Goal: Transaction & Acquisition: Purchase product/service

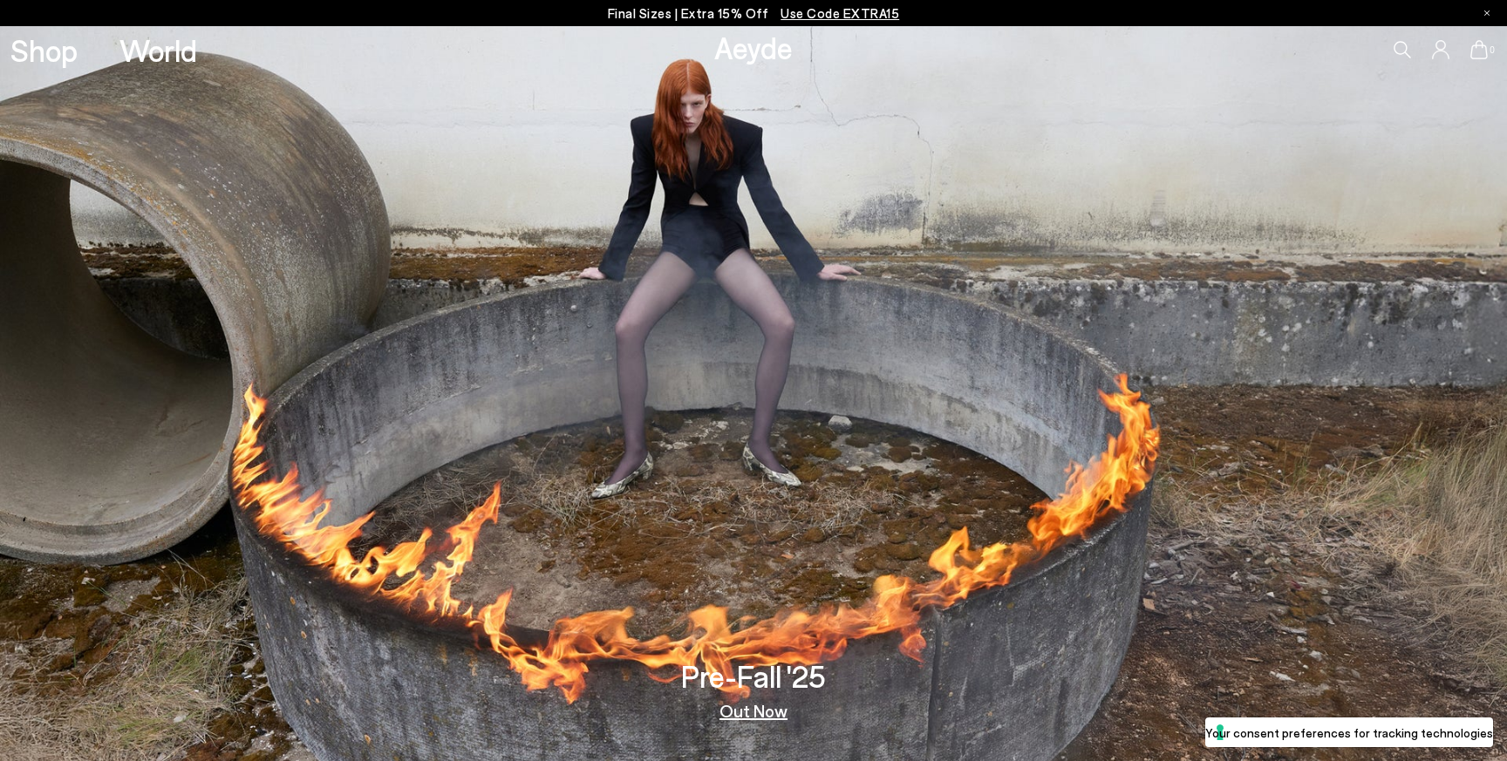
click at [766, 707] on link "Out Now" at bounding box center [753, 710] width 68 height 17
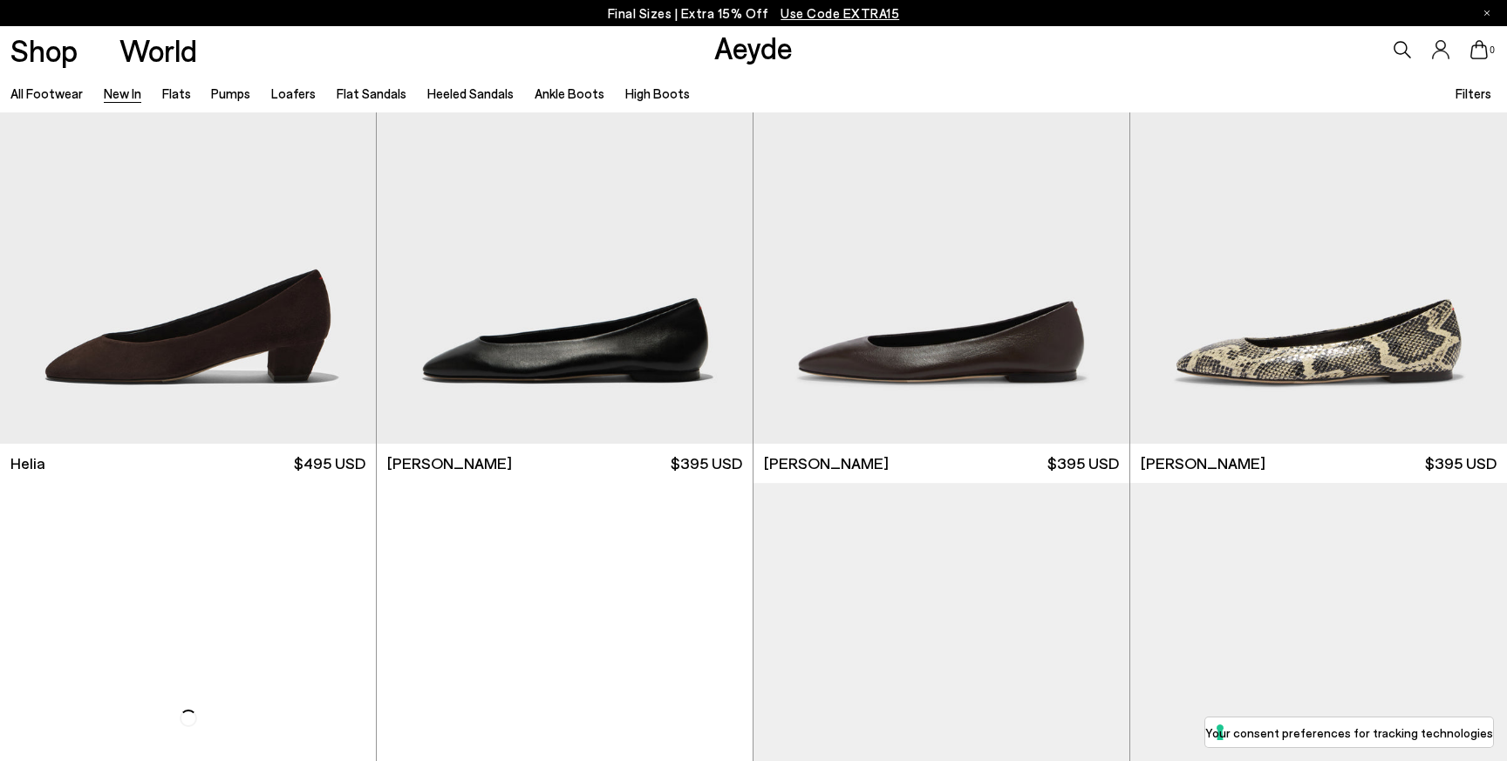
scroll to position [1920, 0]
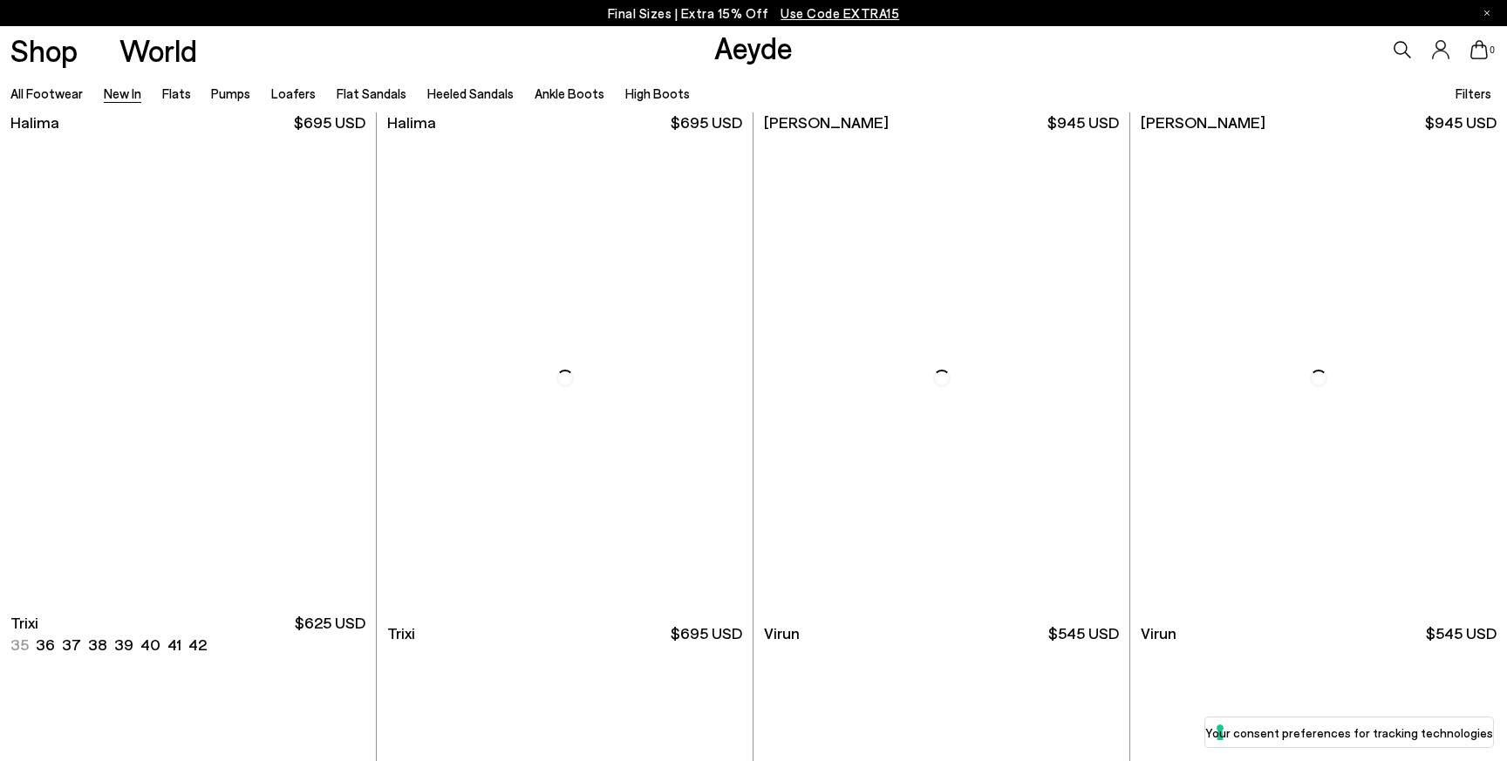
scroll to position [7130, 0]
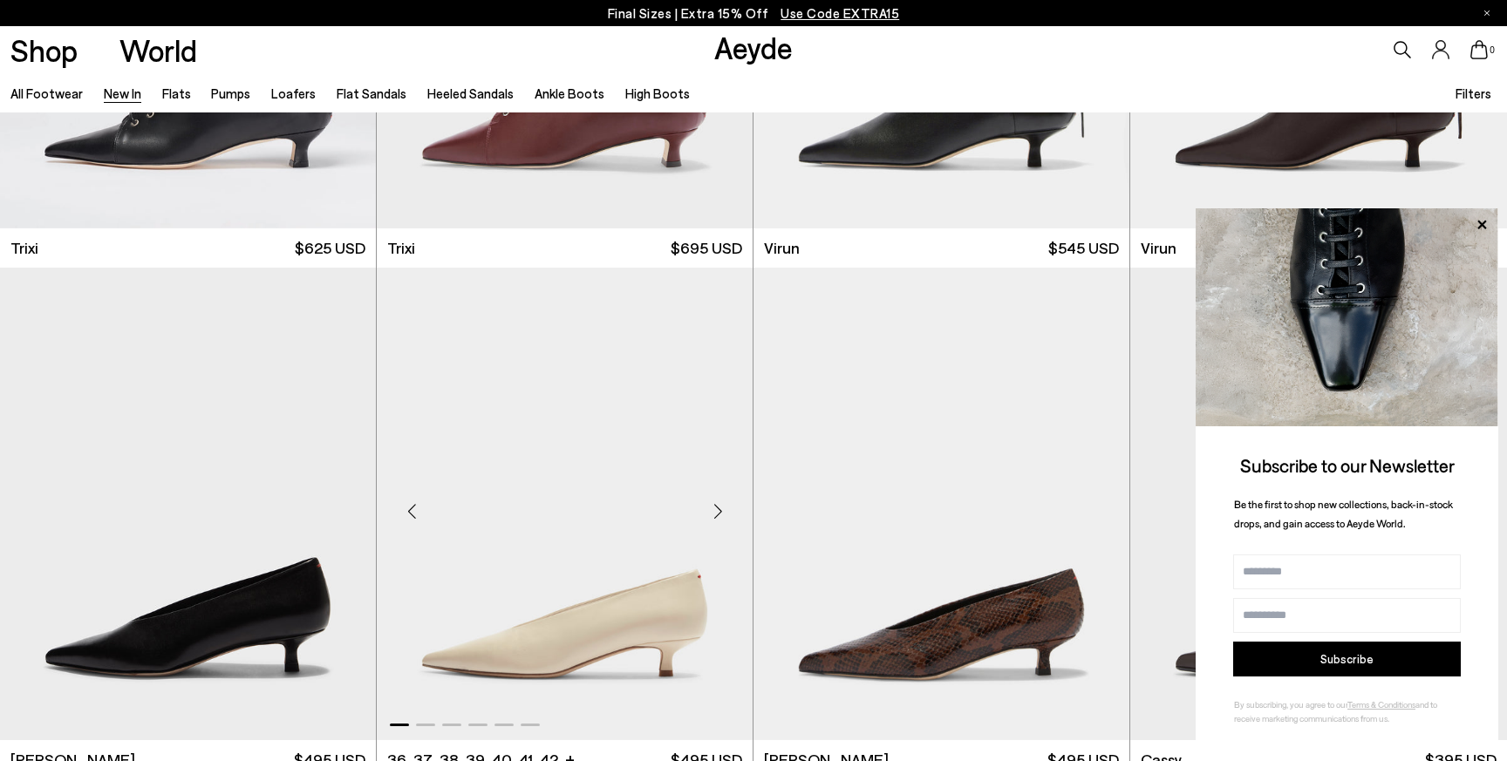
scroll to position [7563, 0]
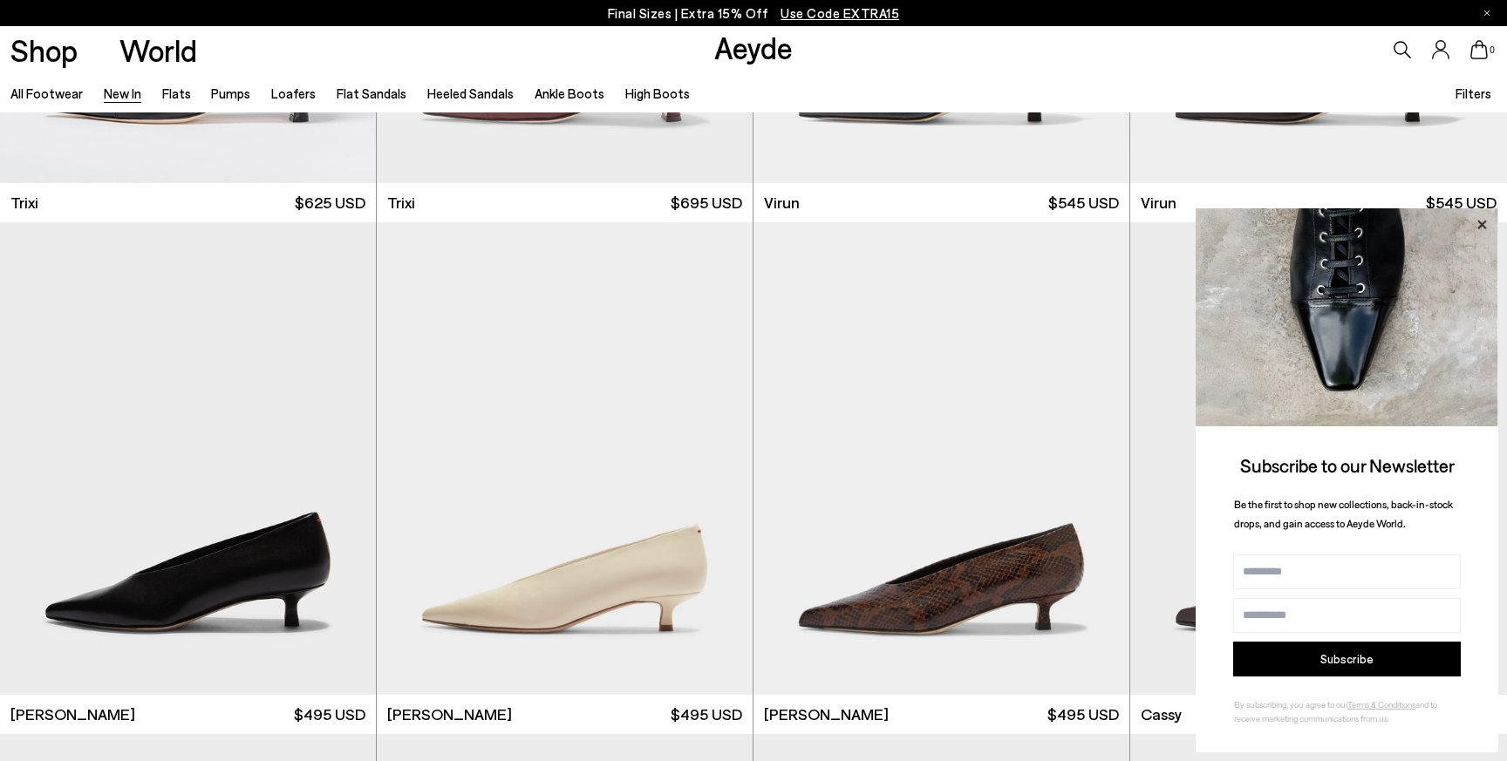
click at [1474, 218] on icon at bounding box center [1481, 225] width 23 height 23
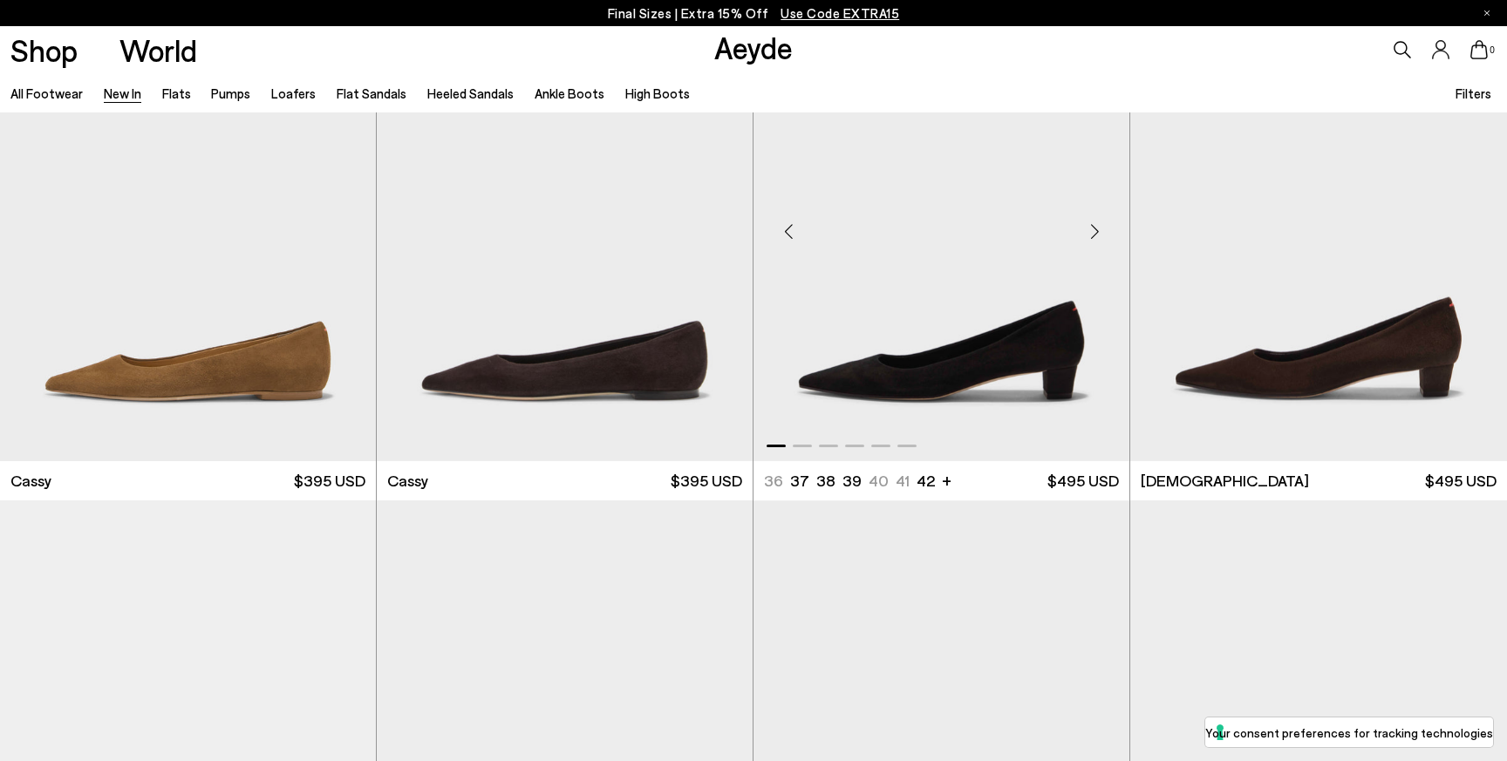
scroll to position [8304, 0]
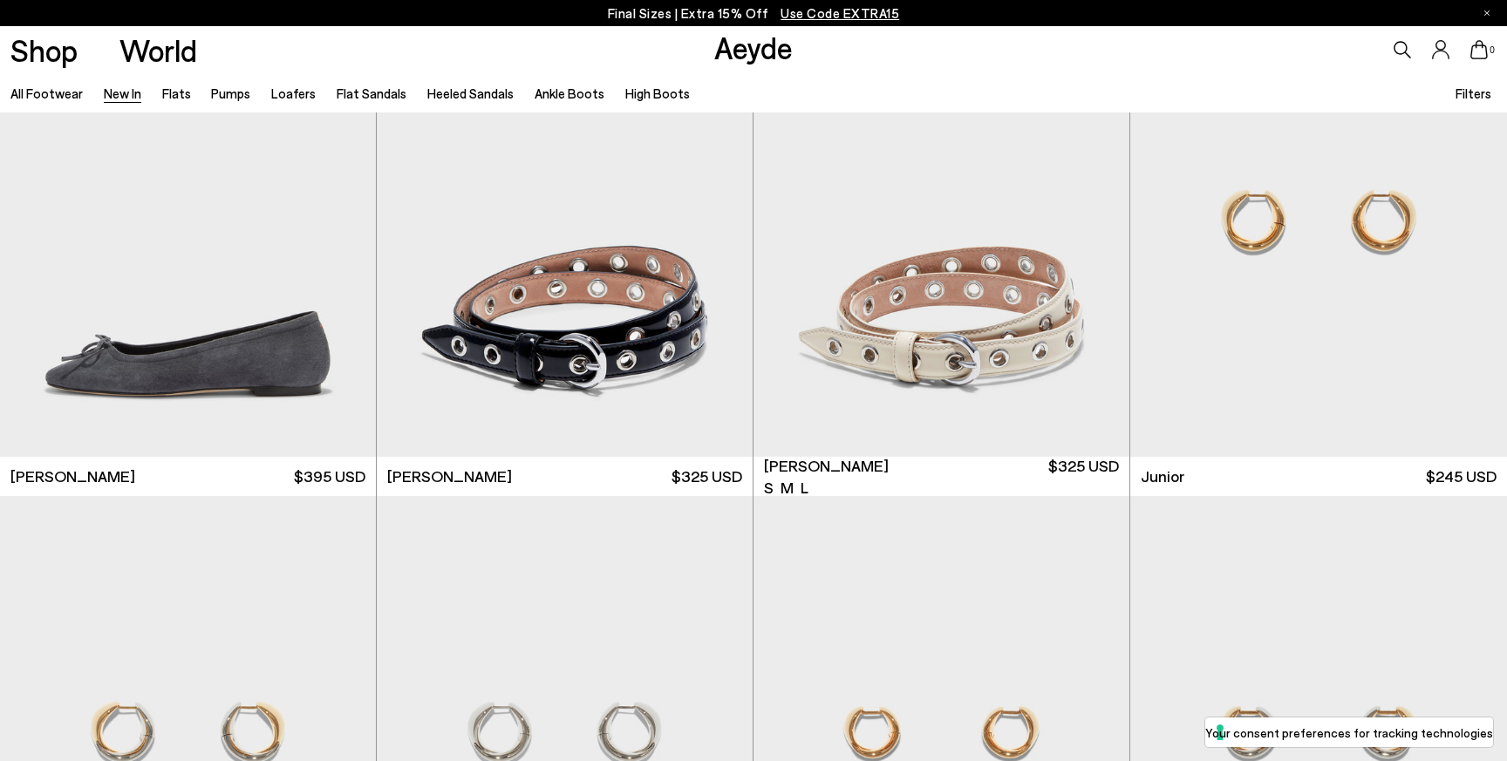
scroll to position [12405, 0]
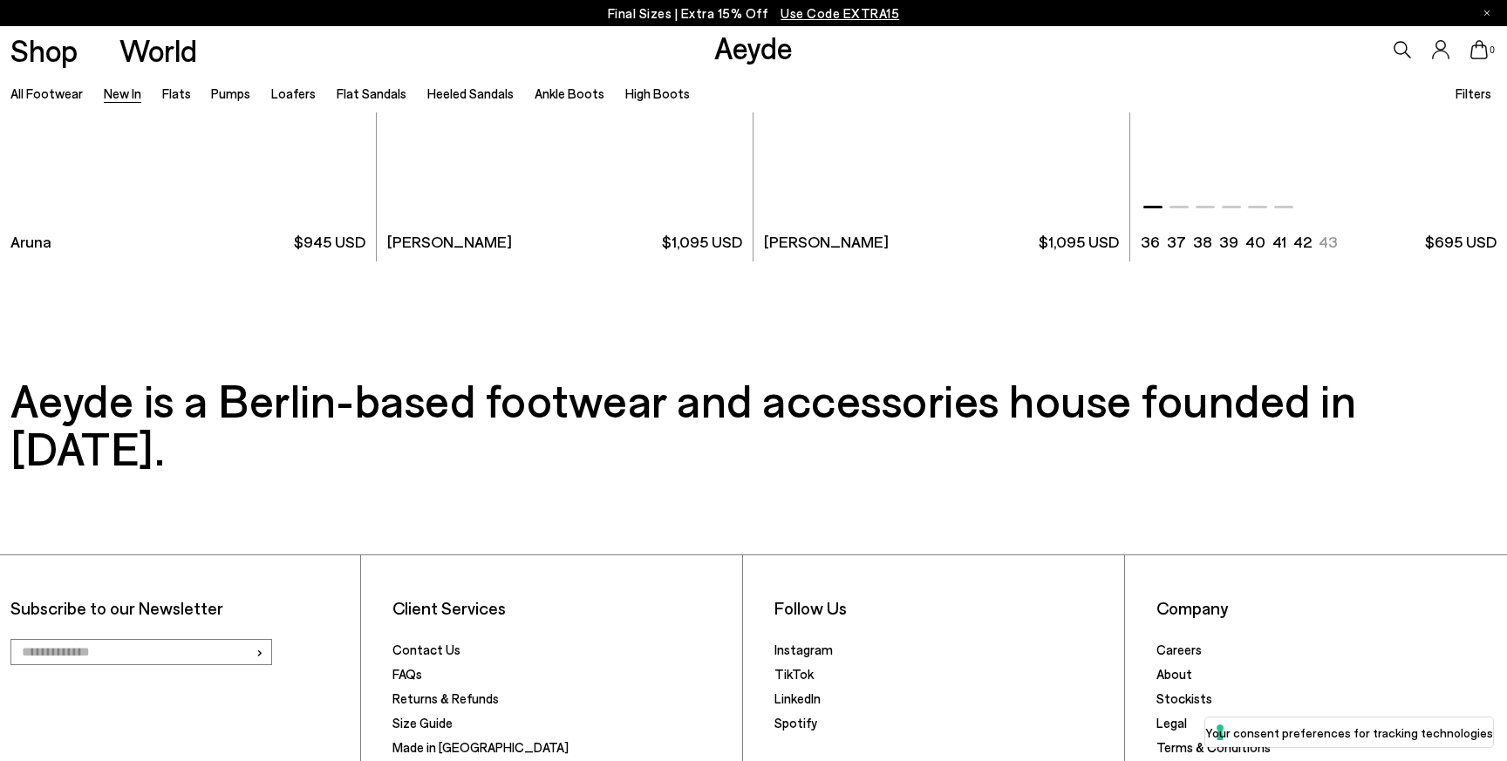
scroll to position [17428, 0]
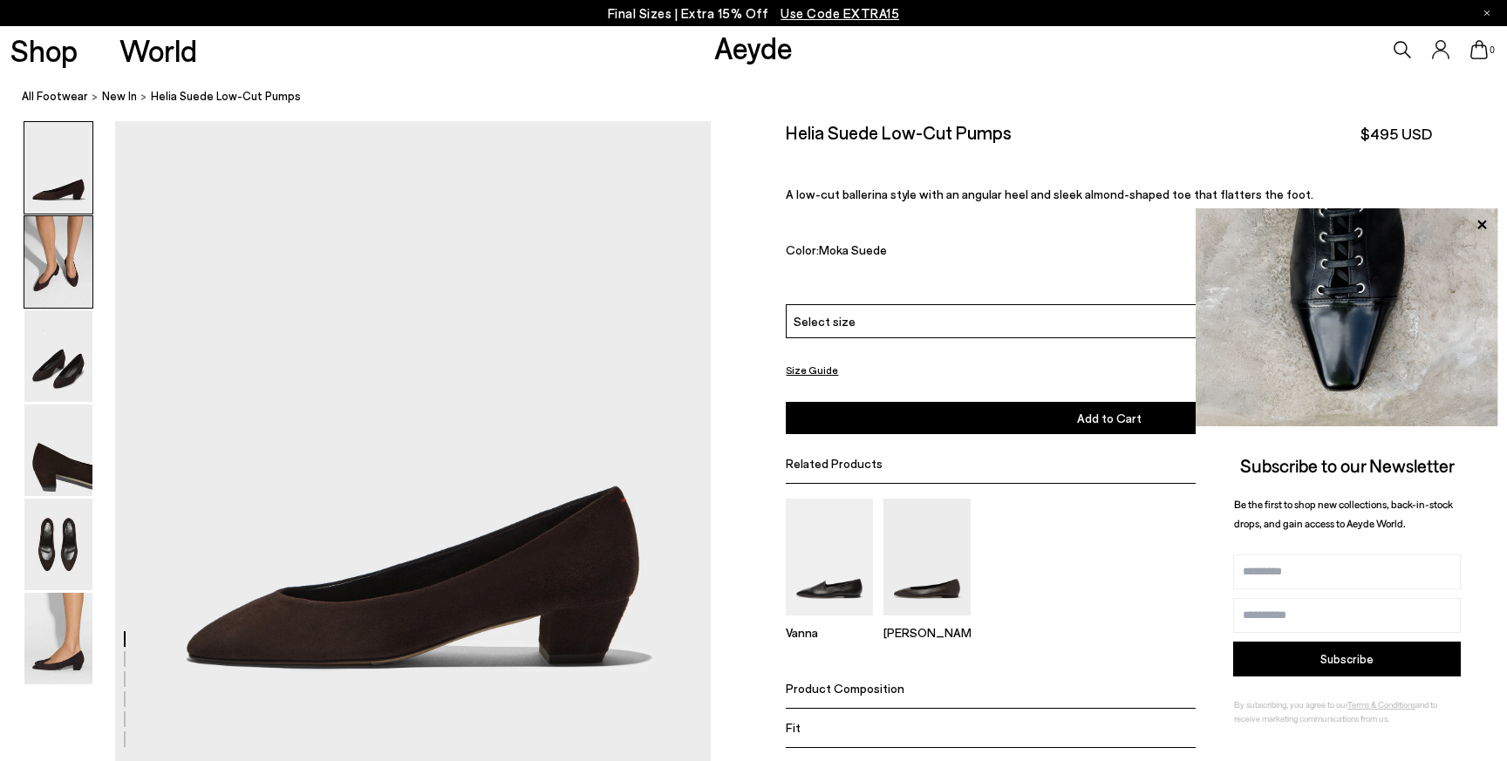
click at [71, 246] on img at bounding box center [58, 262] width 68 height 92
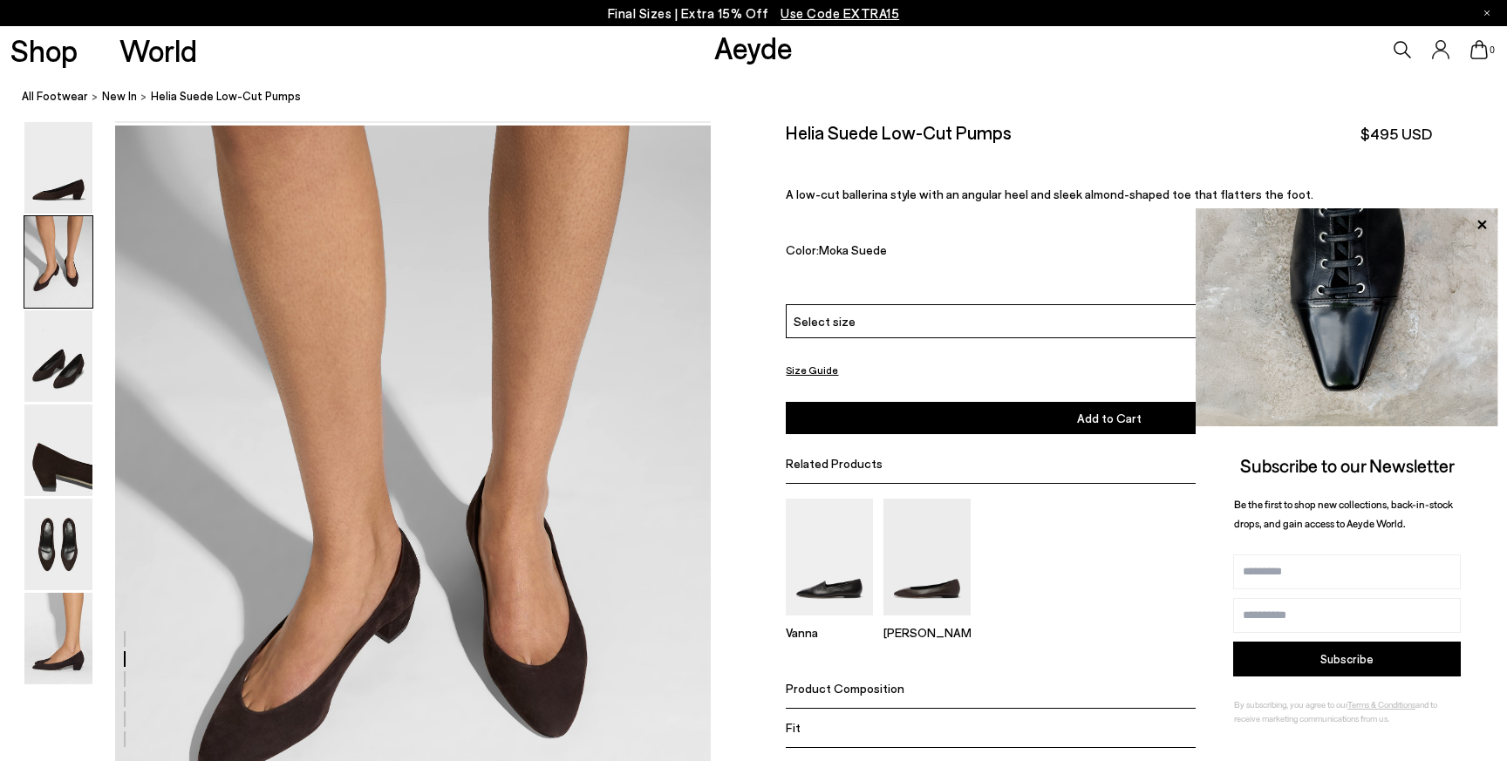
scroll to position [644, 0]
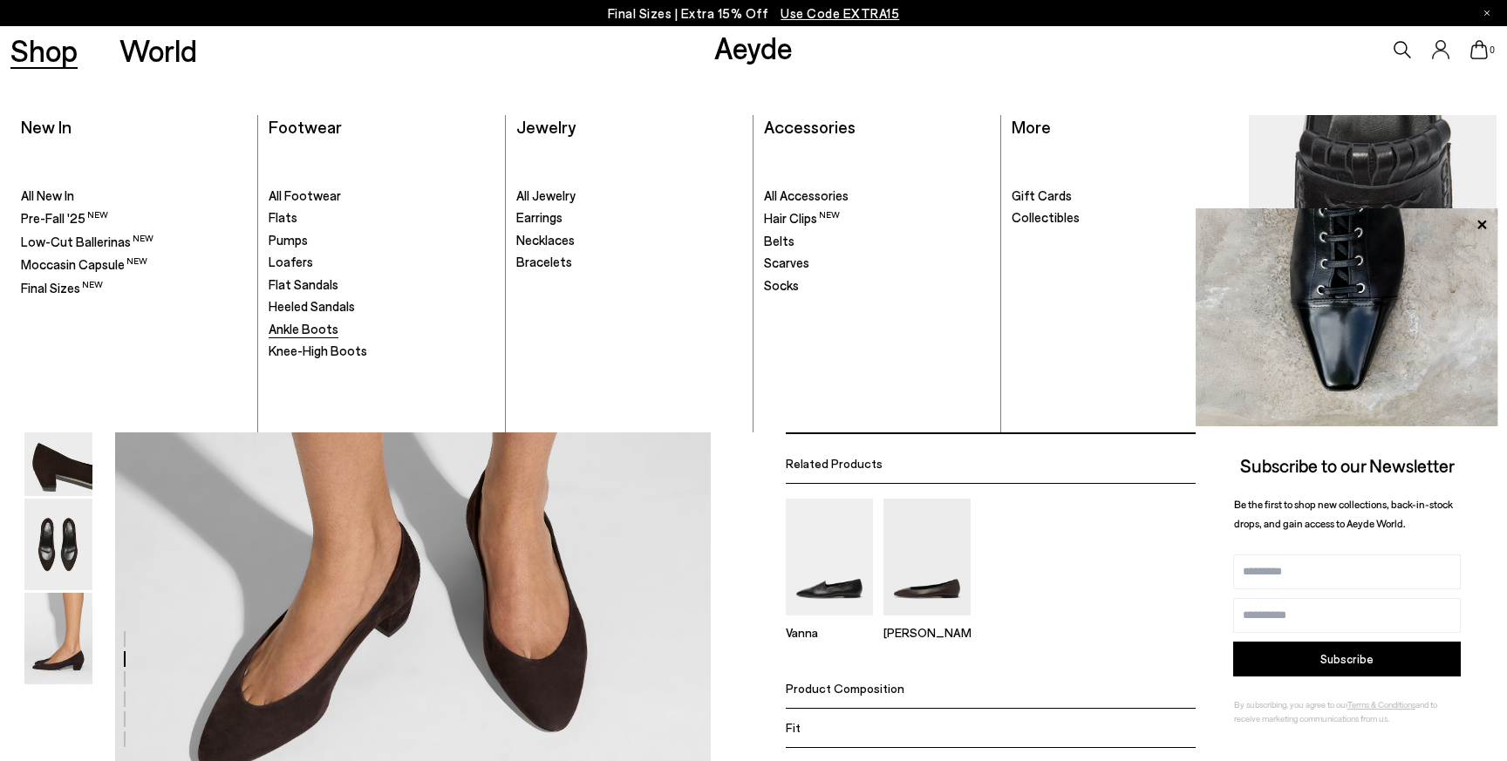
click at [310, 328] on span "Ankle Boots" at bounding box center [304, 329] width 70 height 16
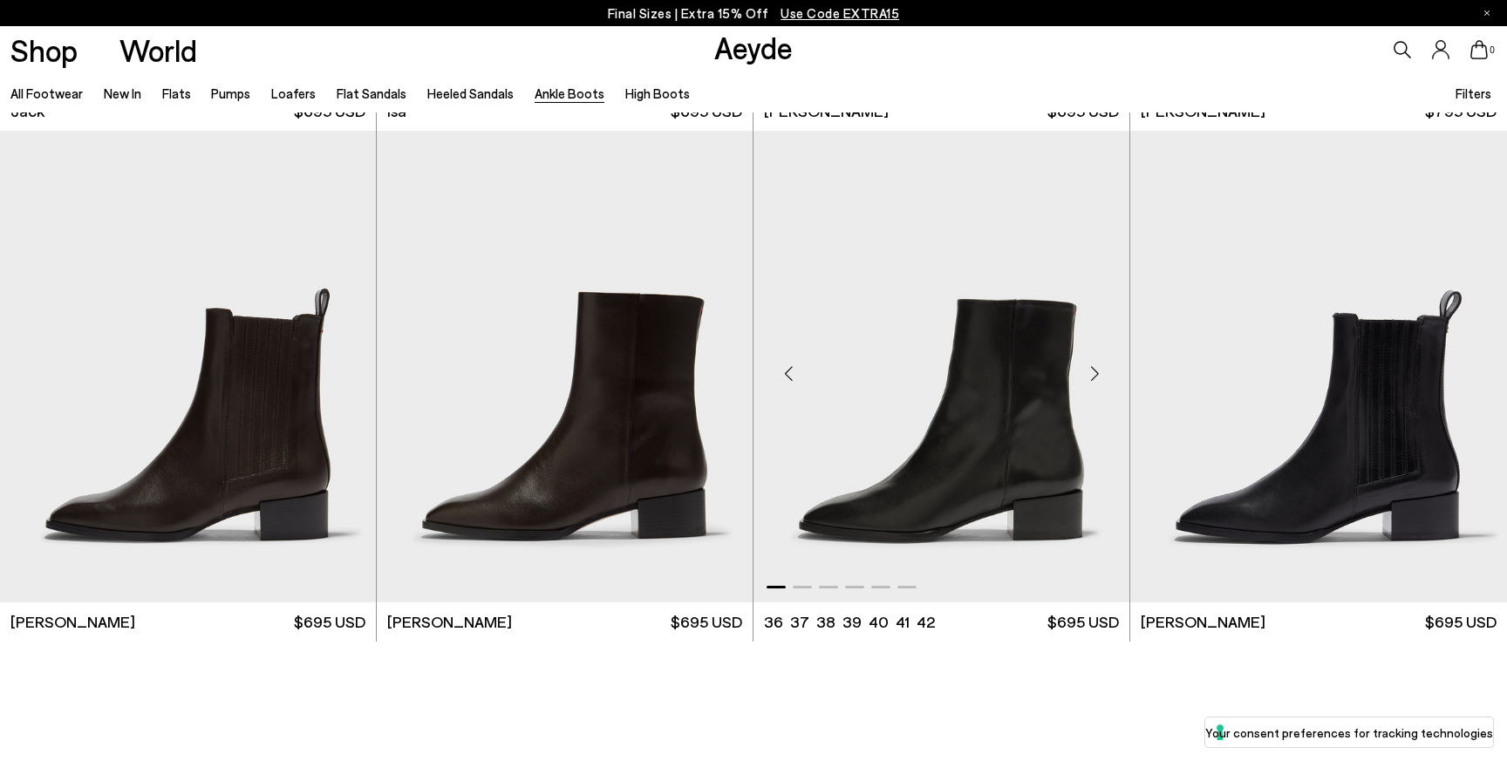
scroll to position [4074, 0]
click at [582, 350] on img "1 / 6" at bounding box center [565, 367] width 376 height 473
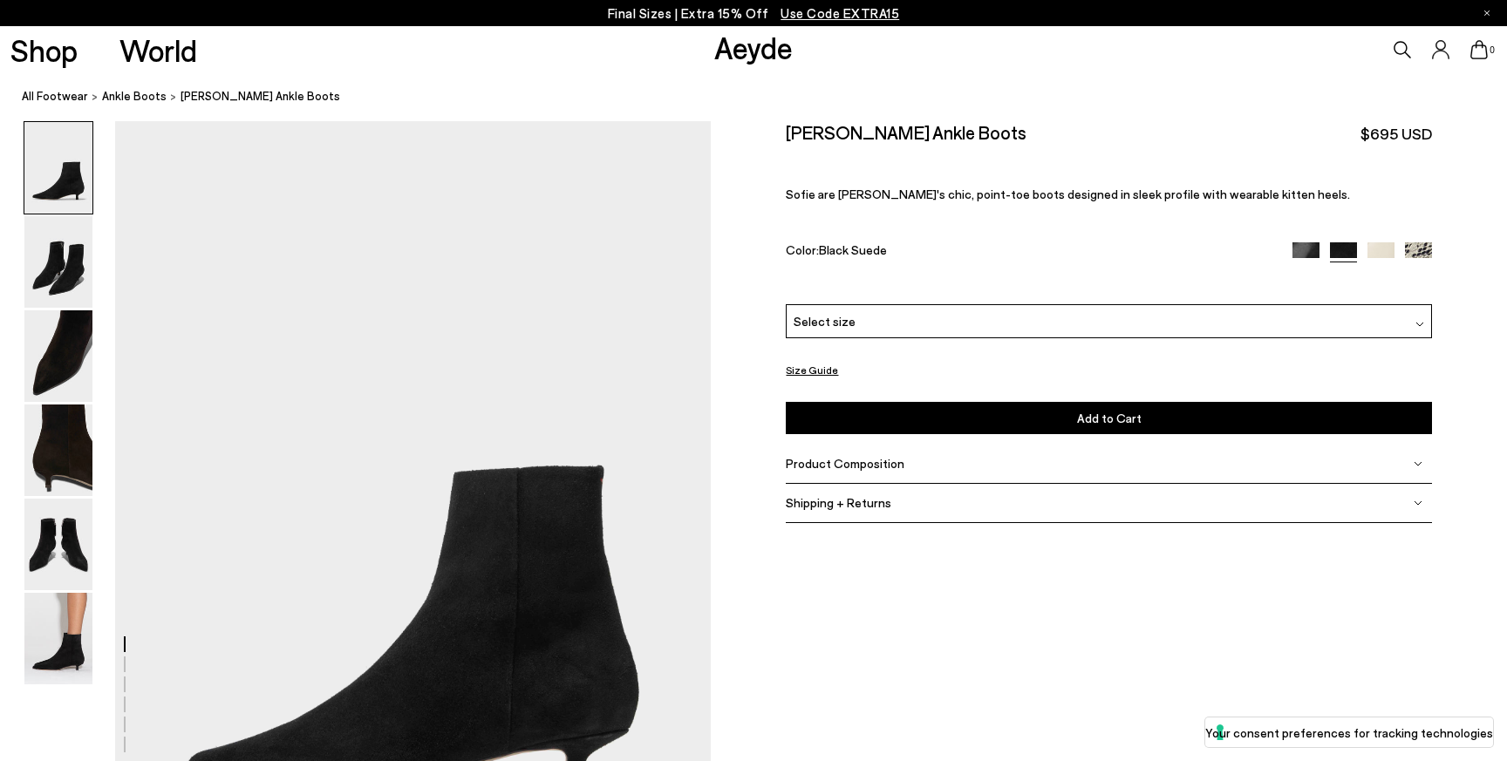
scroll to position [178, 0]
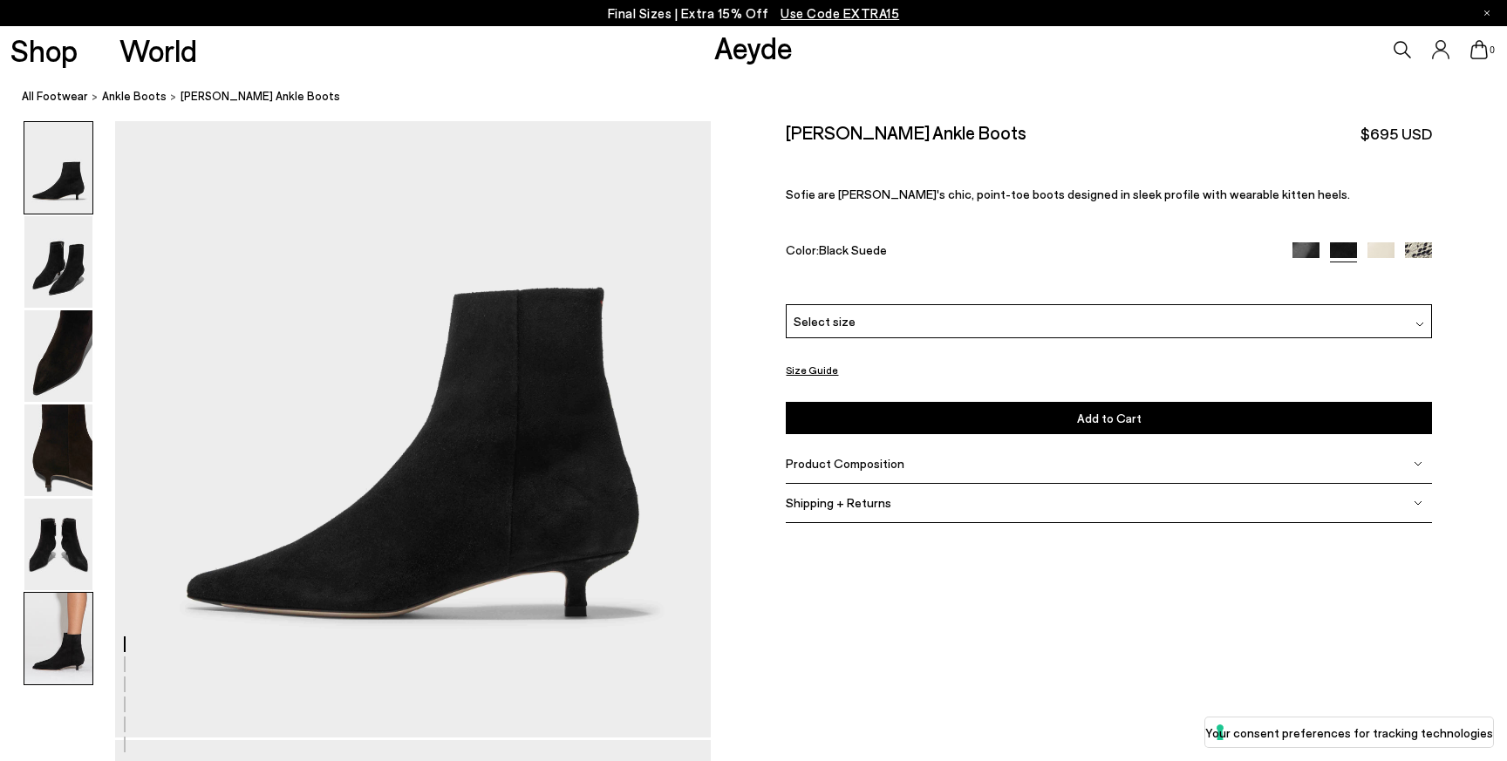
click at [44, 644] on img at bounding box center [58, 639] width 68 height 92
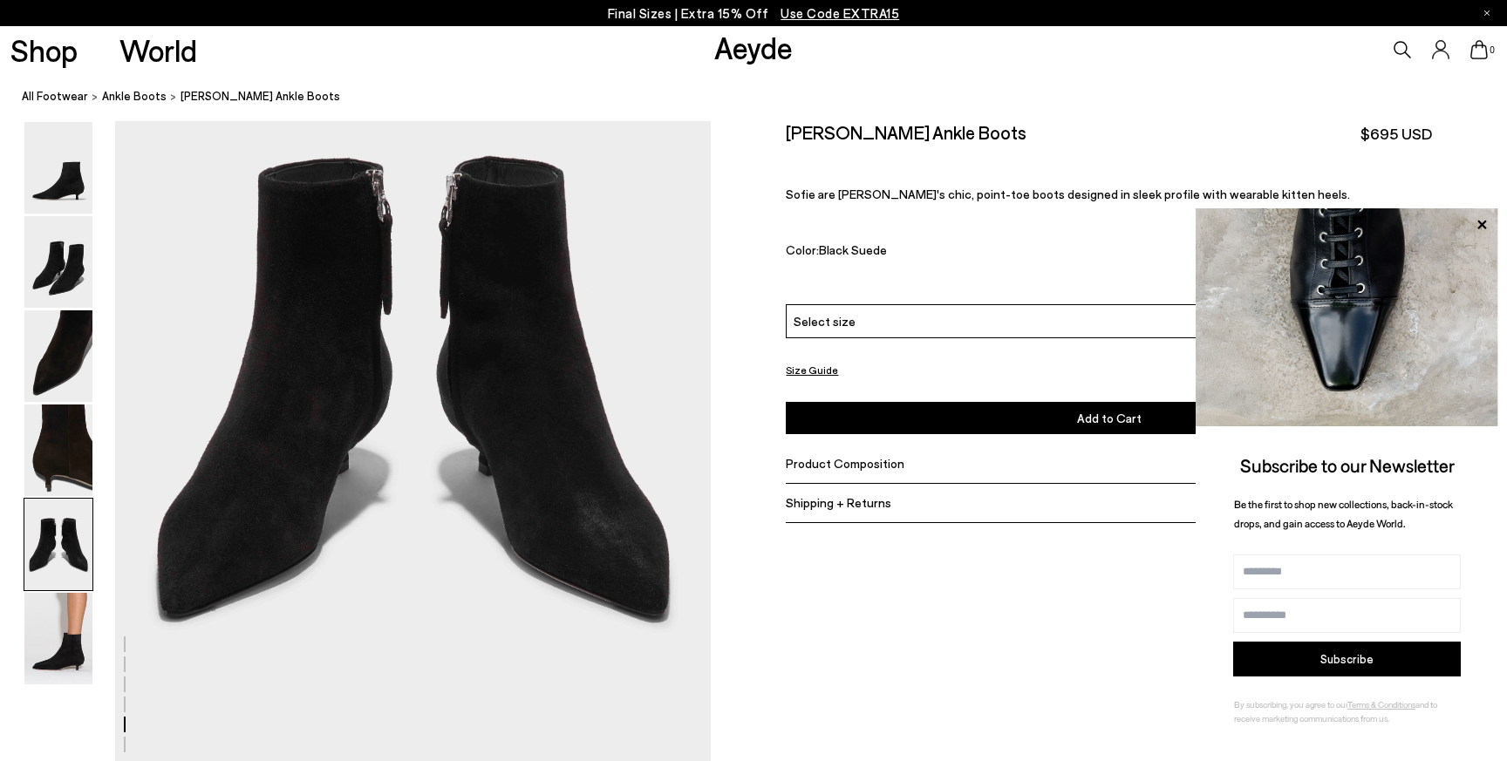
scroll to position [3310, 0]
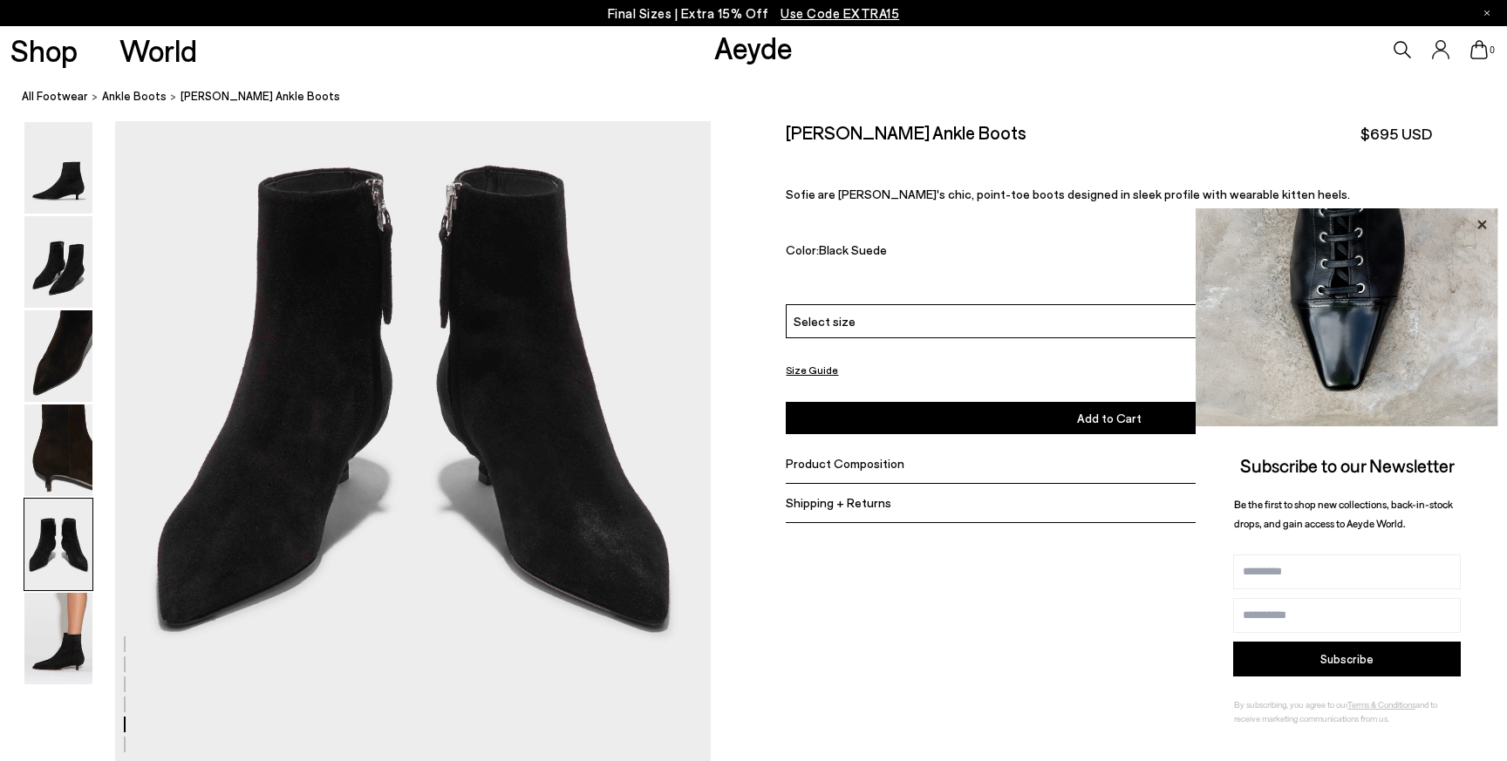
click at [1485, 224] on icon at bounding box center [1481, 225] width 23 height 23
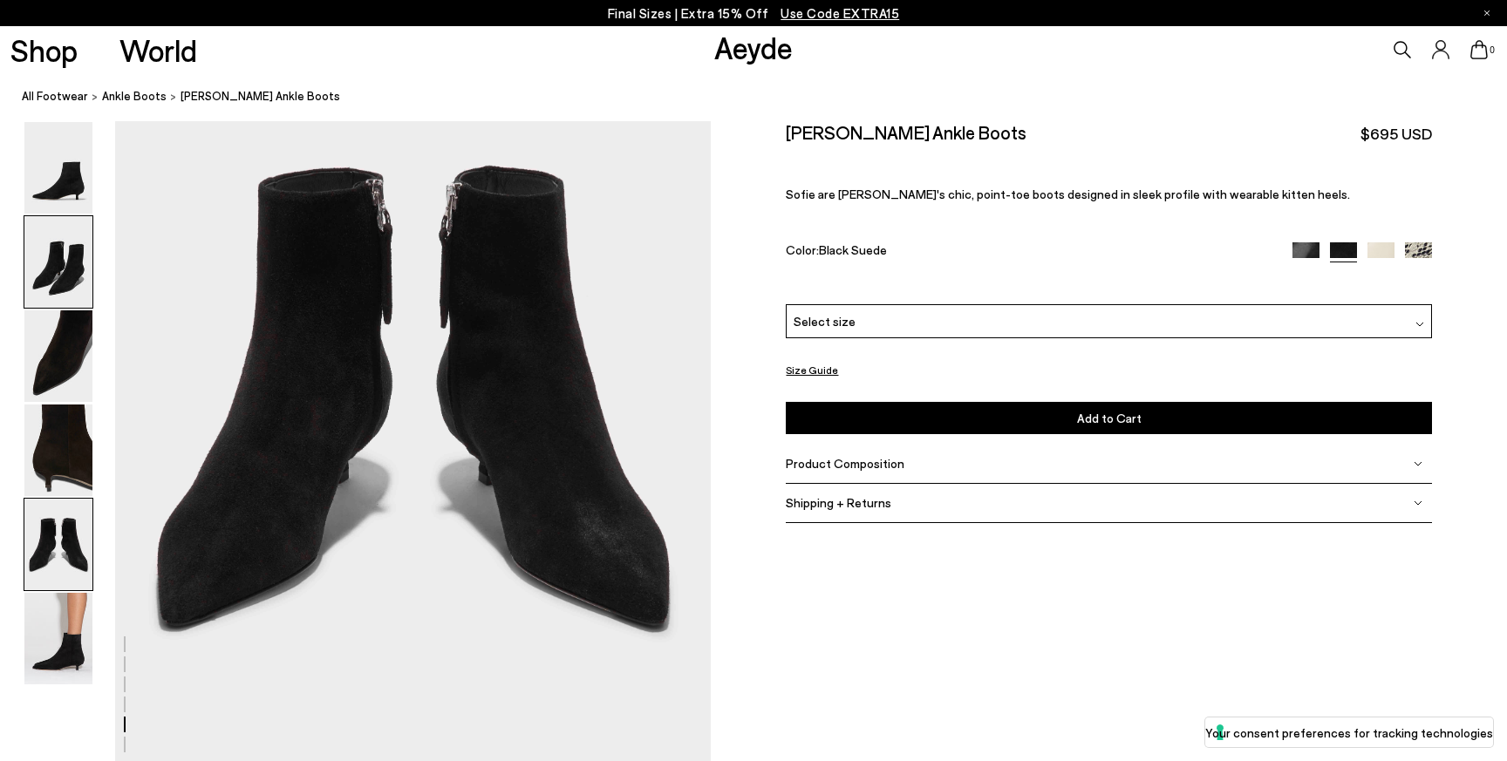
click at [58, 243] on img at bounding box center [58, 262] width 68 height 92
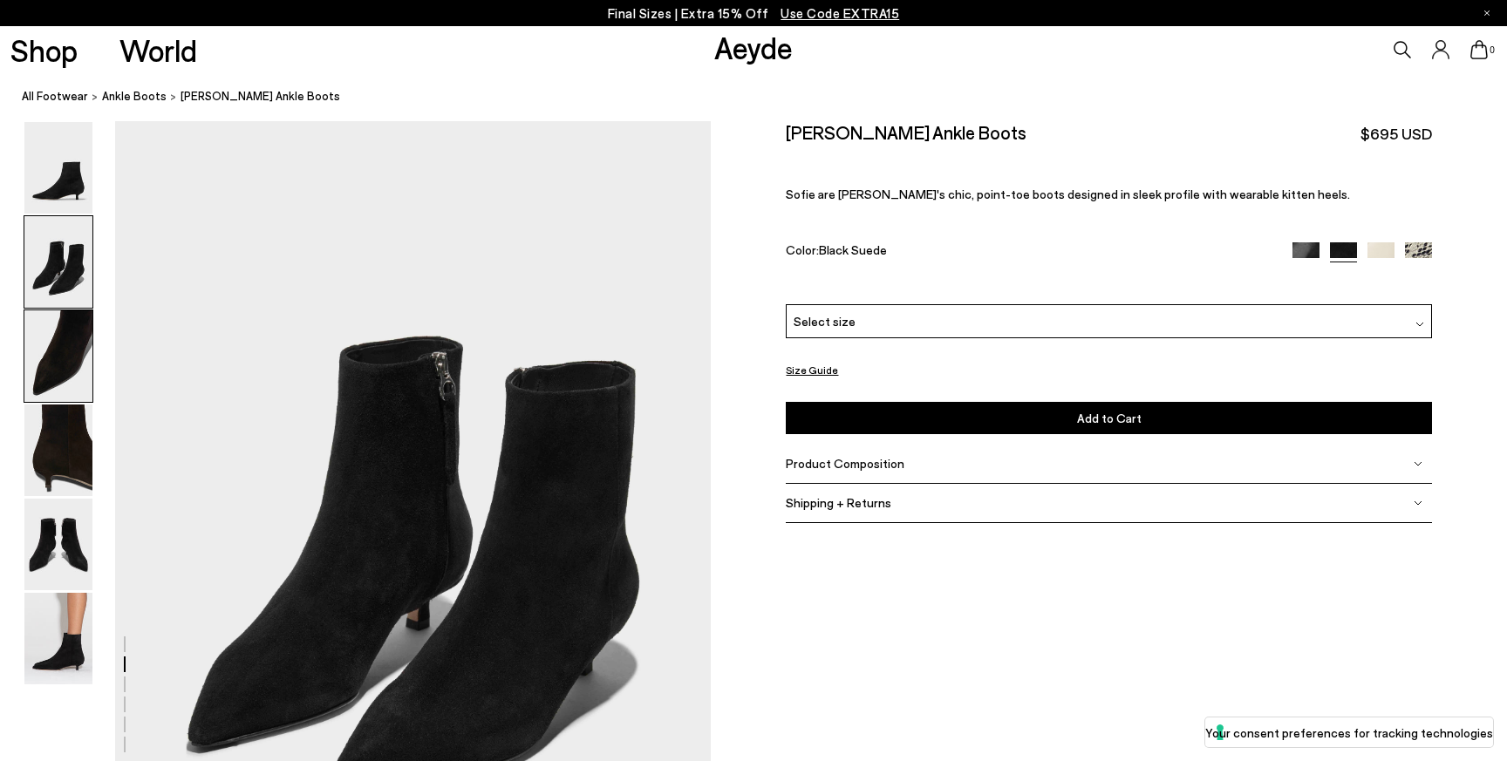
click at [33, 328] on img at bounding box center [58, 356] width 68 height 92
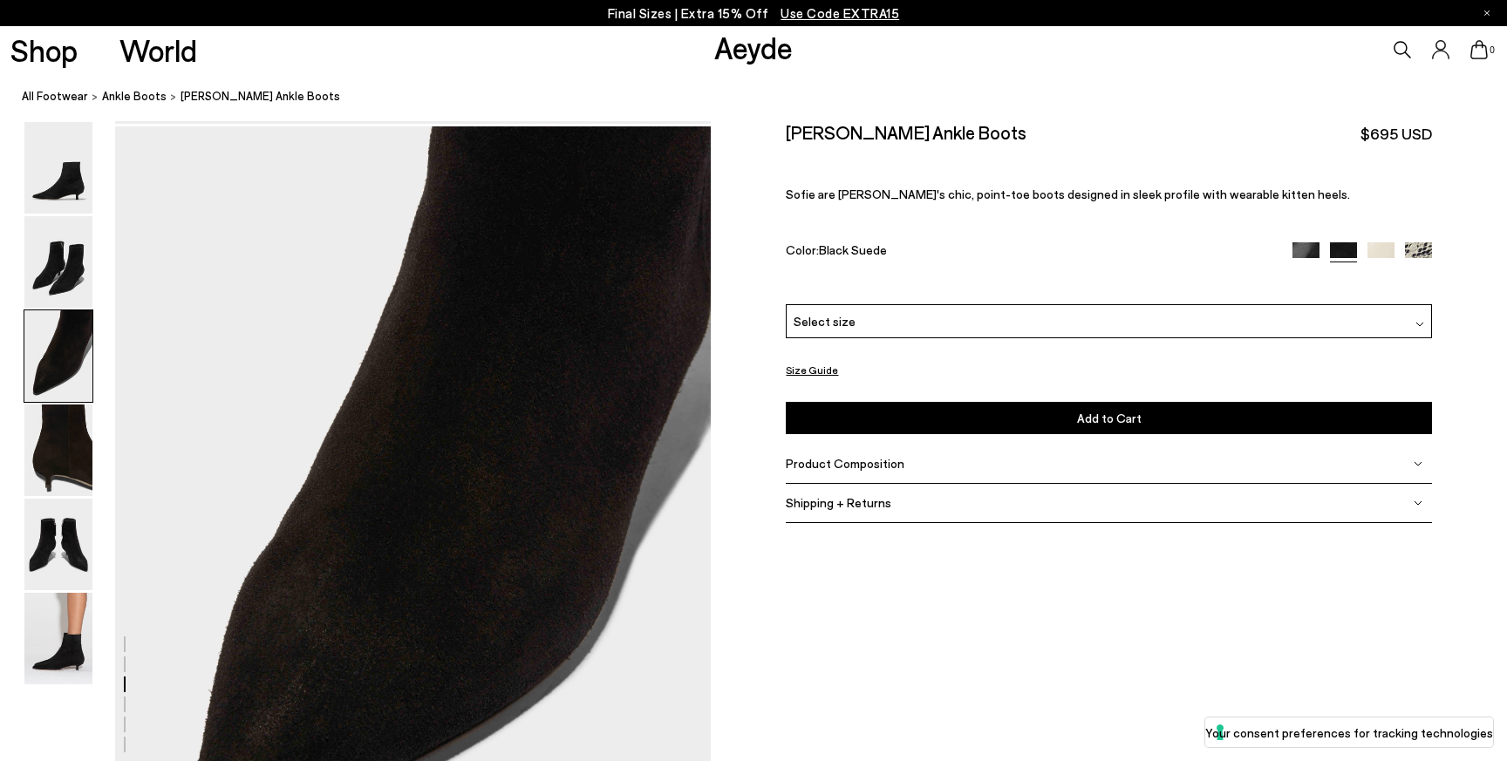
scroll to position [1595, 0]
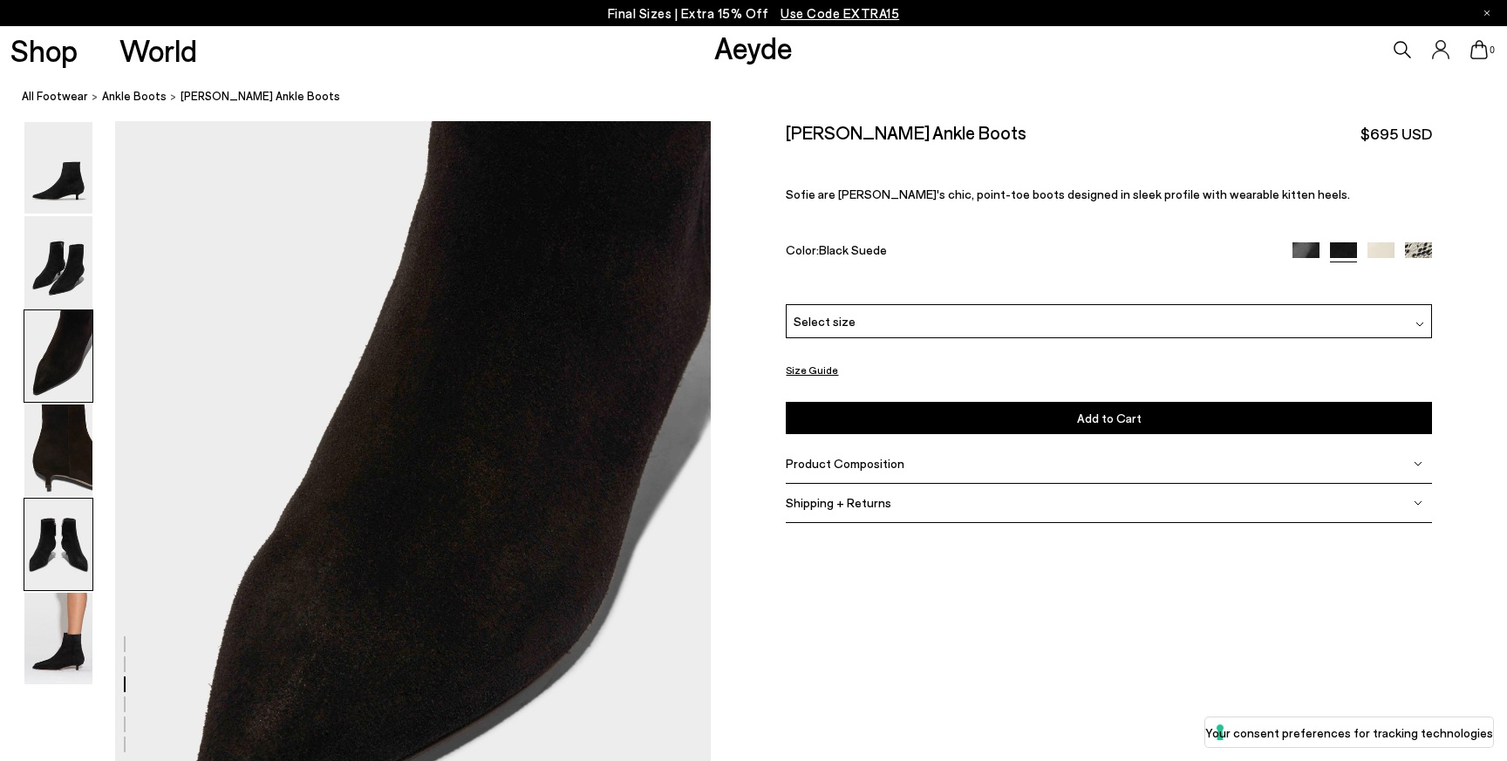
click at [69, 538] on img at bounding box center [58, 545] width 68 height 92
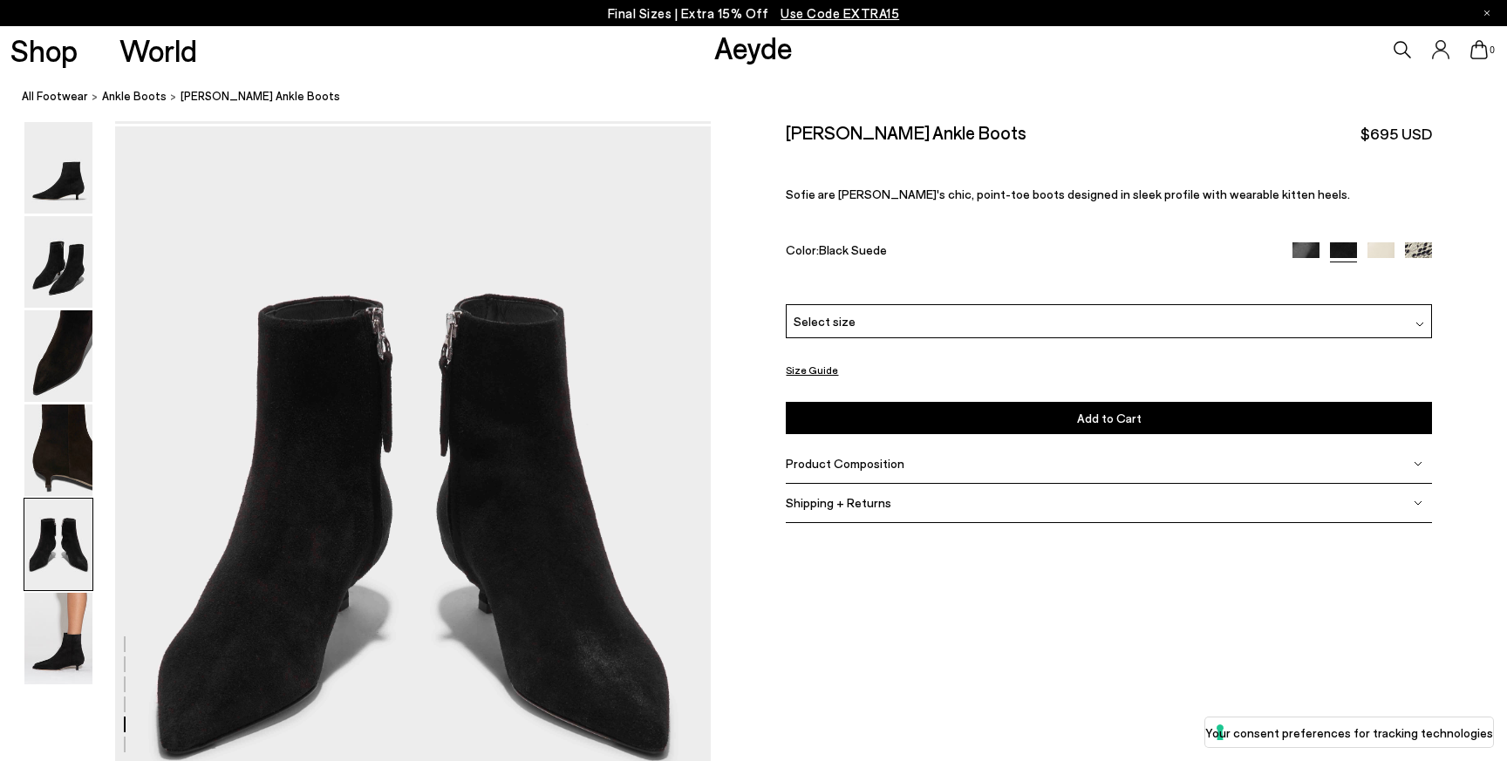
scroll to position [3189, 0]
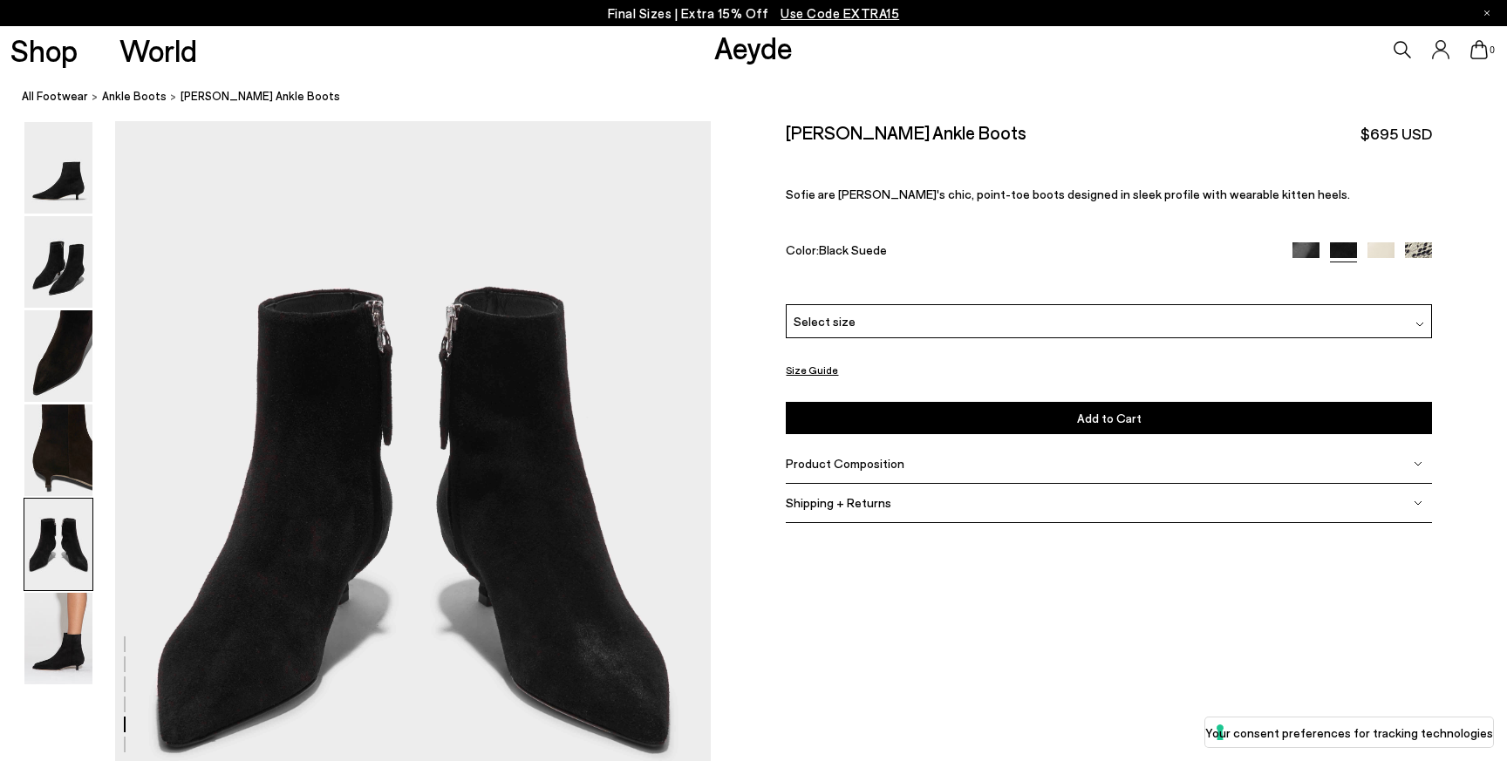
click at [1269, 124] on div "Sofie Suede Ankle Boots $695 USD" at bounding box center [1108, 133] width 645 height 24
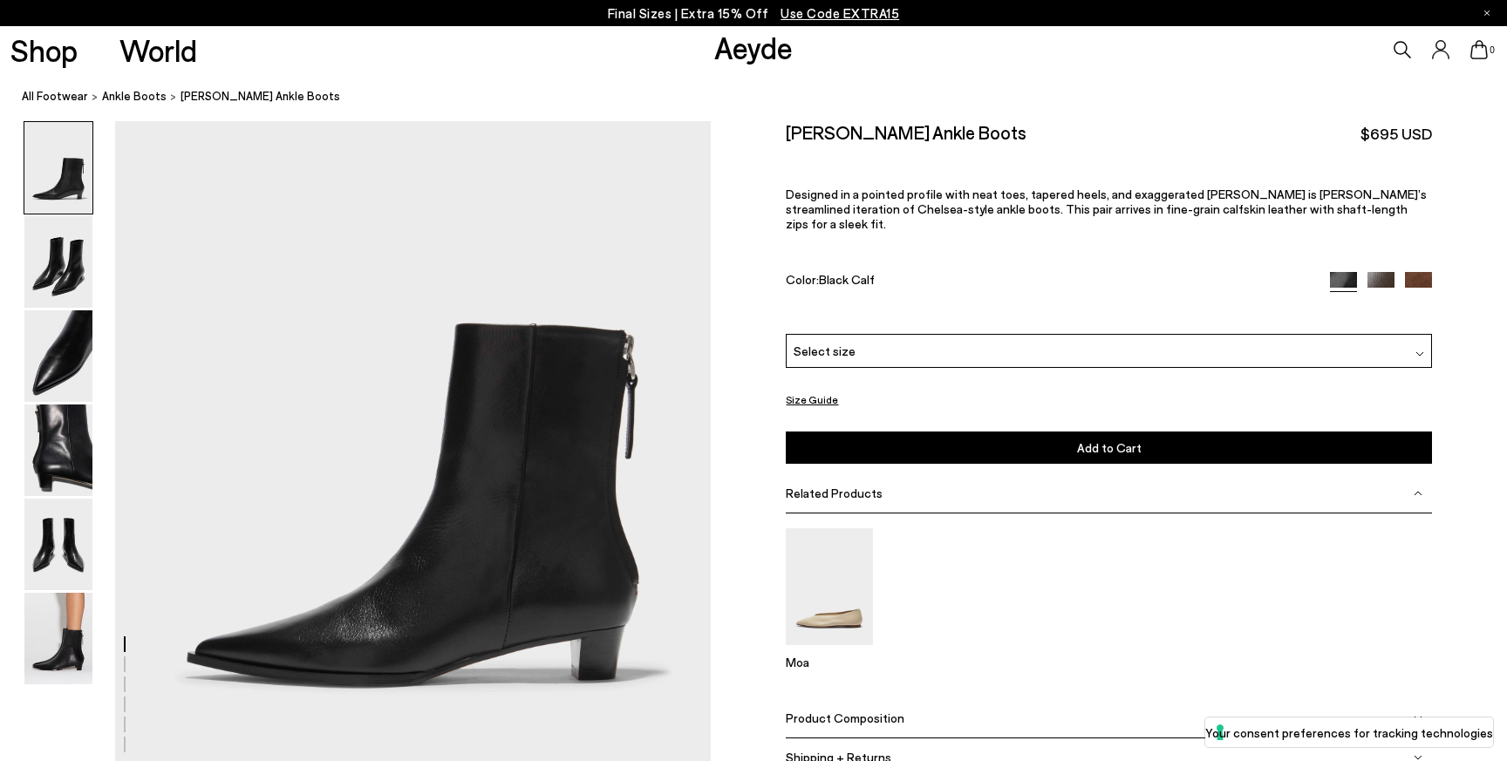
scroll to position [156, 0]
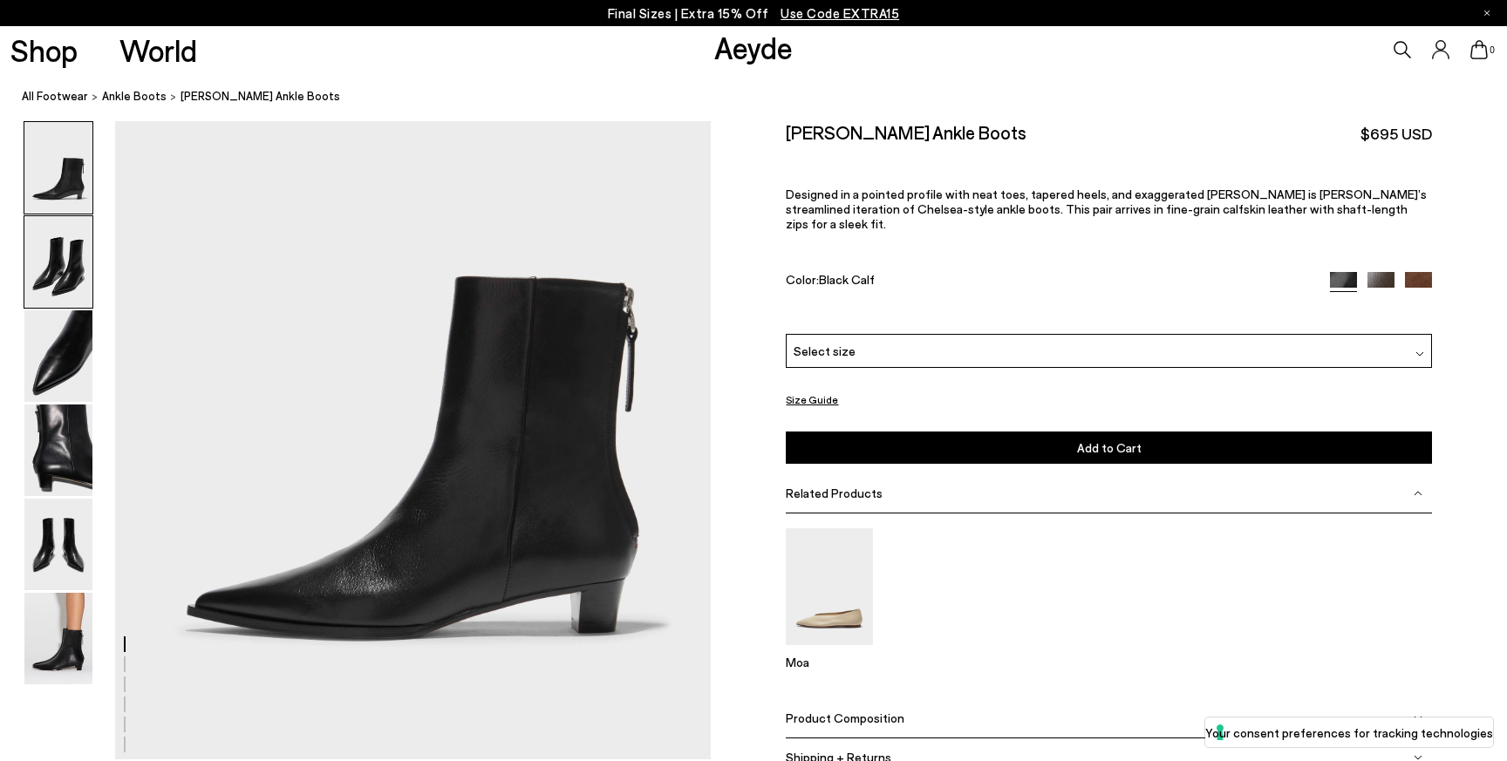
click at [47, 252] on img at bounding box center [58, 262] width 68 height 92
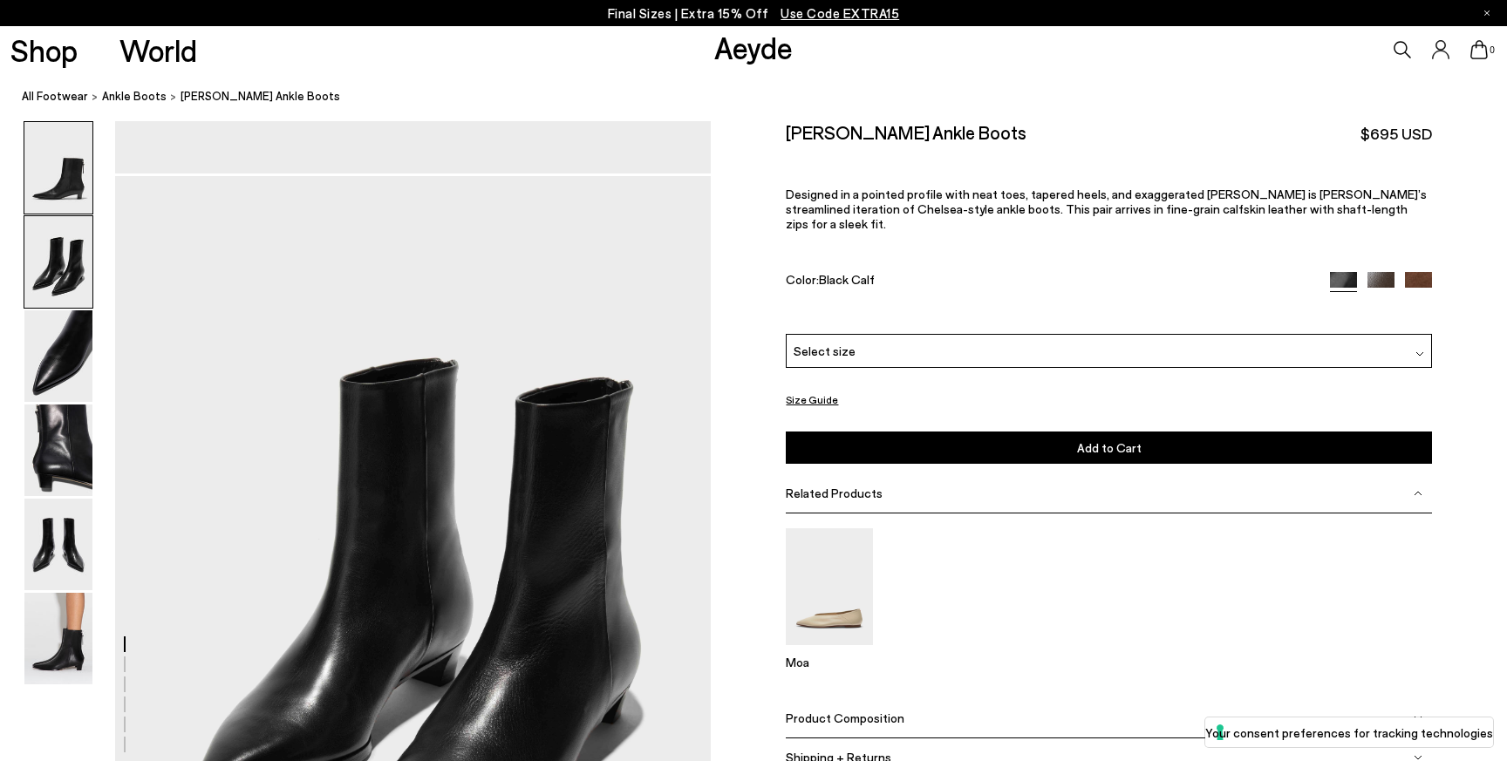
scroll to position [799, 0]
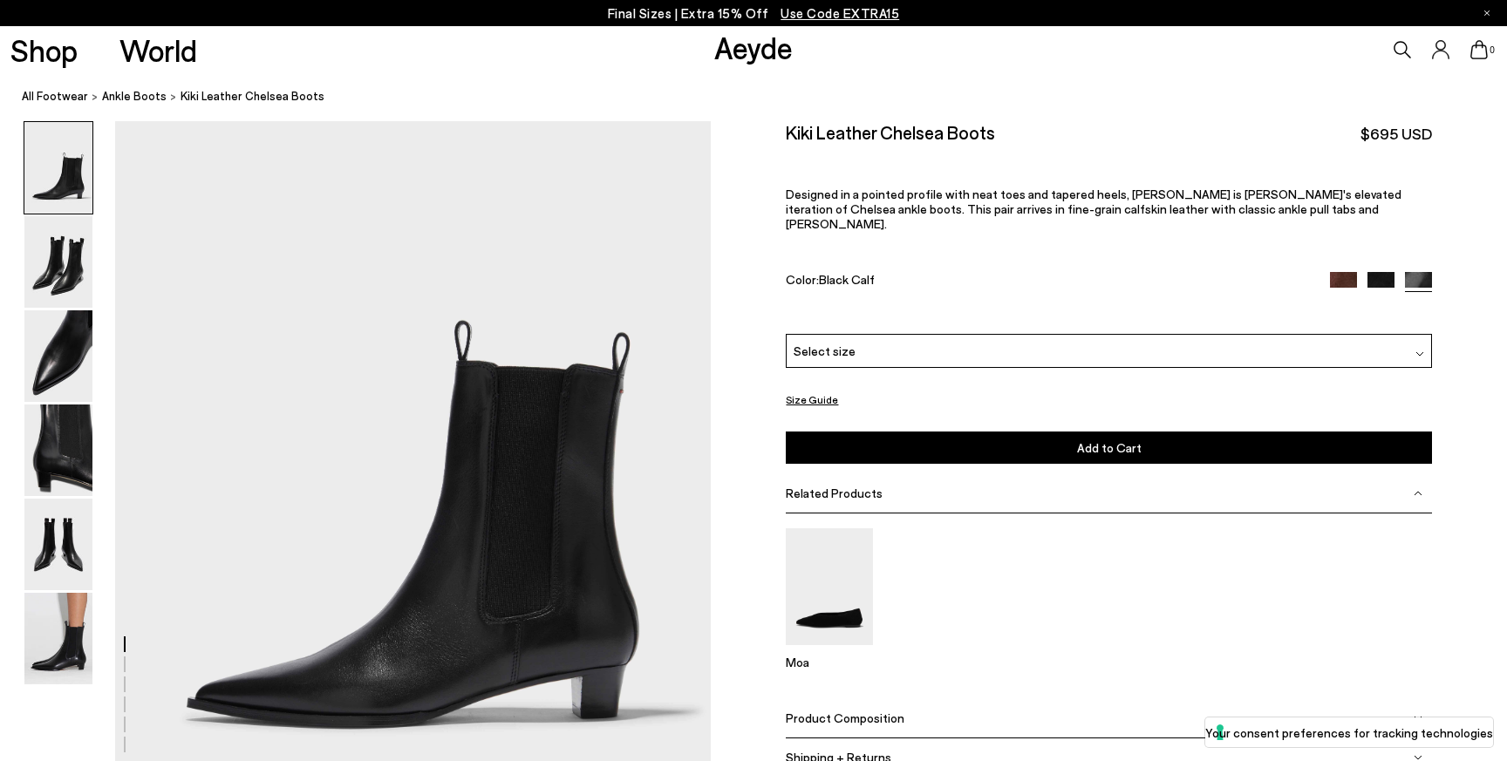
scroll to position [93, 0]
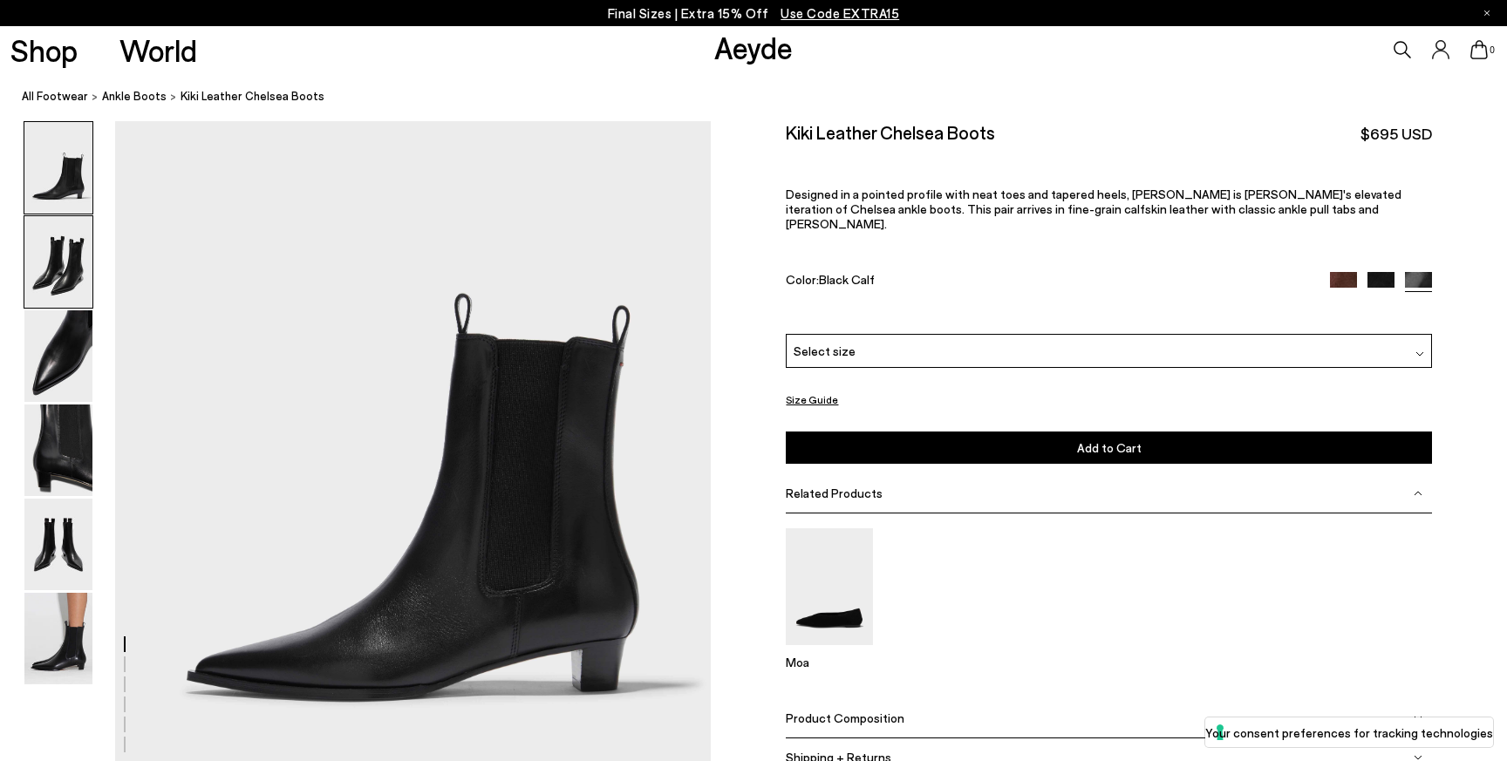
click at [44, 251] on img at bounding box center [58, 262] width 68 height 92
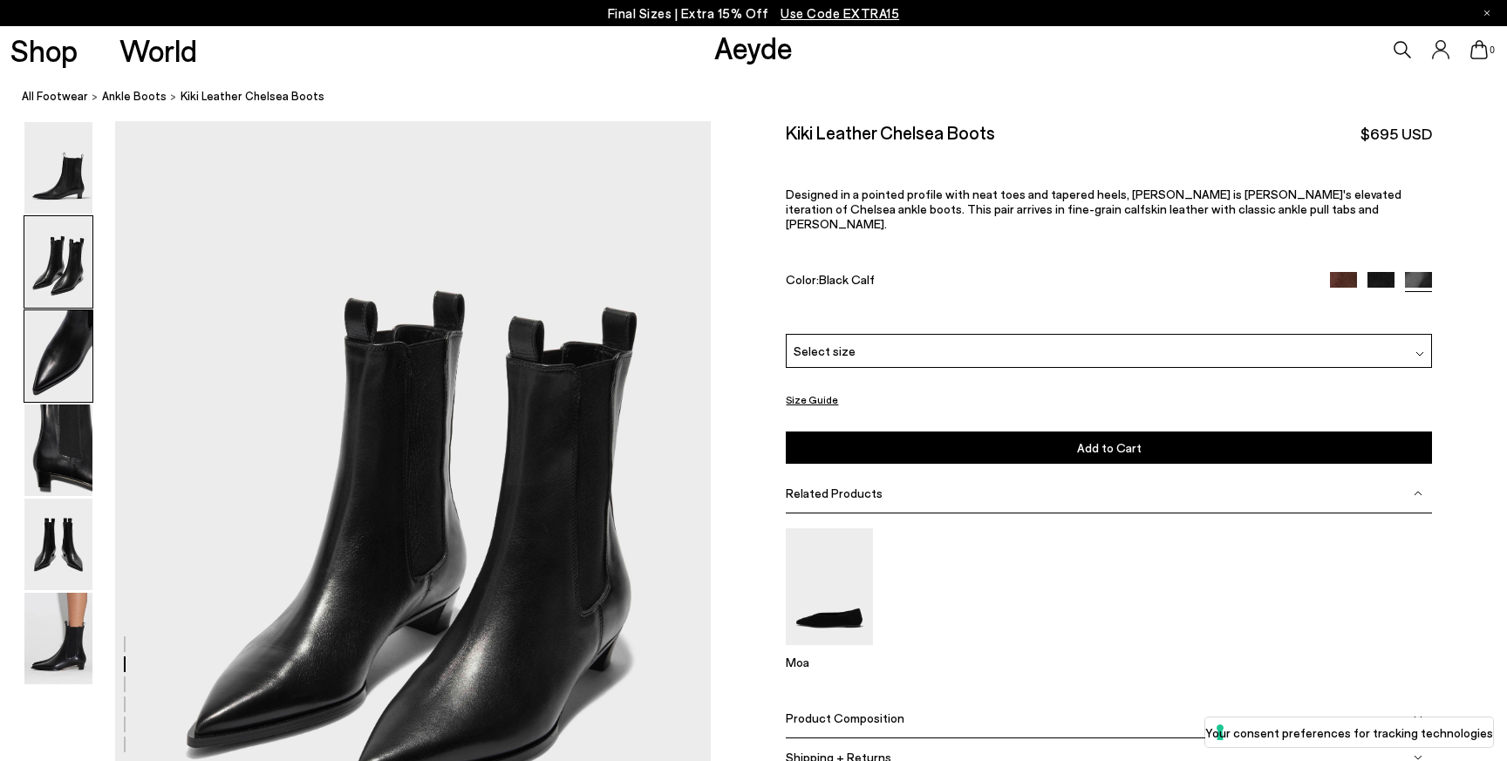
click at [40, 330] on img at bounding box center [58, 356] width 68 height 92
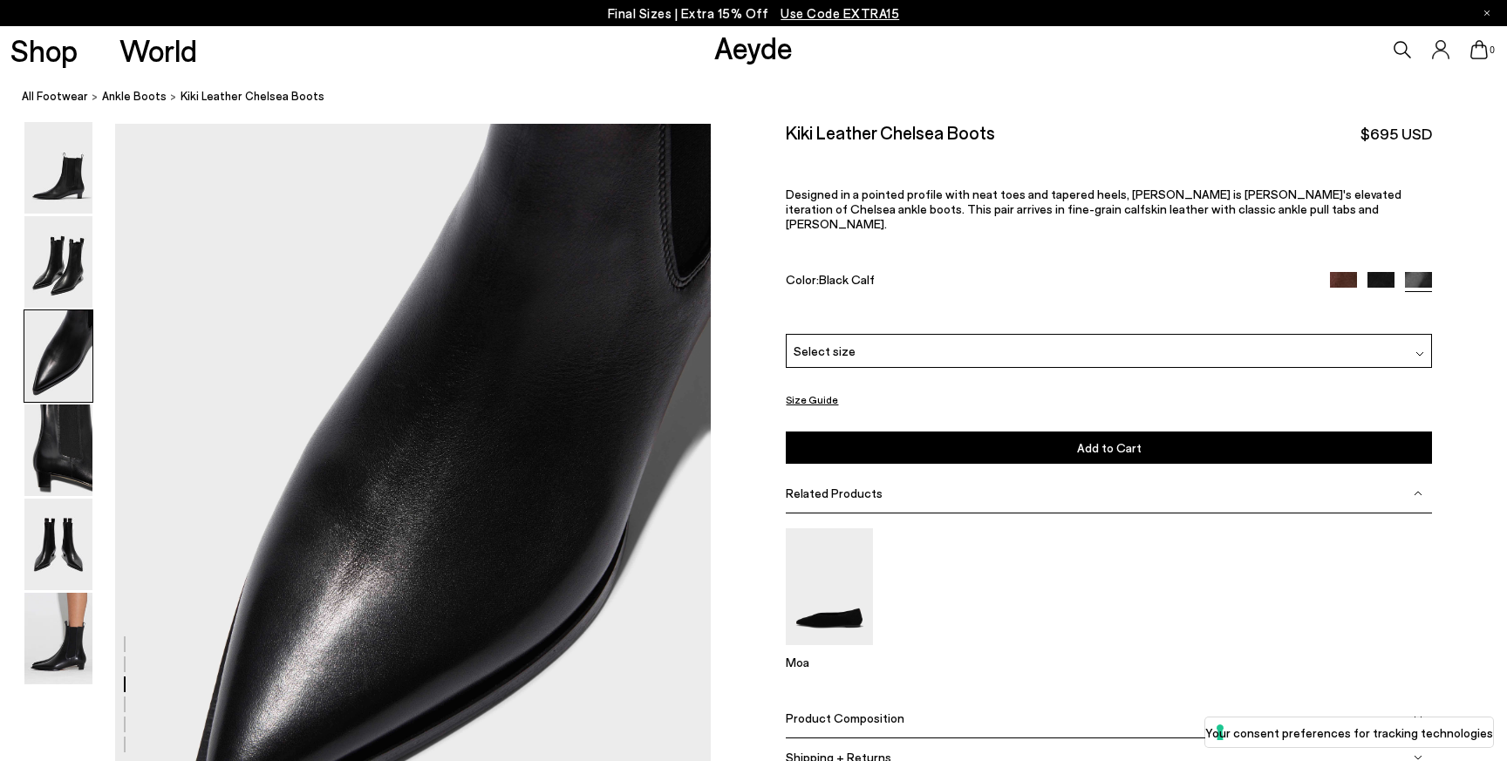
scroll to position [1595, 0]
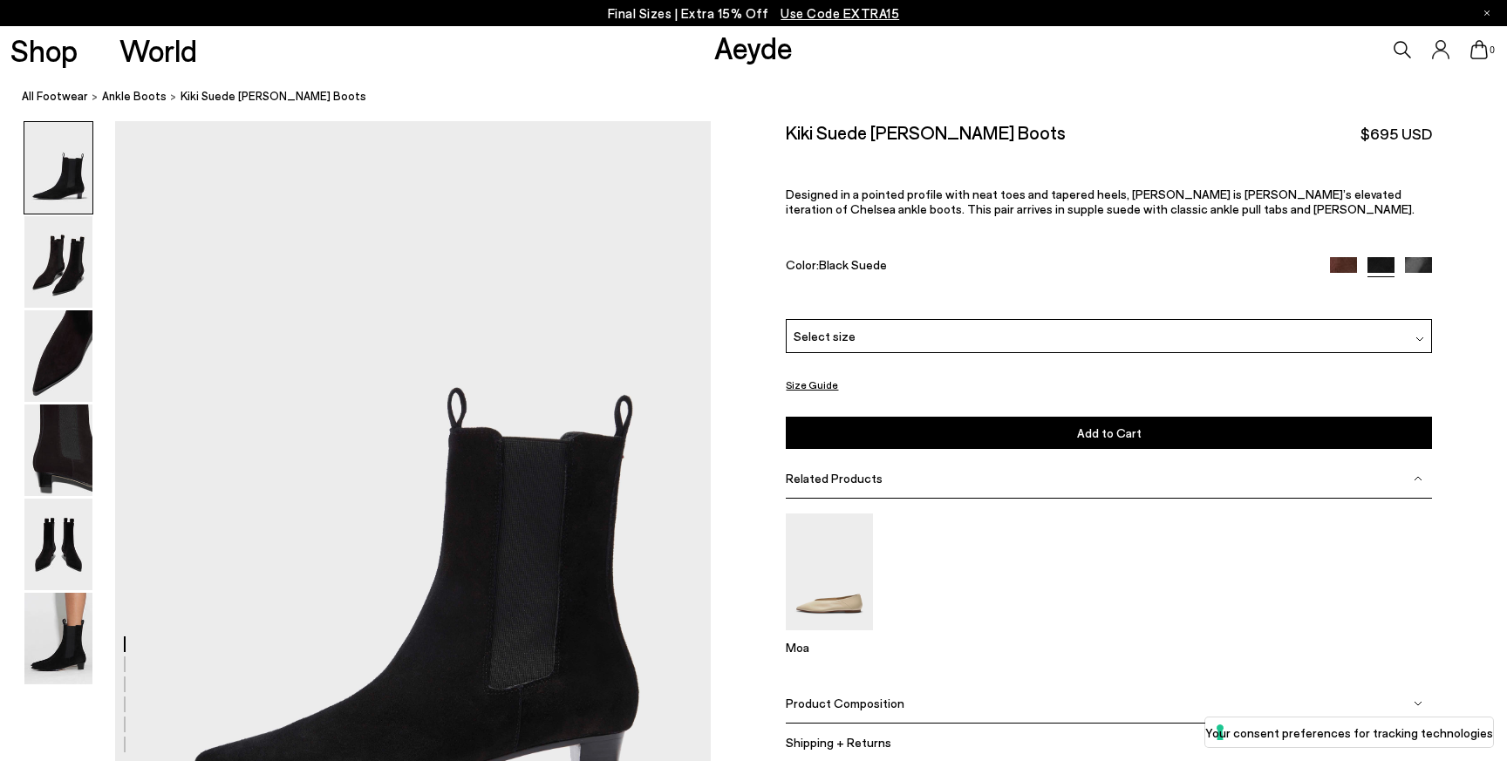
scroll to position [138, 0]
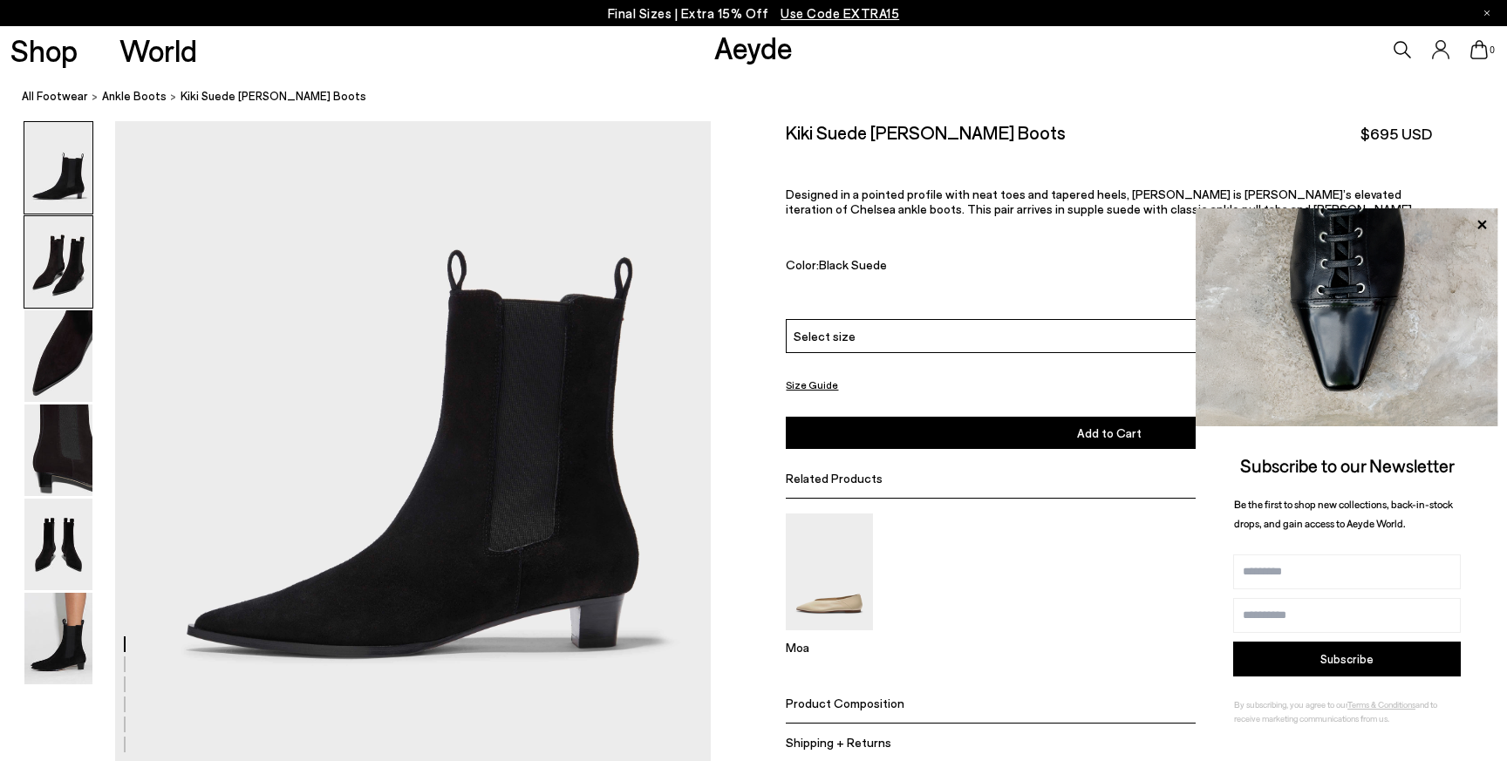
click at [63, 232] on img at bounding box center [58, 262] width 68 height 92
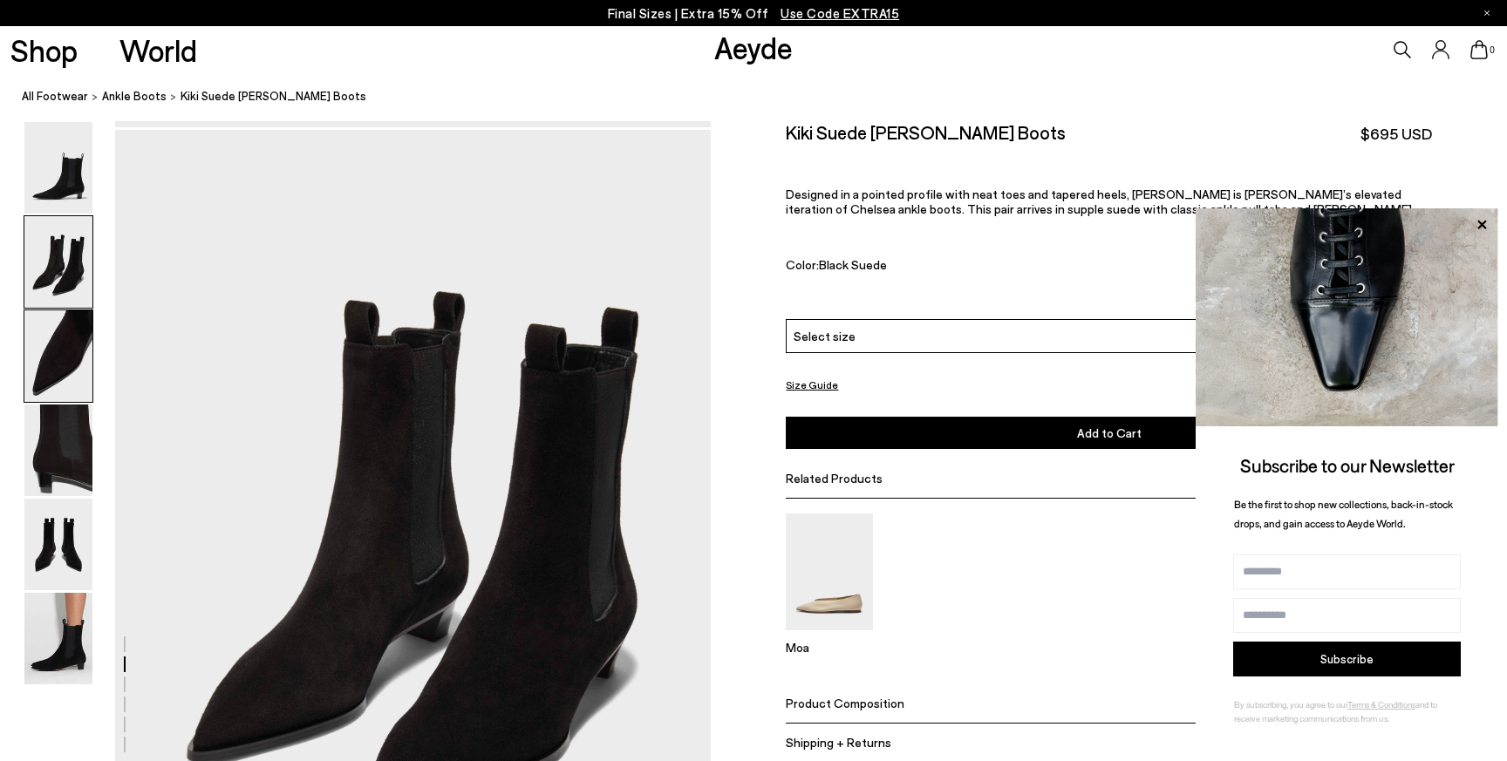
scroll to position [799, 0]
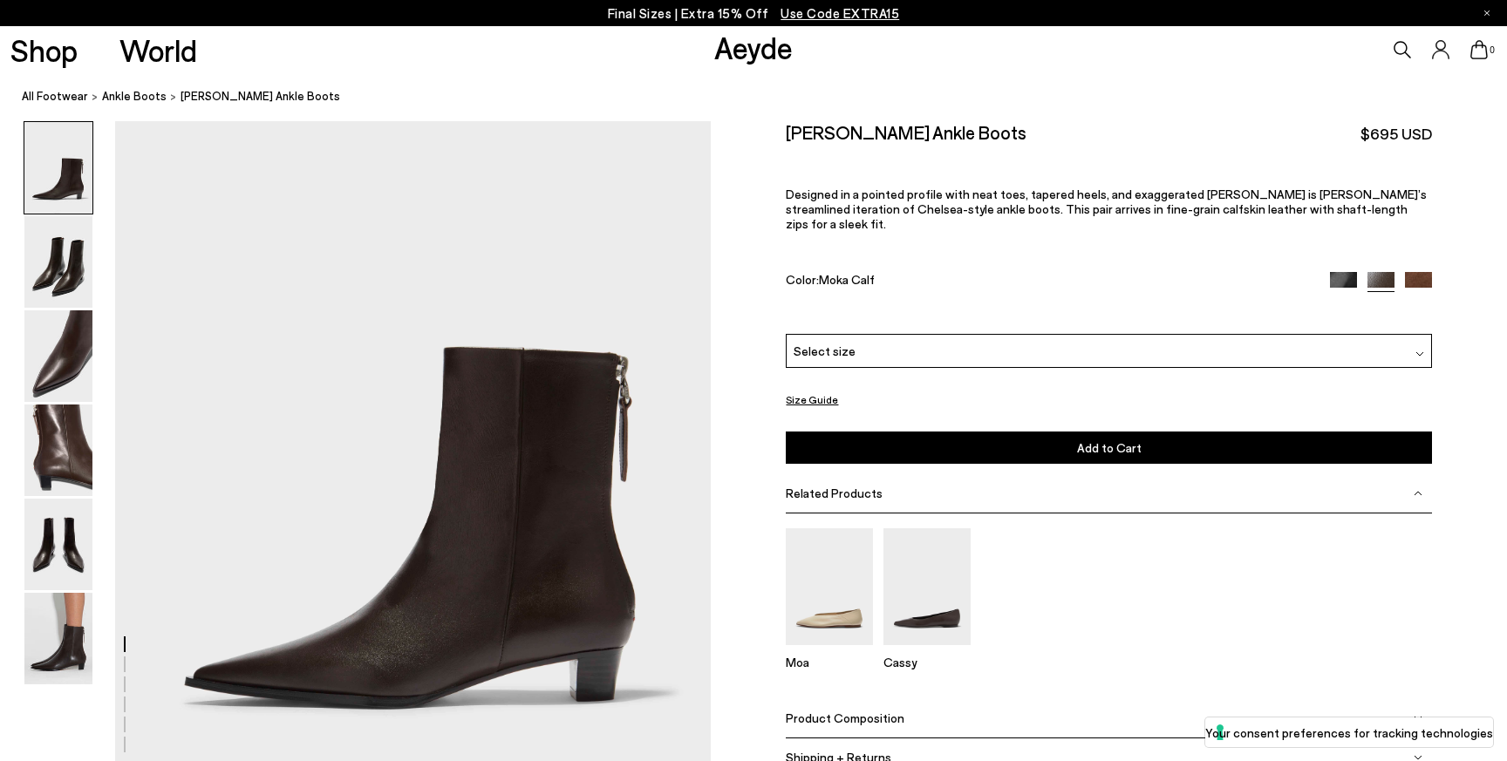
scroll to position [116, 0]
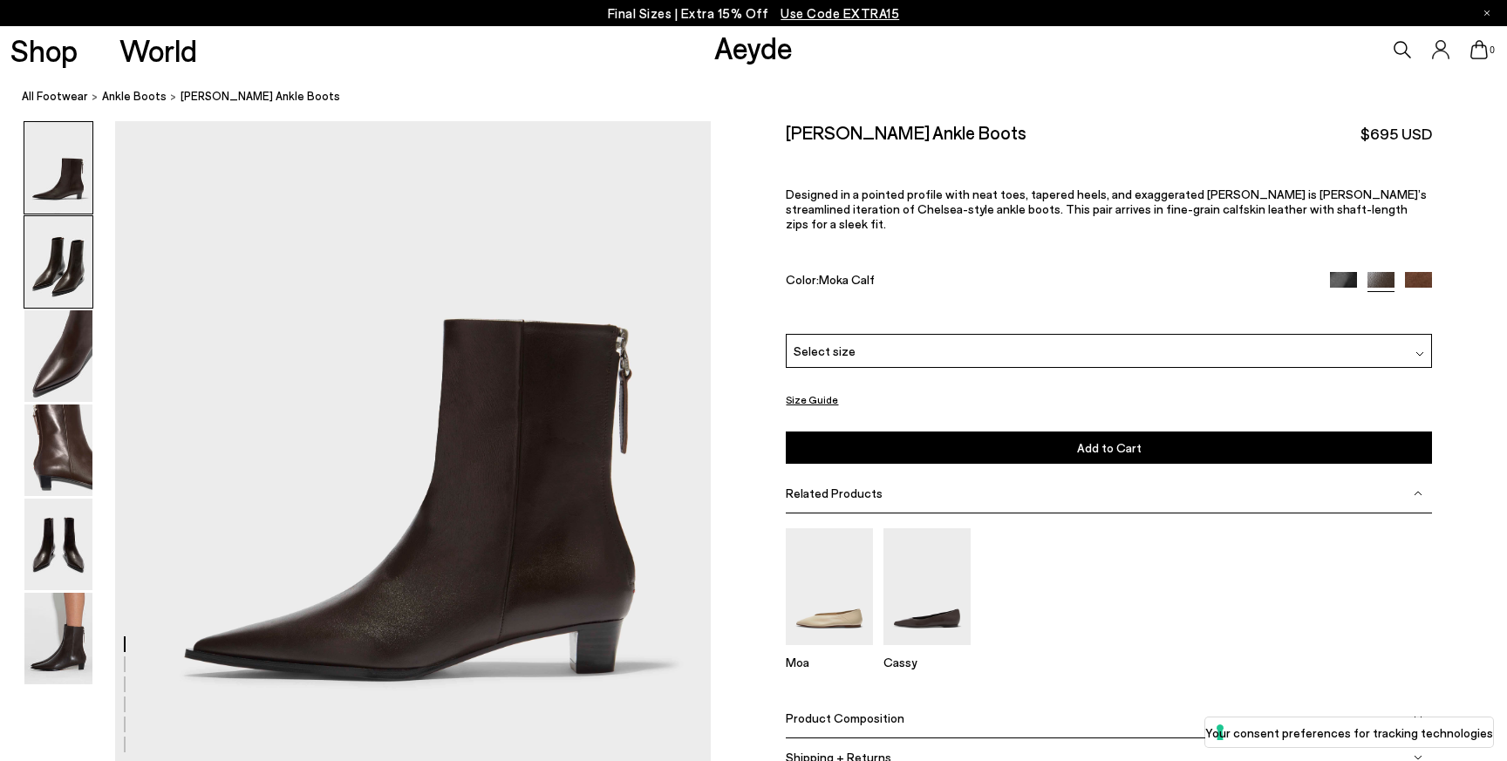
click at [64, 256] on img at bounding box center [58, 262] width 68 height 92
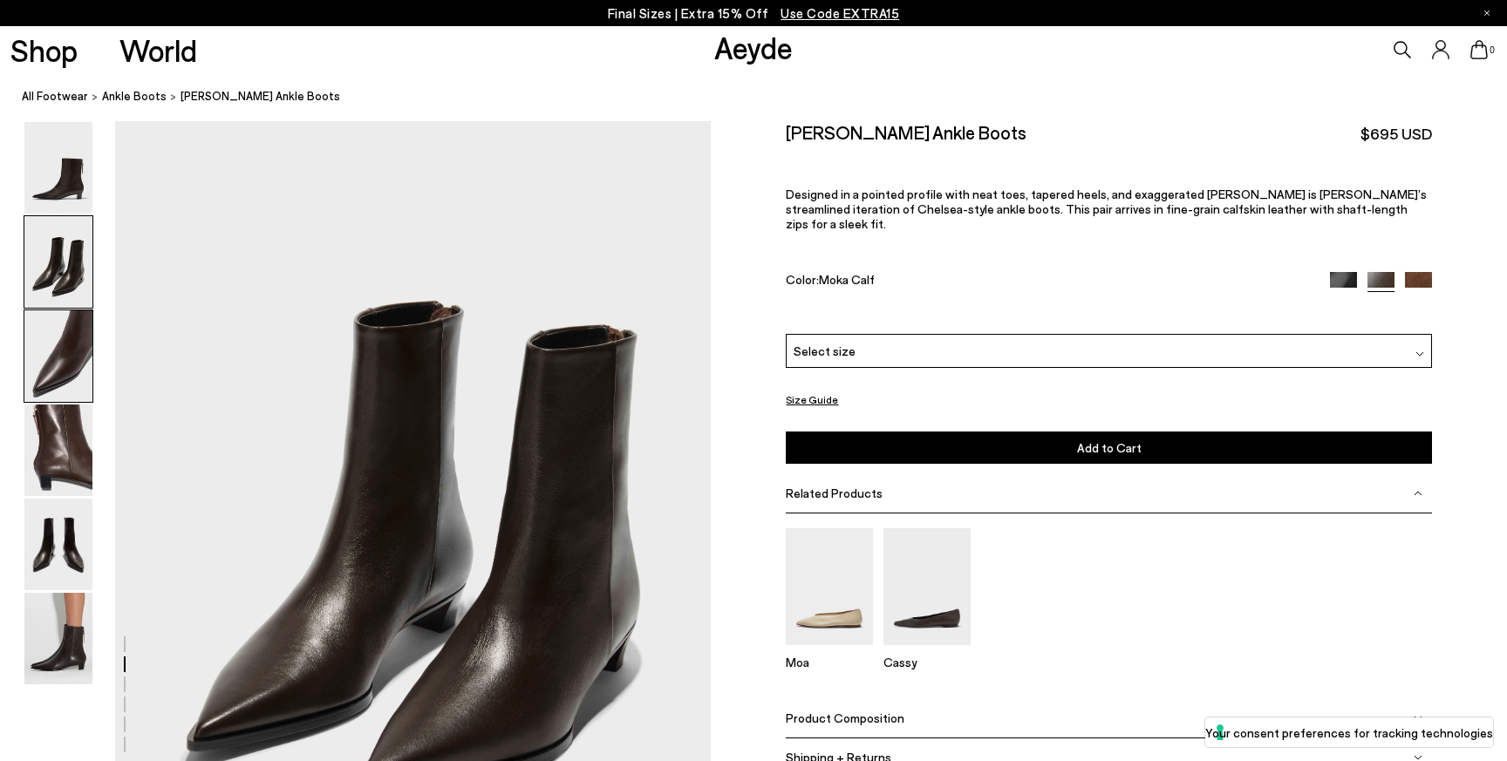
click at [48, 357] on img at bounding box center [58, 356] width 68 height 92
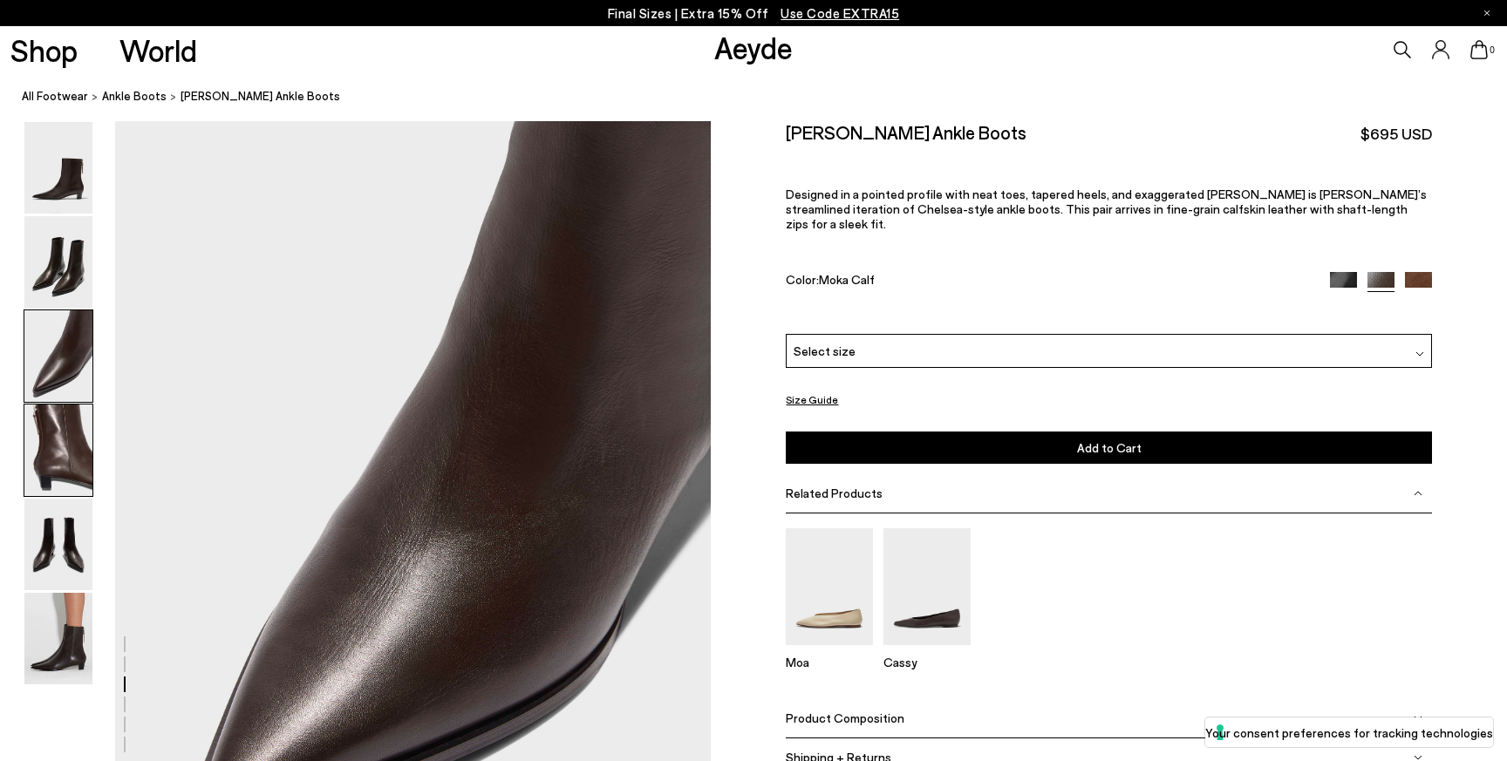
click at [44, 422] on img at bounding box center [58, 451] width 68 height 92
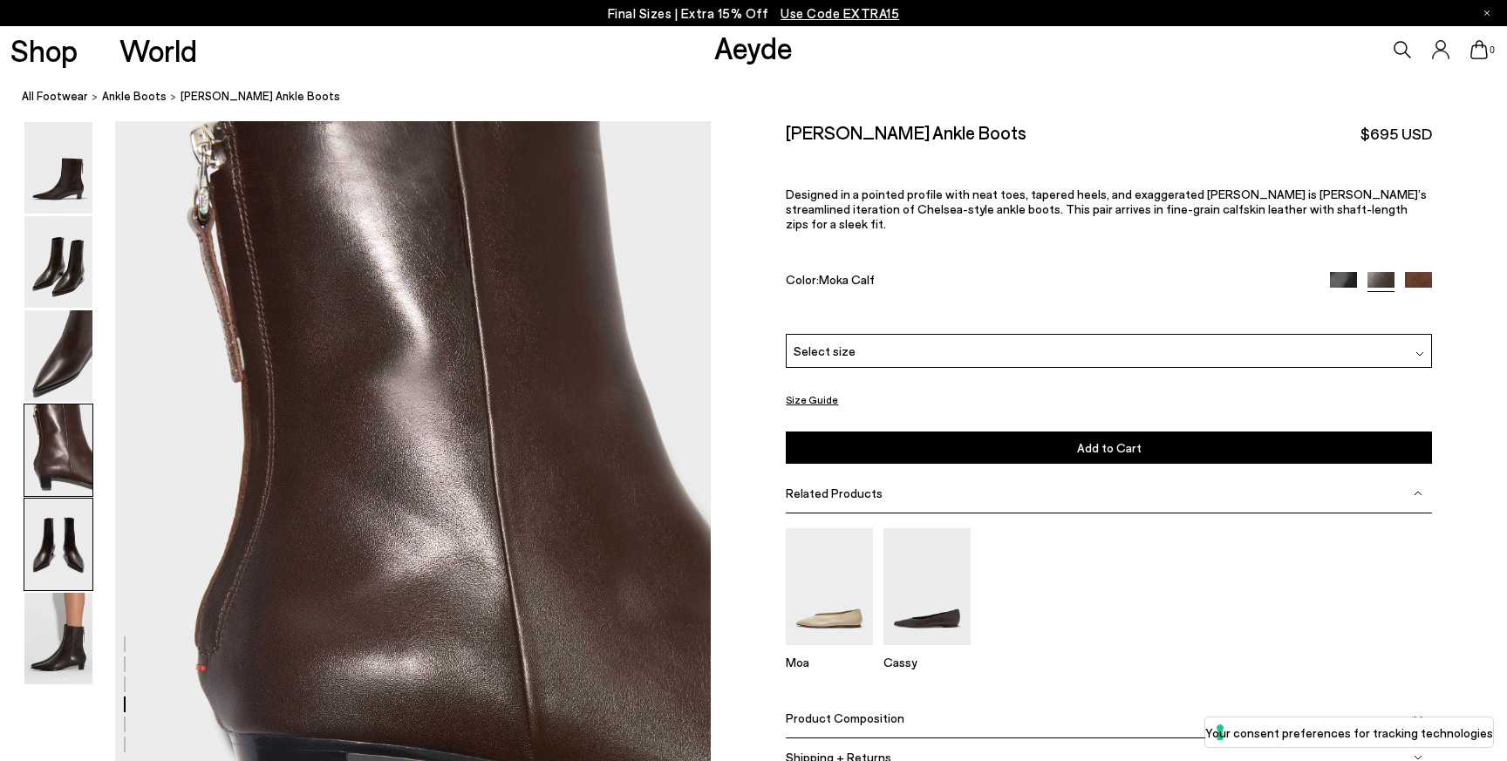
click at [46, 570] on img at bounding box center [58, 545] width 68 height 92
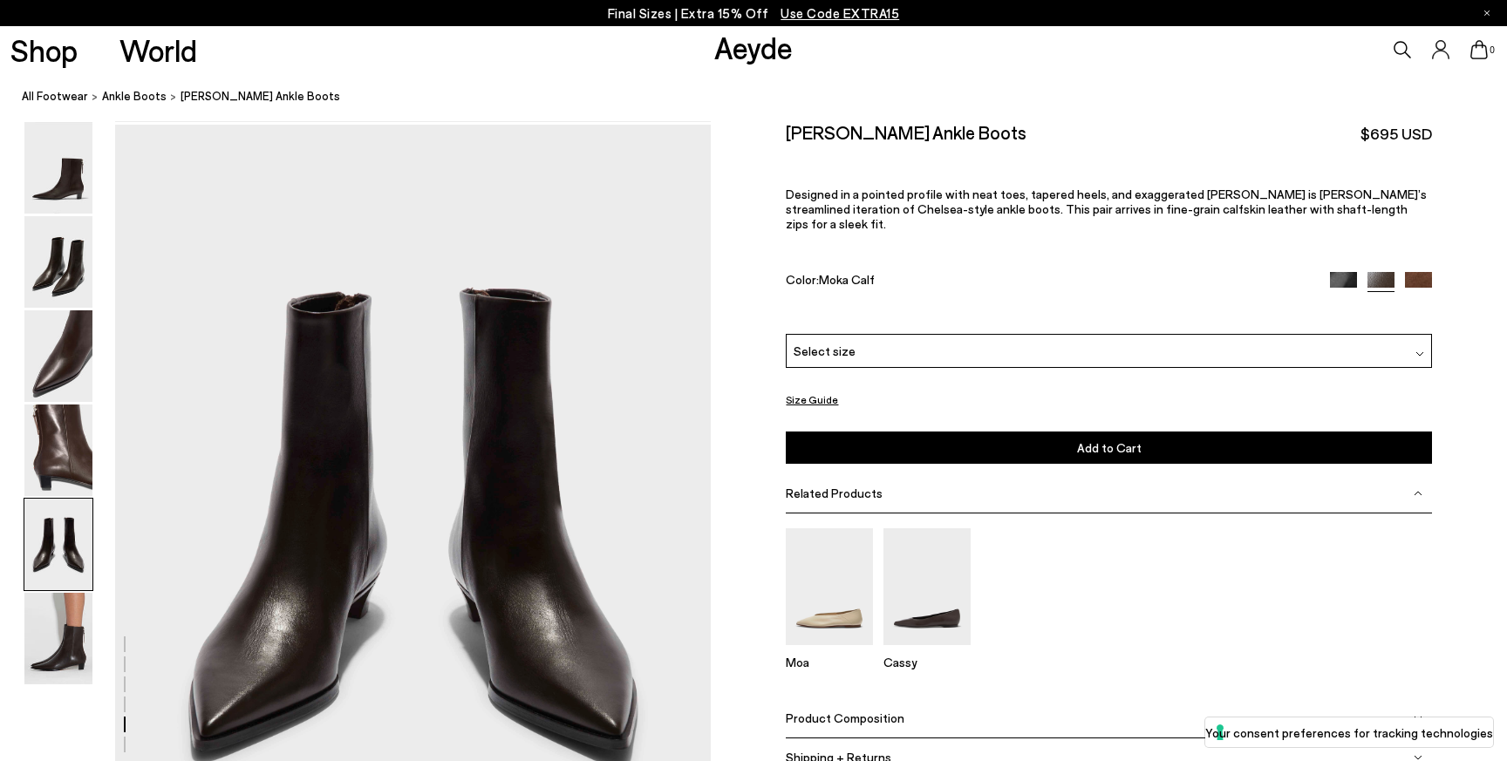
scroll to position [3189, 0]
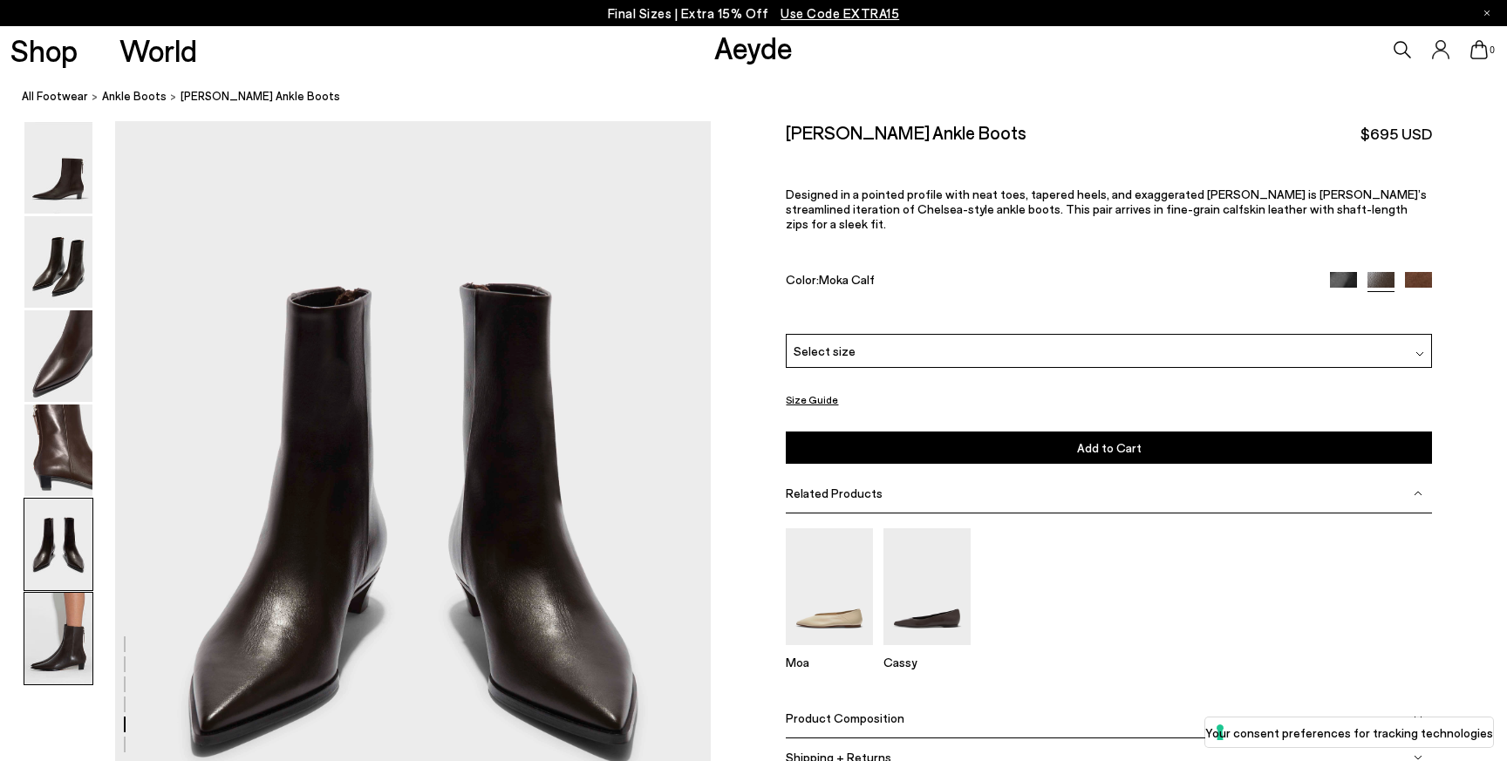
click at [65, 636] on img at bounding box center [58, 639] width 68 height 92
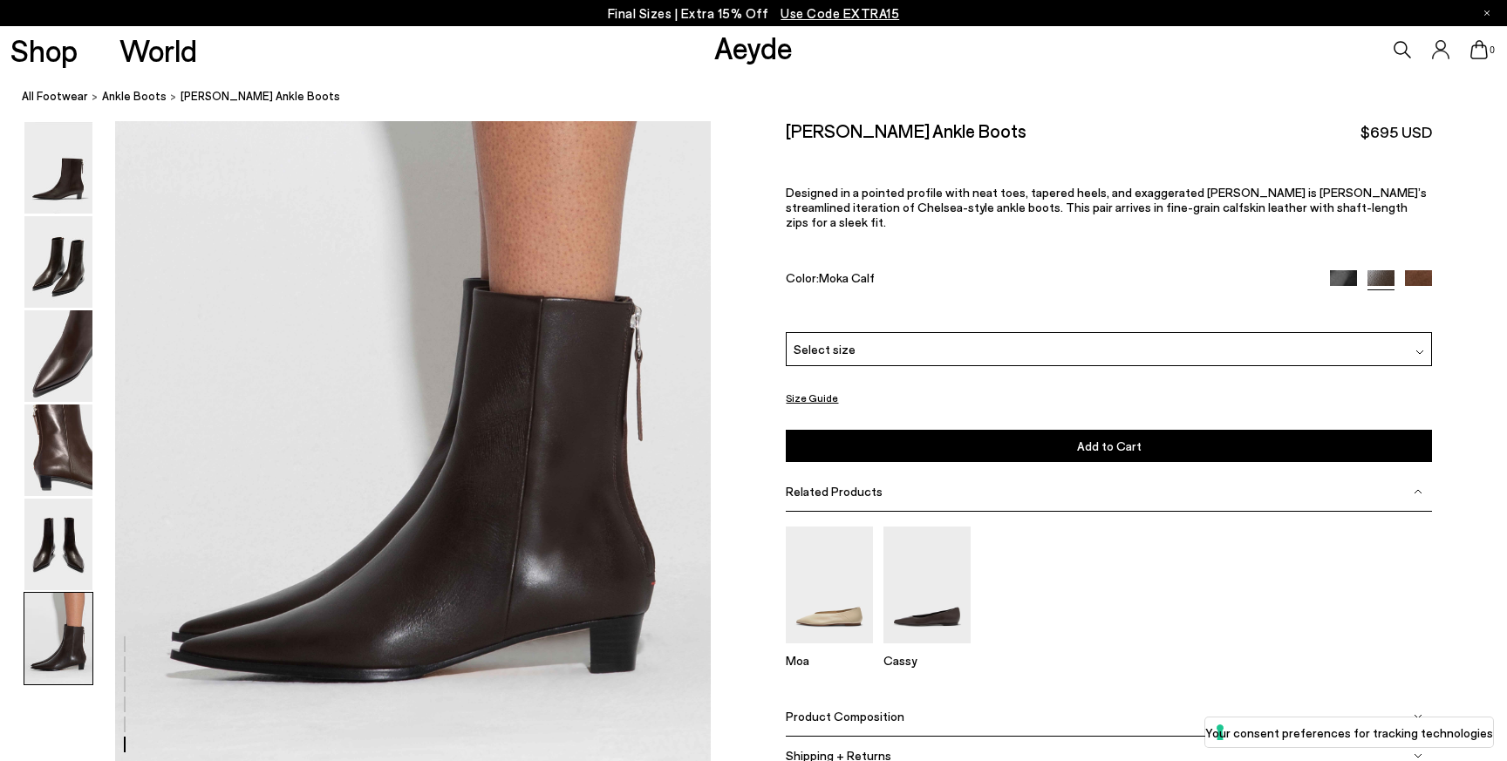
scroll to position [4105, 0]
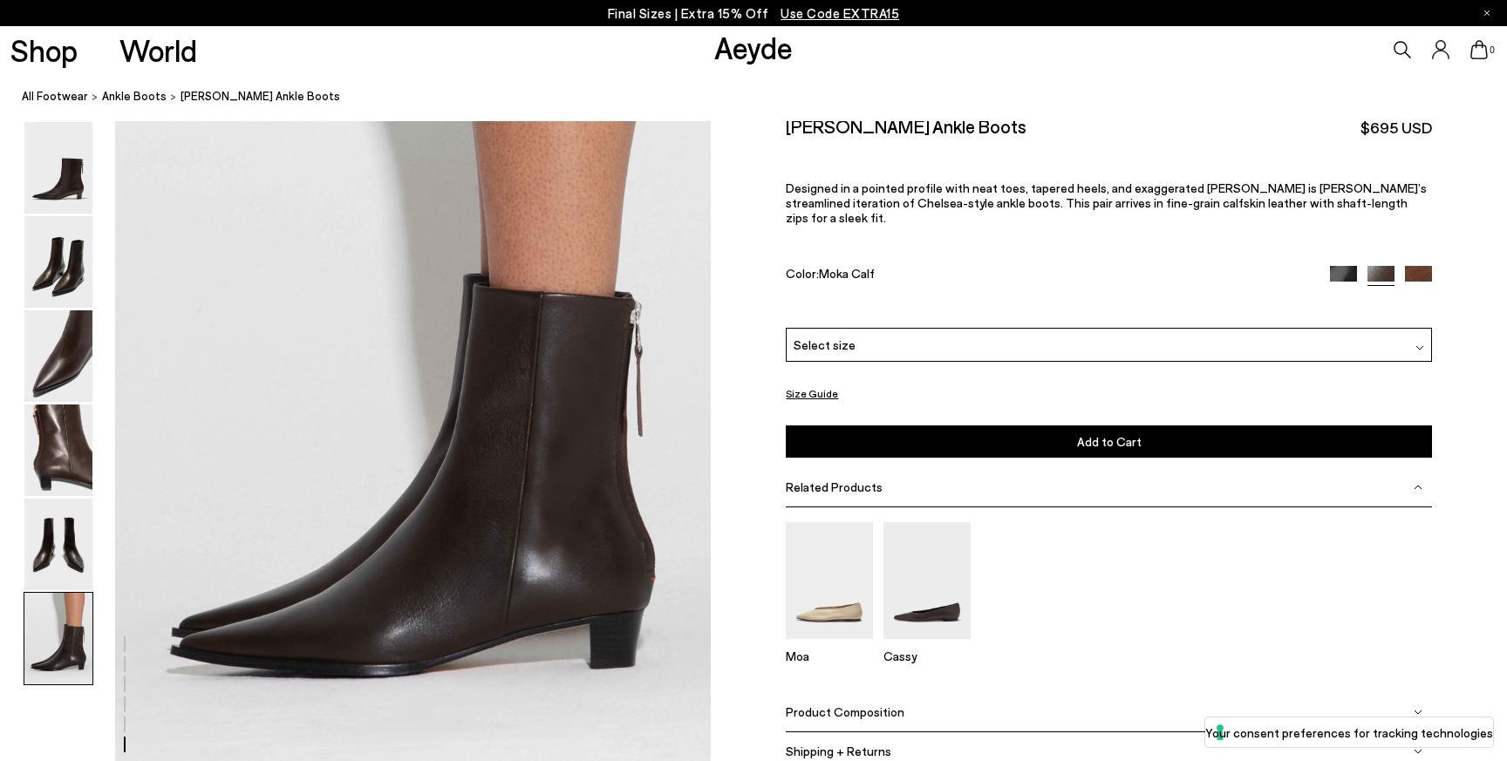
click at [76, 517] on img at bounding box center [58, 545] width 68 height 92
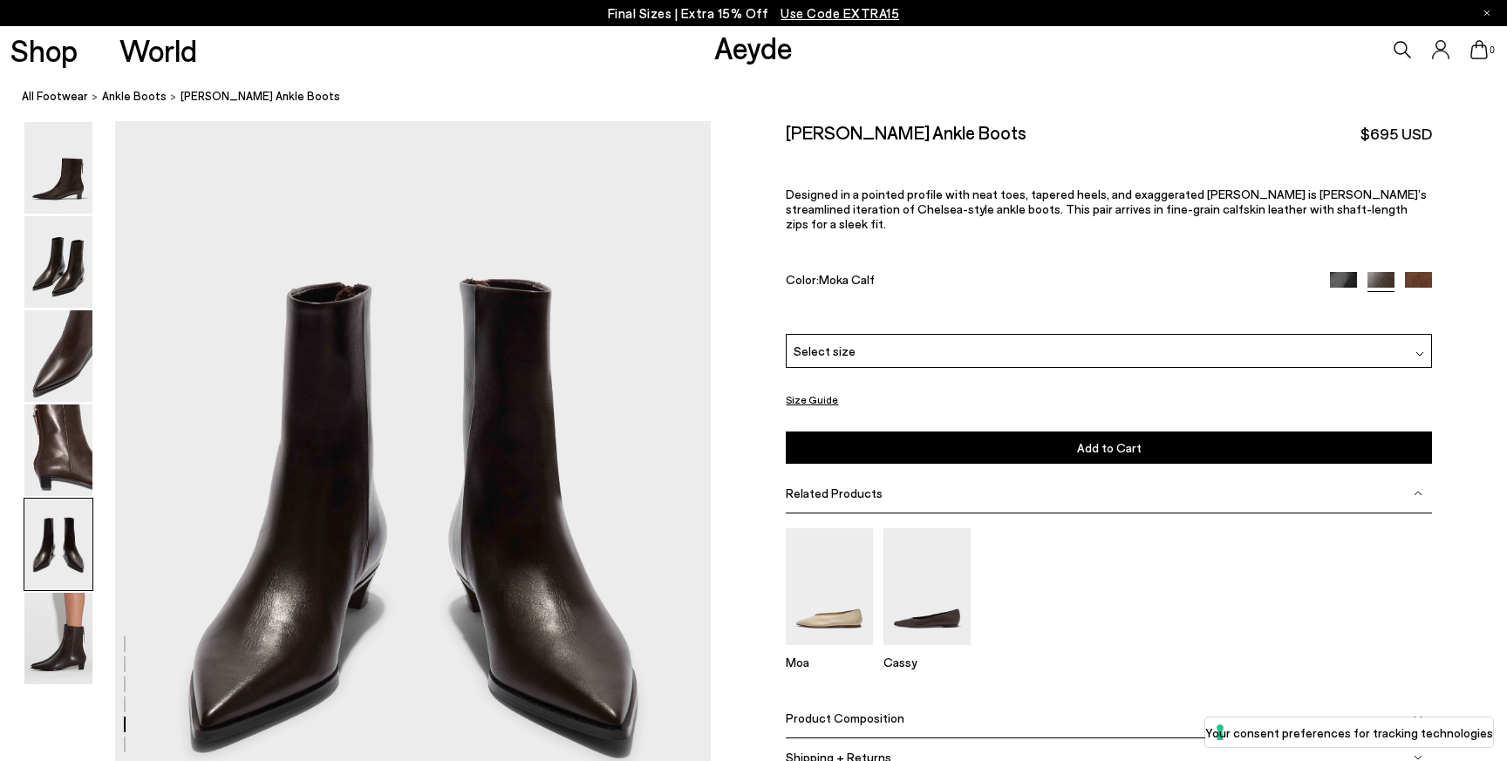
scroll to position [3189, 0]
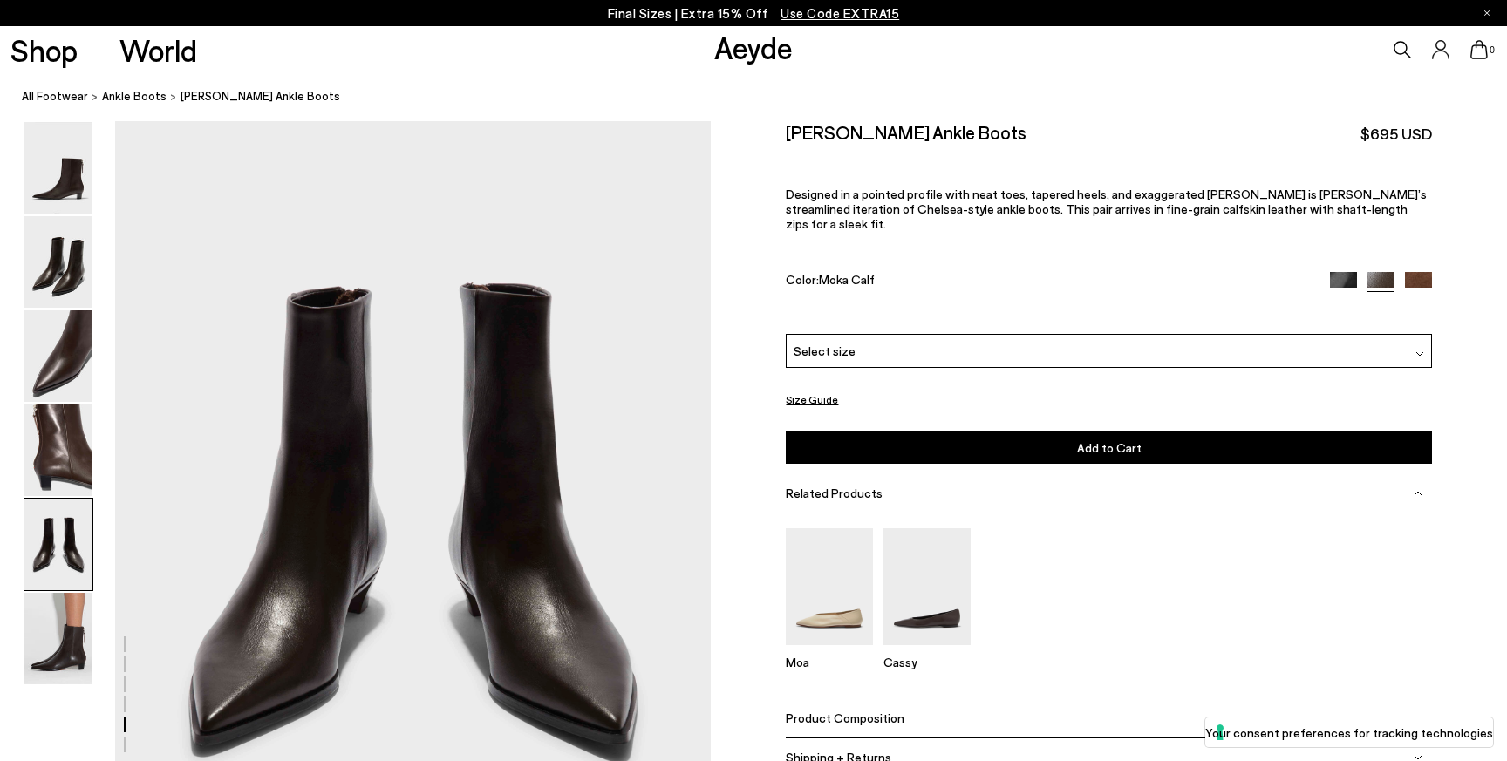
click at [1343, 272] on img at bounding box center [1343, 285] width 27 height 27
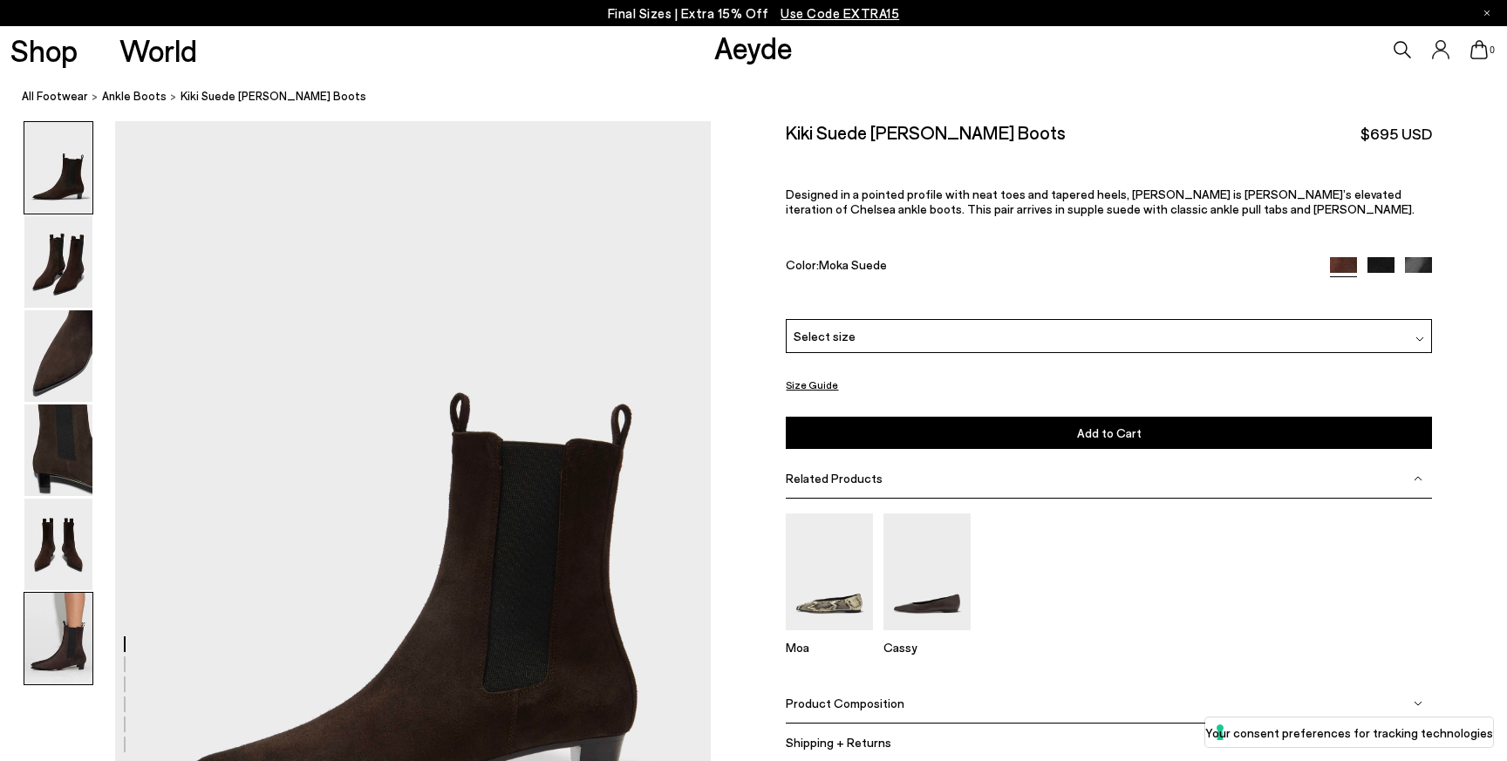
click at [85, 624] on img at bounding box center [58, 639] width 68 height 92
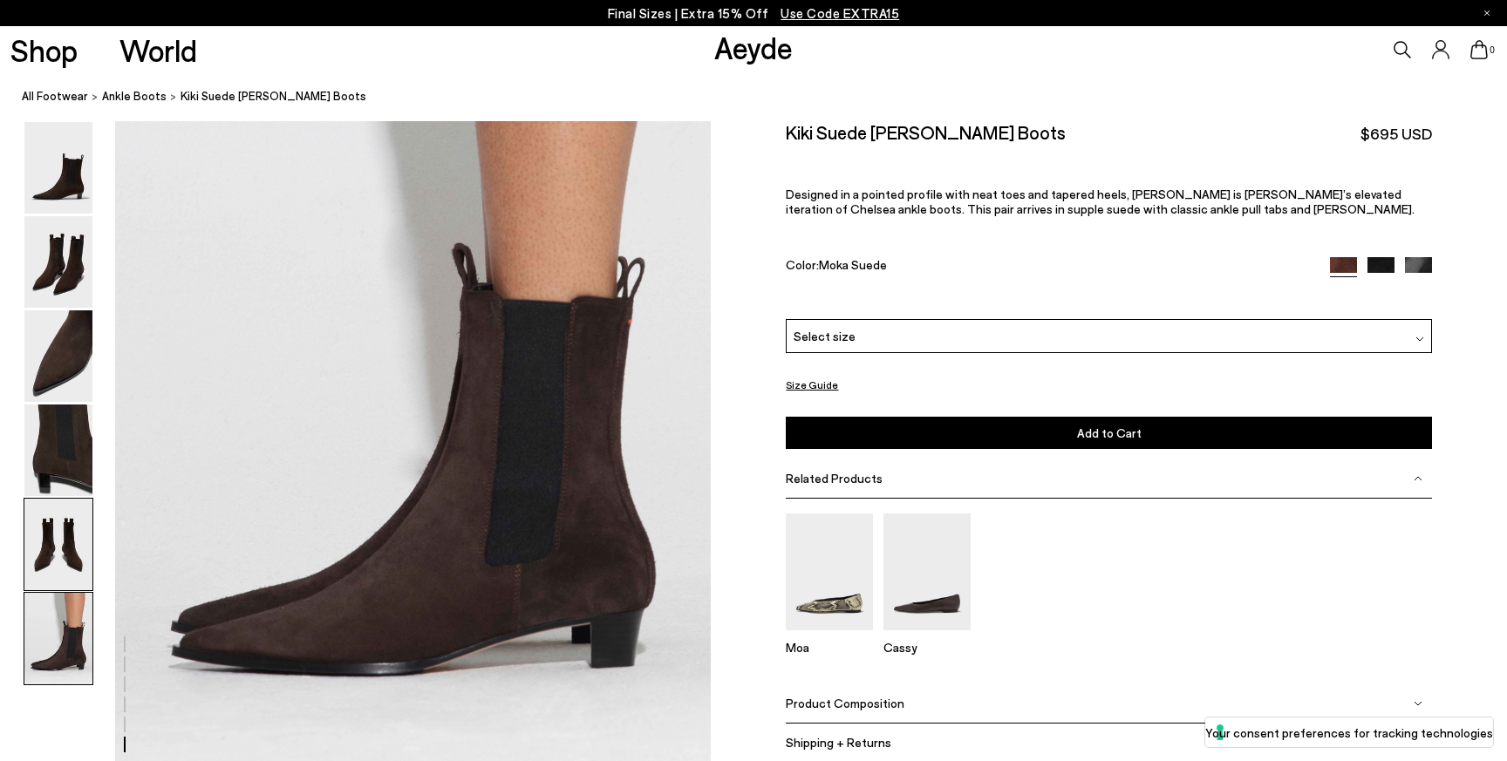
click at [81, 547] on img at bounding box center [58, 545] width 68 height 92
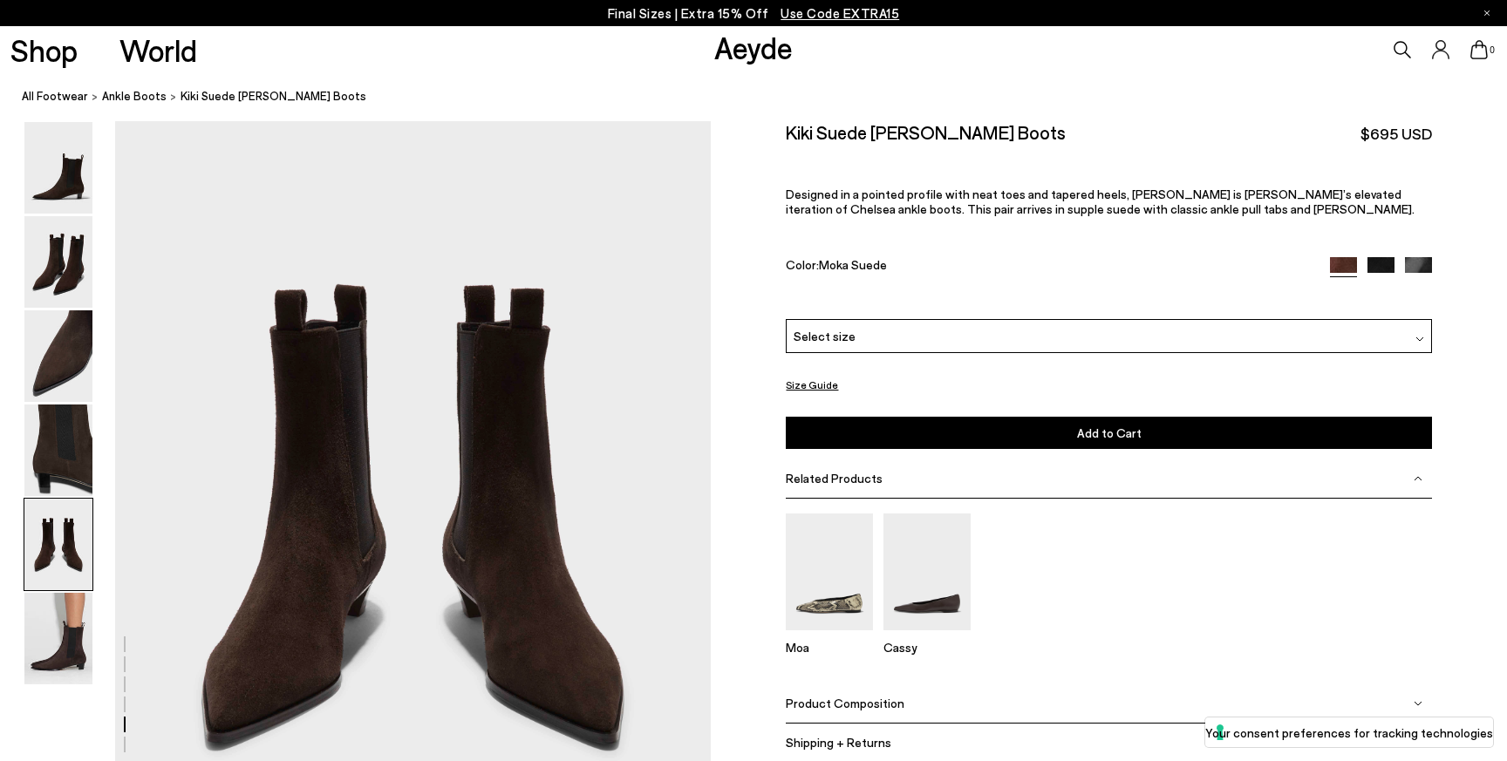
scroll to position [3189, 0]
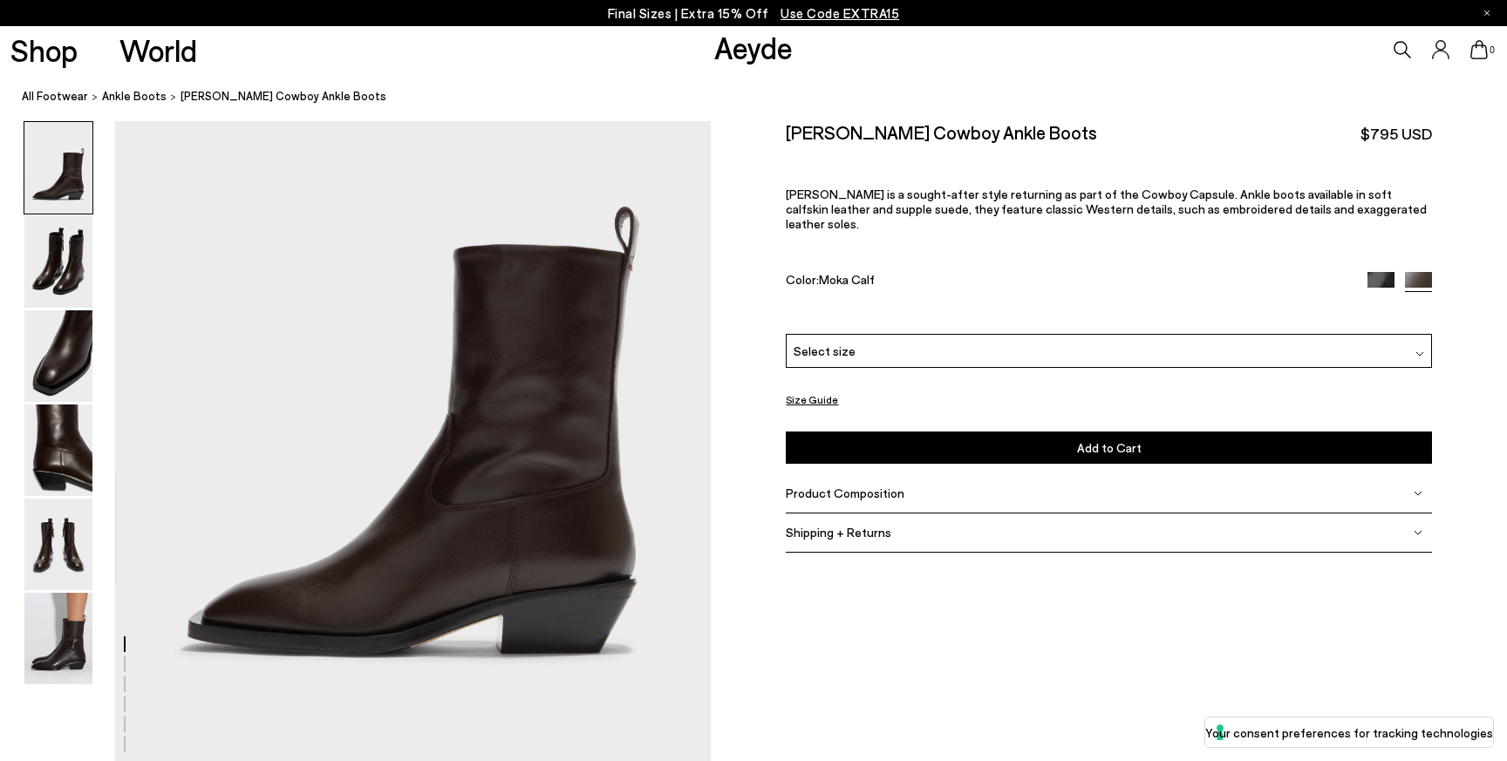
scroll to position [140, 0]
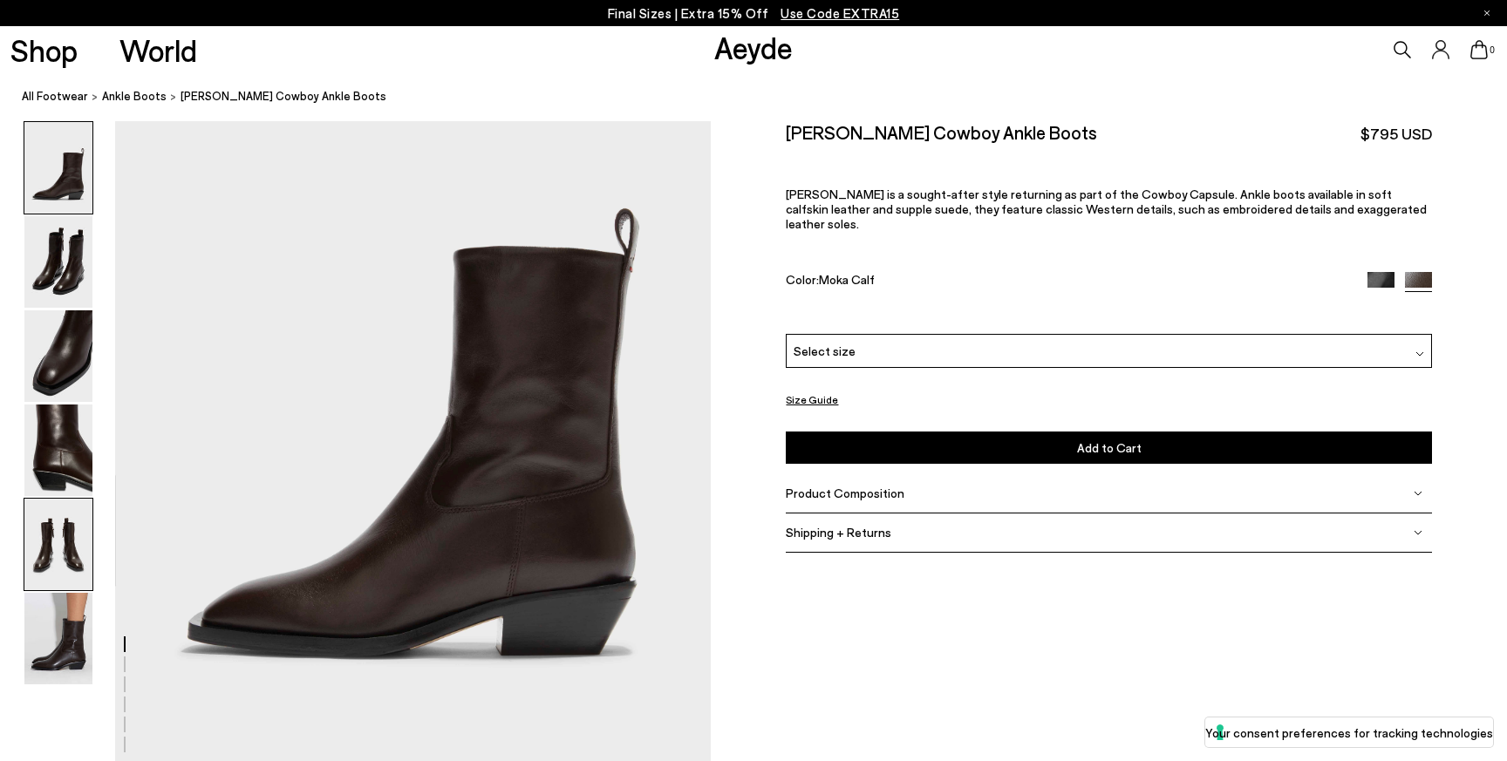
click at [73, 578] on img at bounding box center [58, 545] width 68 height 92
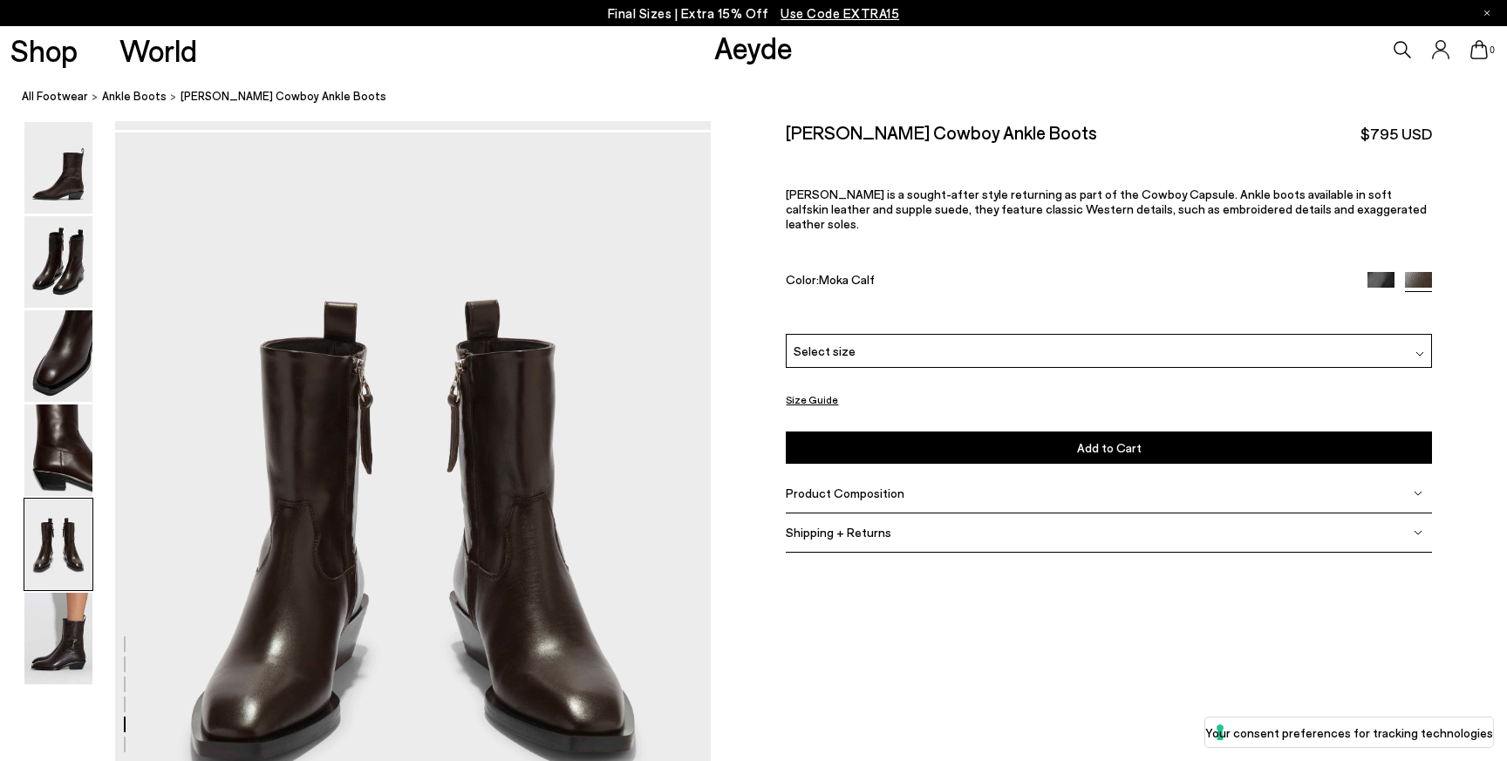
scroll to position [3189, 0]
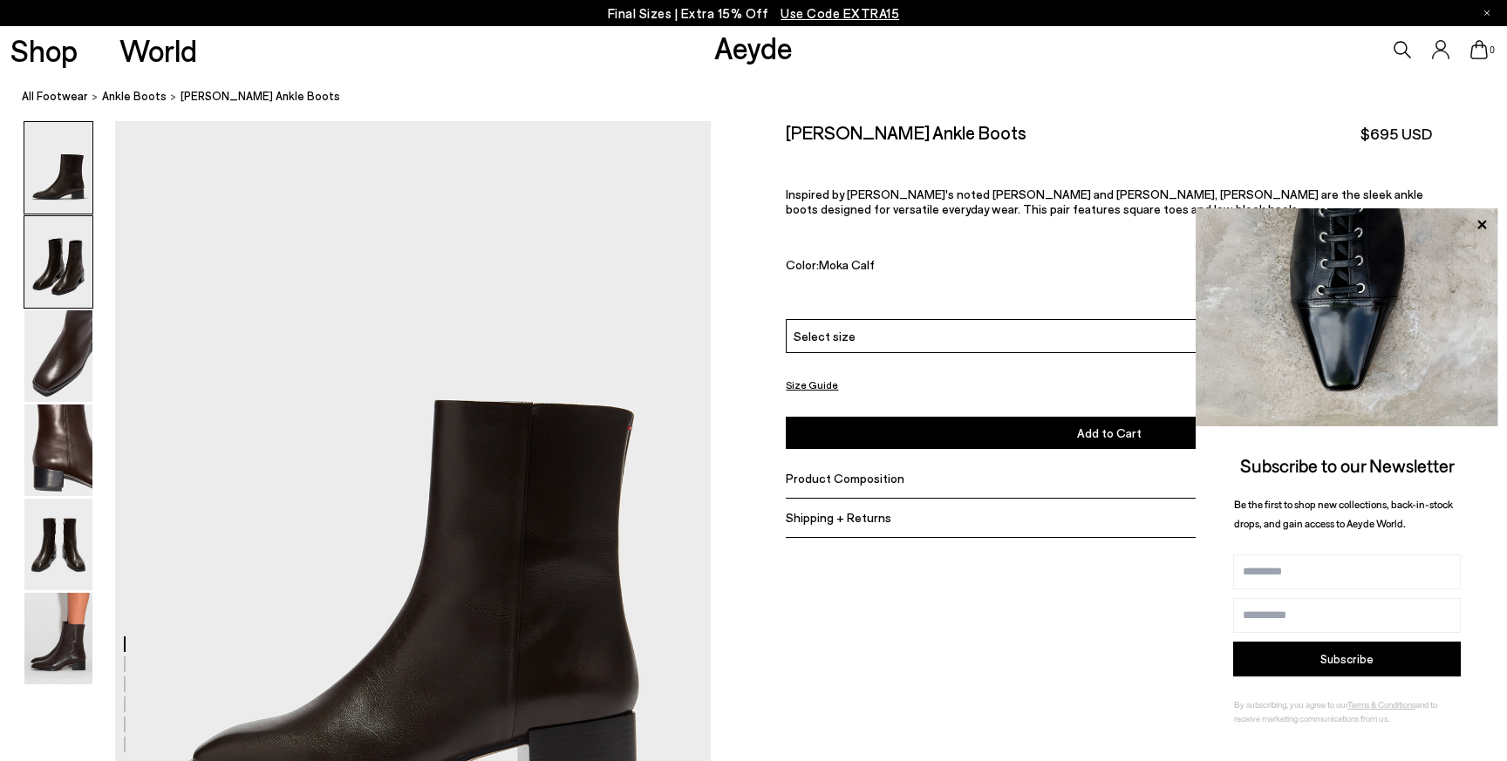
click at [85, 248] on img at bounding box center [58, 262] width 68 height 92
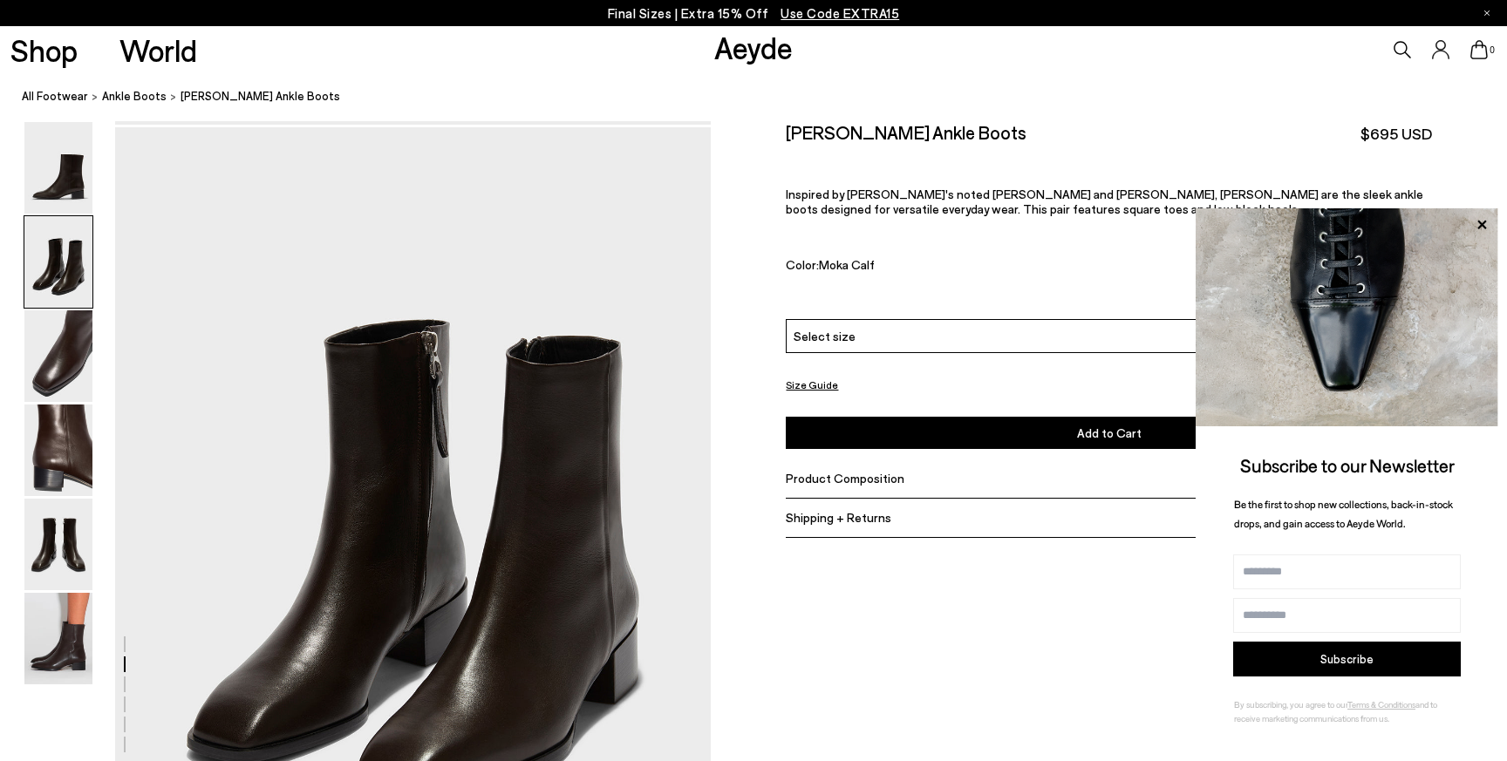
scroll to position [799, 0]
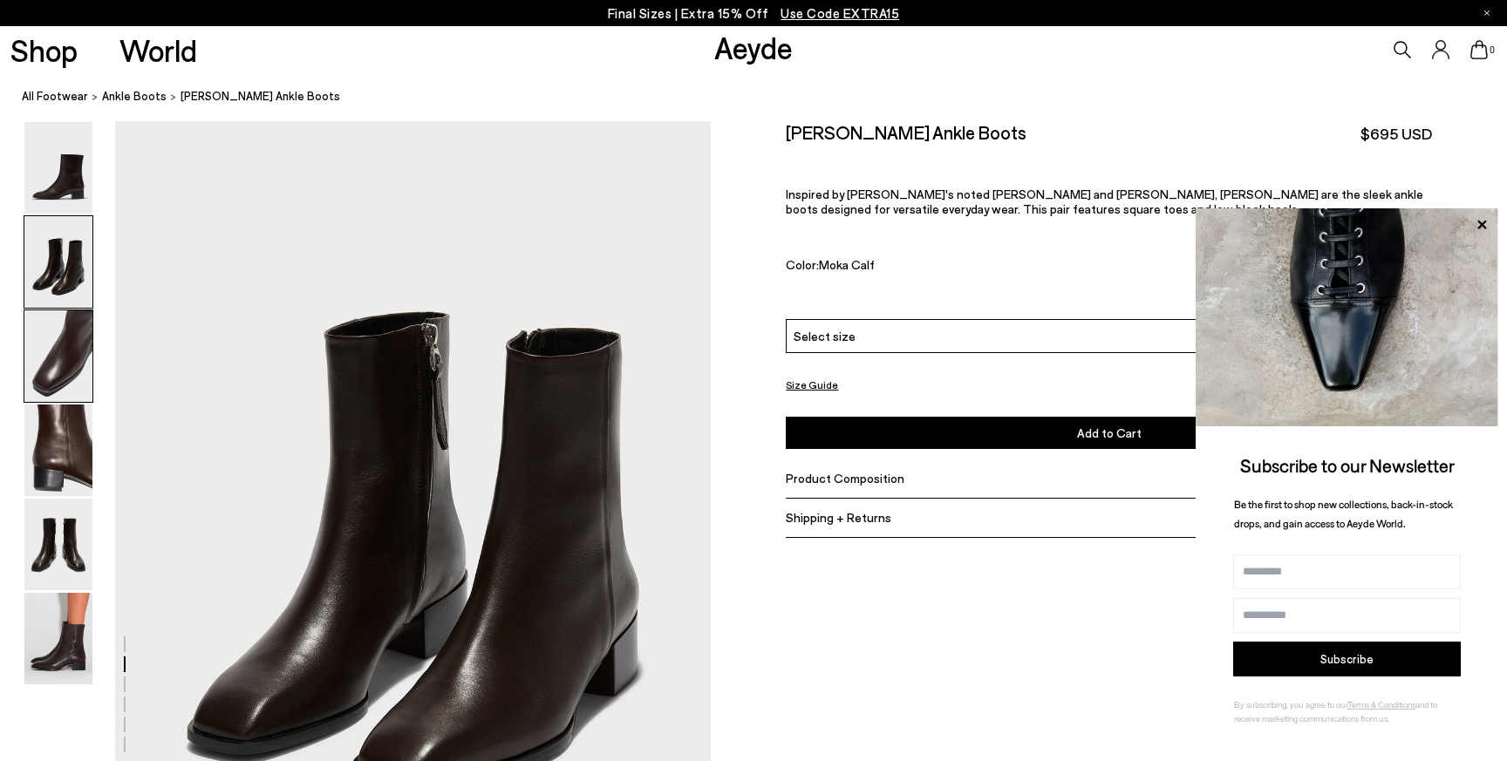
click at [71, 329] on img at bounding box center [58, 356] width 68 height 92
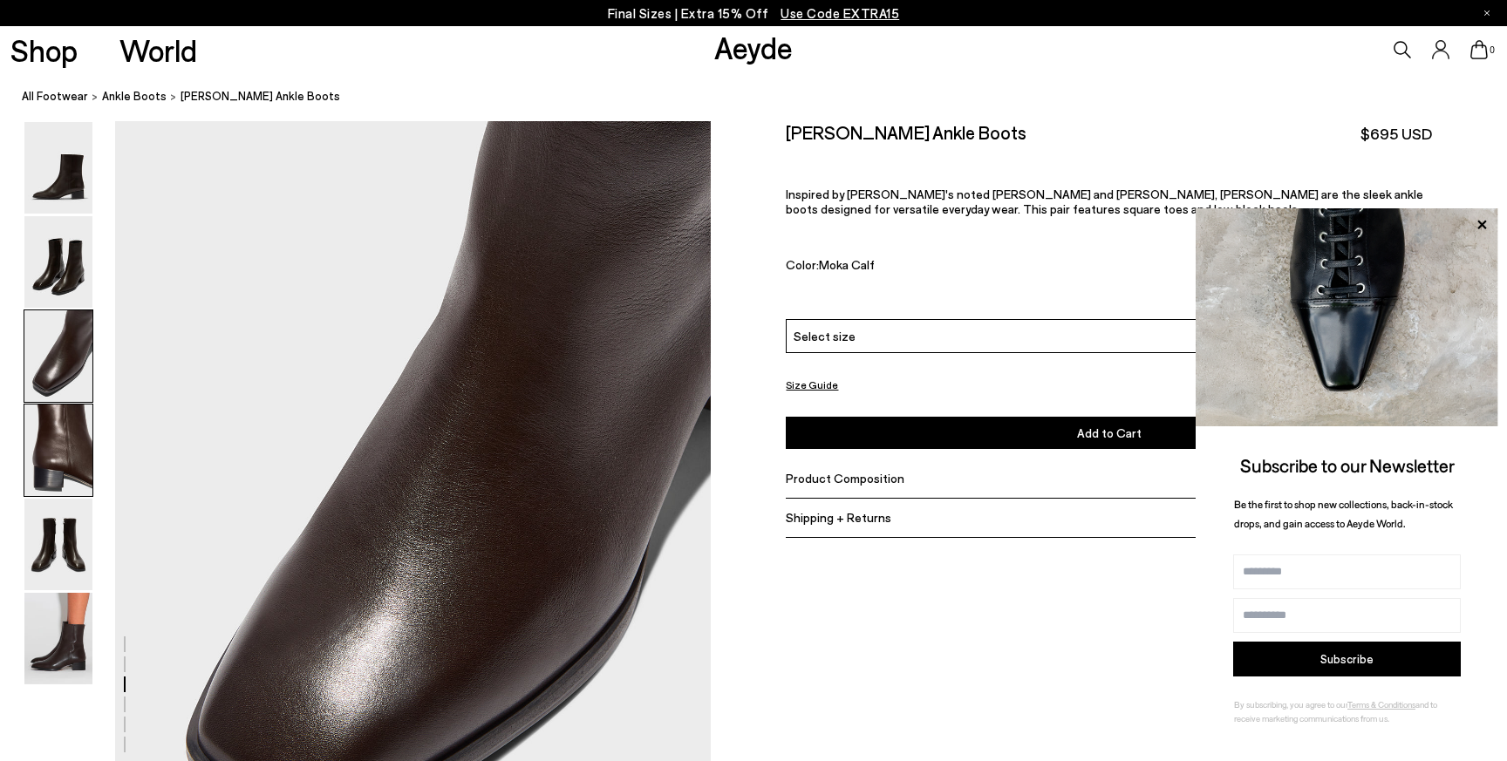
click at [50, 430] on img at bounding box center [58, 451] width 68 height 92
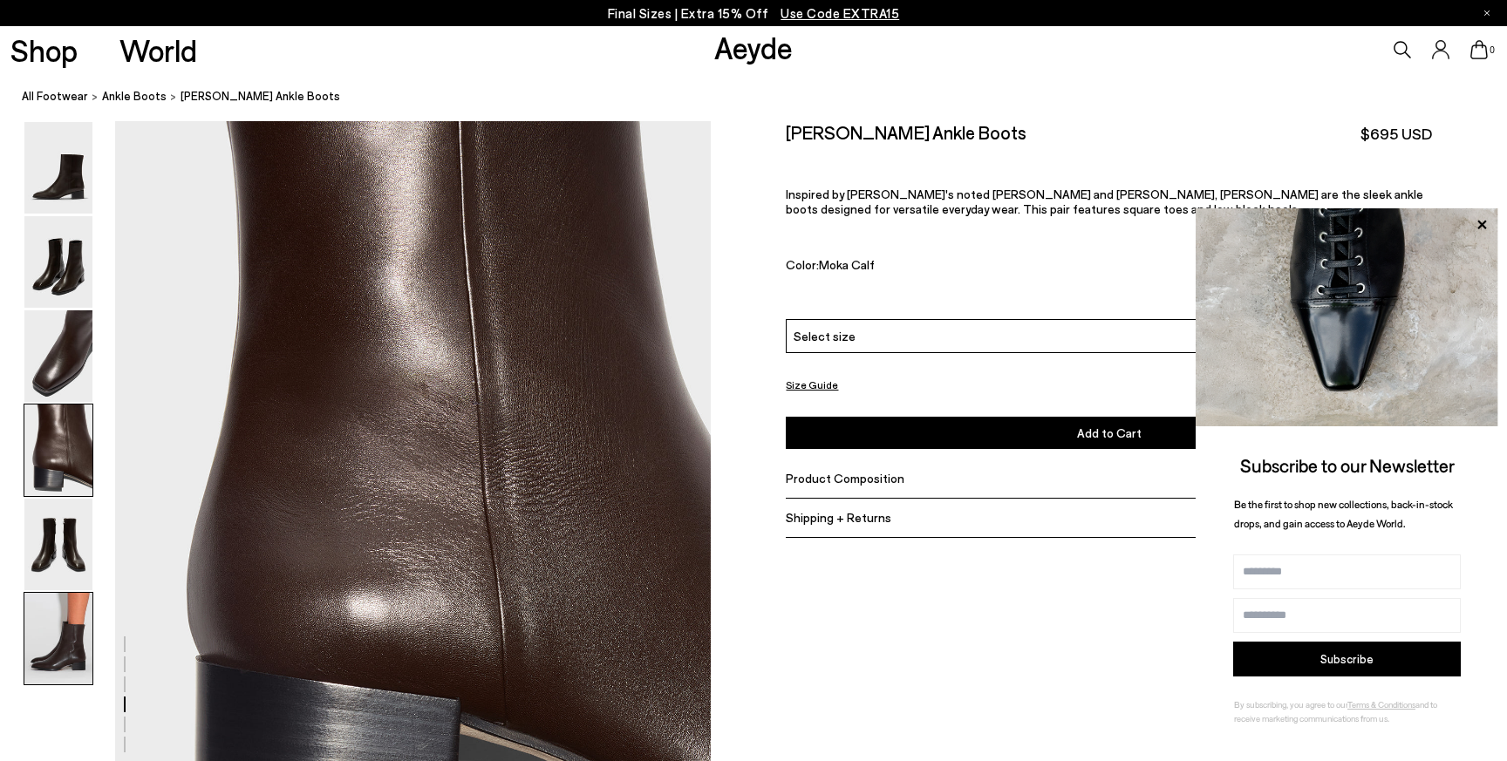
click at [53, 644] on img at bounding box center [58, 639] width 68 height 92
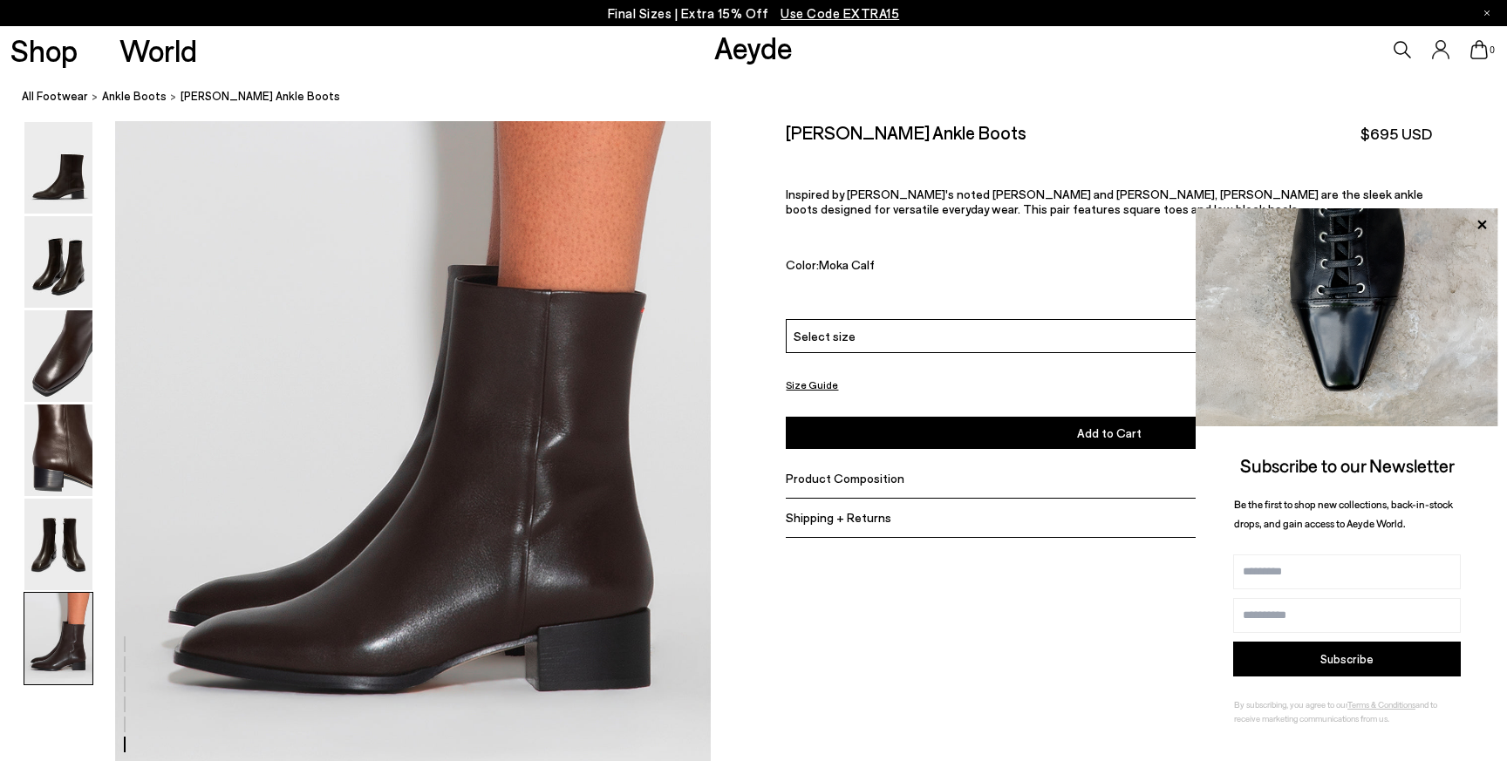
scroll to position [4105, 0]
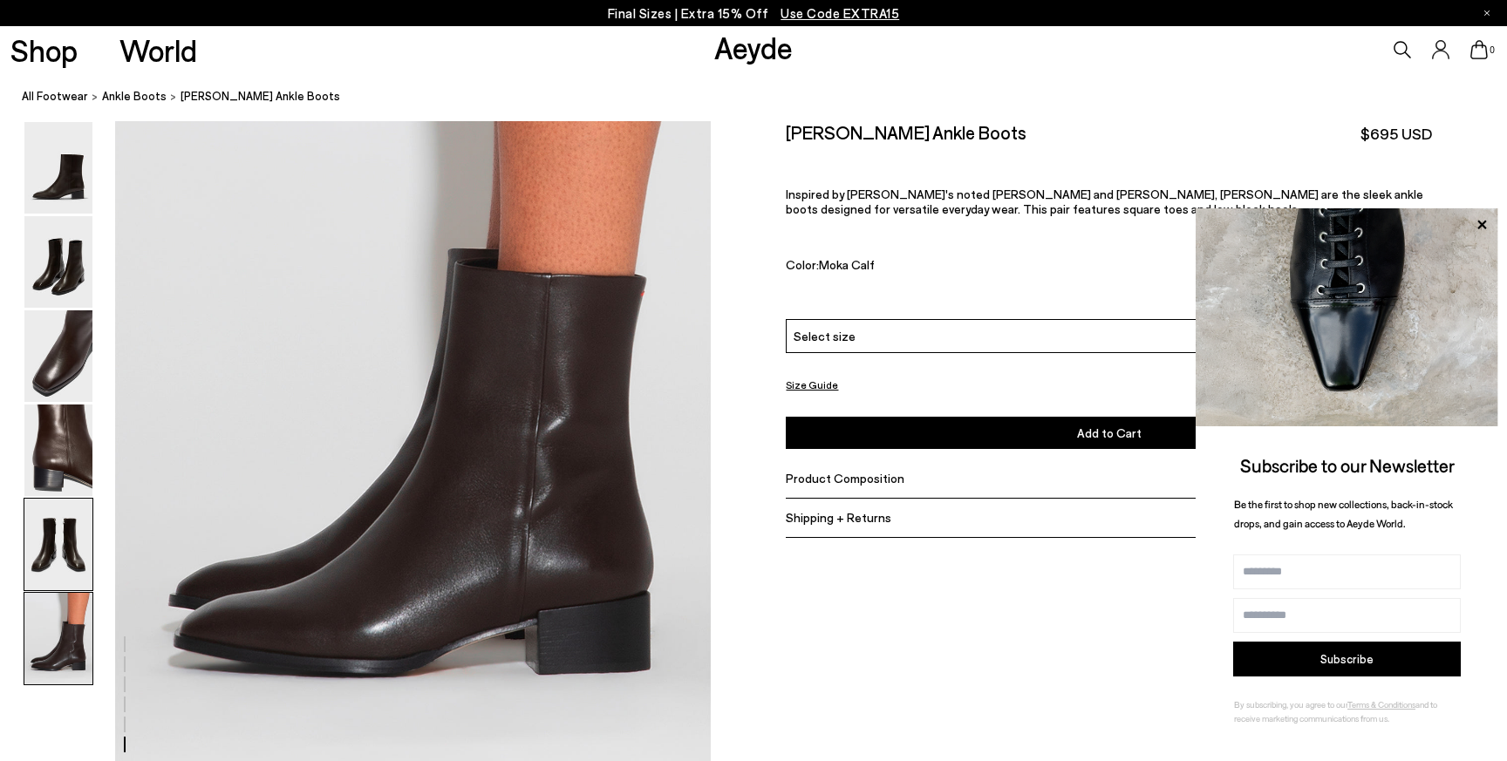
click at [37, 525] on img at bounding box center [58, 545] width 68 height 92
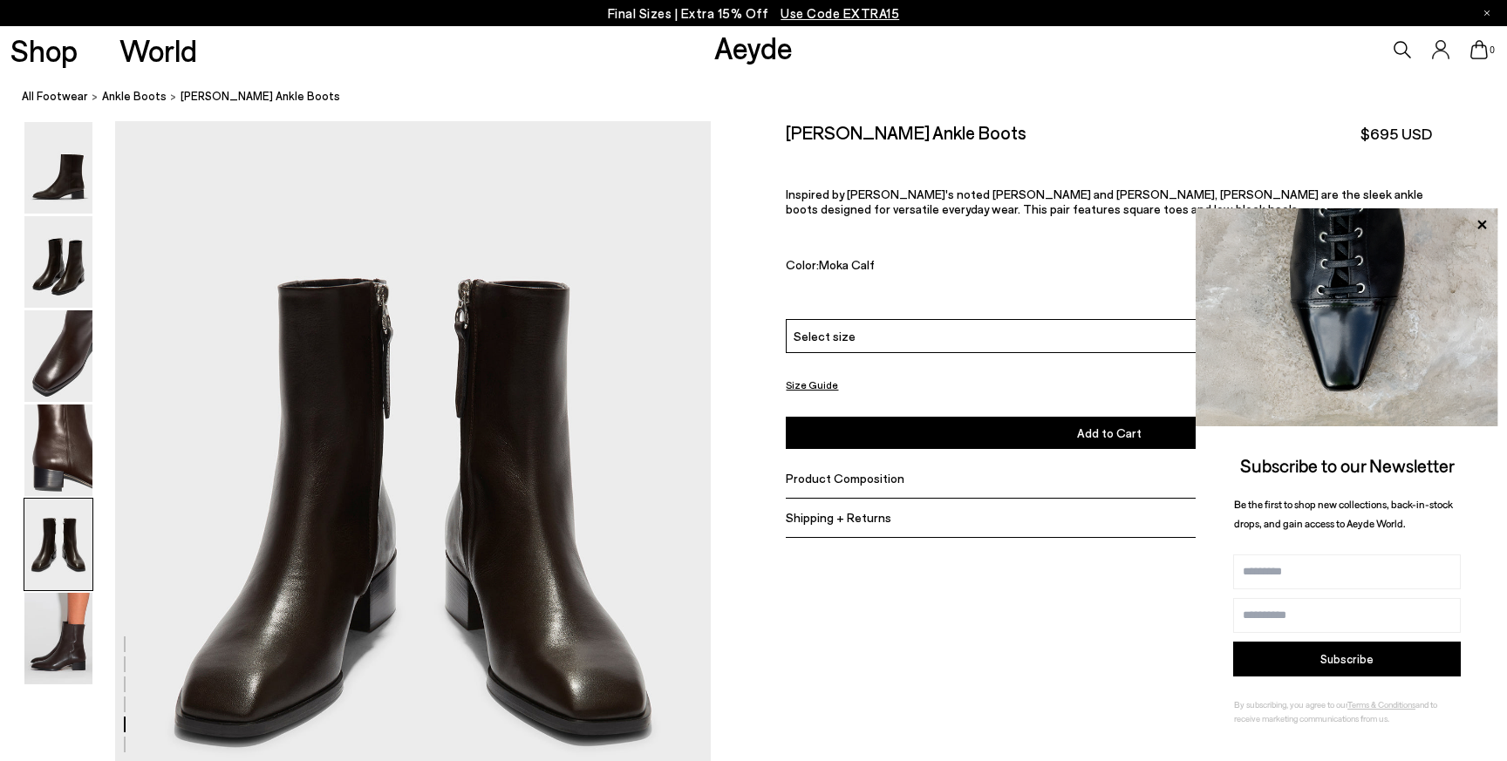
scroll to position [3189, 0]
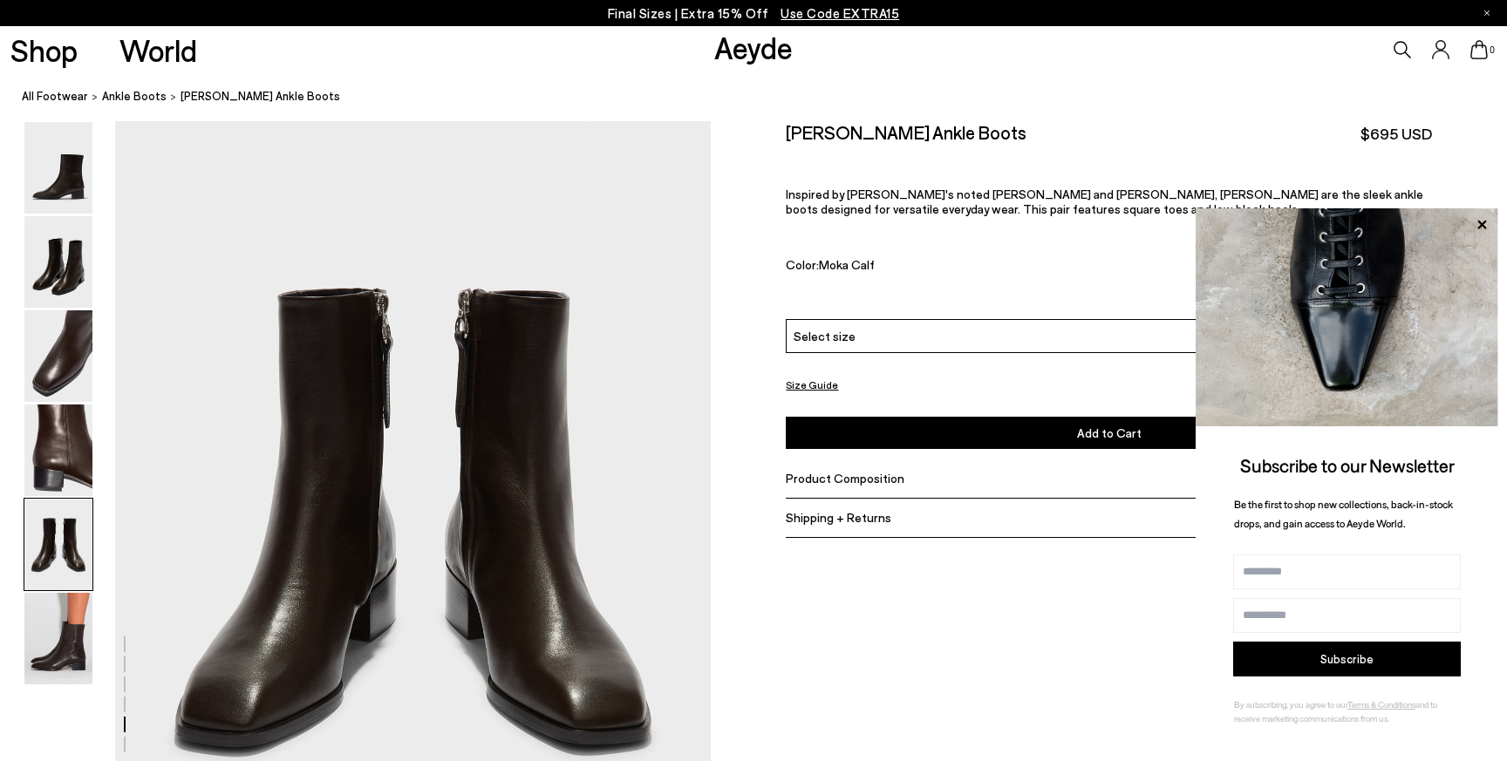
click at [1494, 228] on img at bounding box center [1346, 317] width 303 height 218
click at [1474, 215] on icon at bounding box center [1481, 225] width 23 height 23
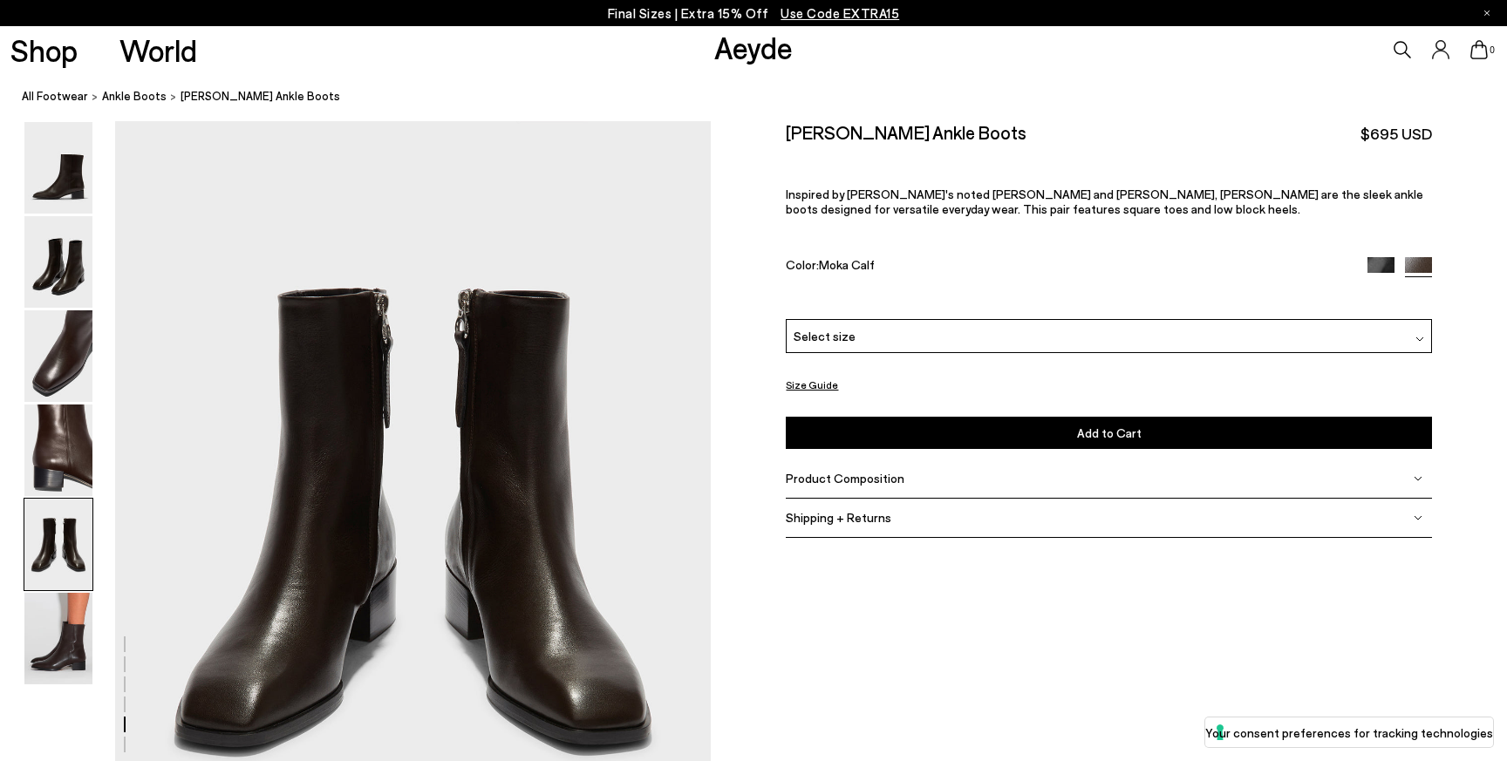
click at [1376, 267] on img at bounding box center [1380, 270] width 27 height 27
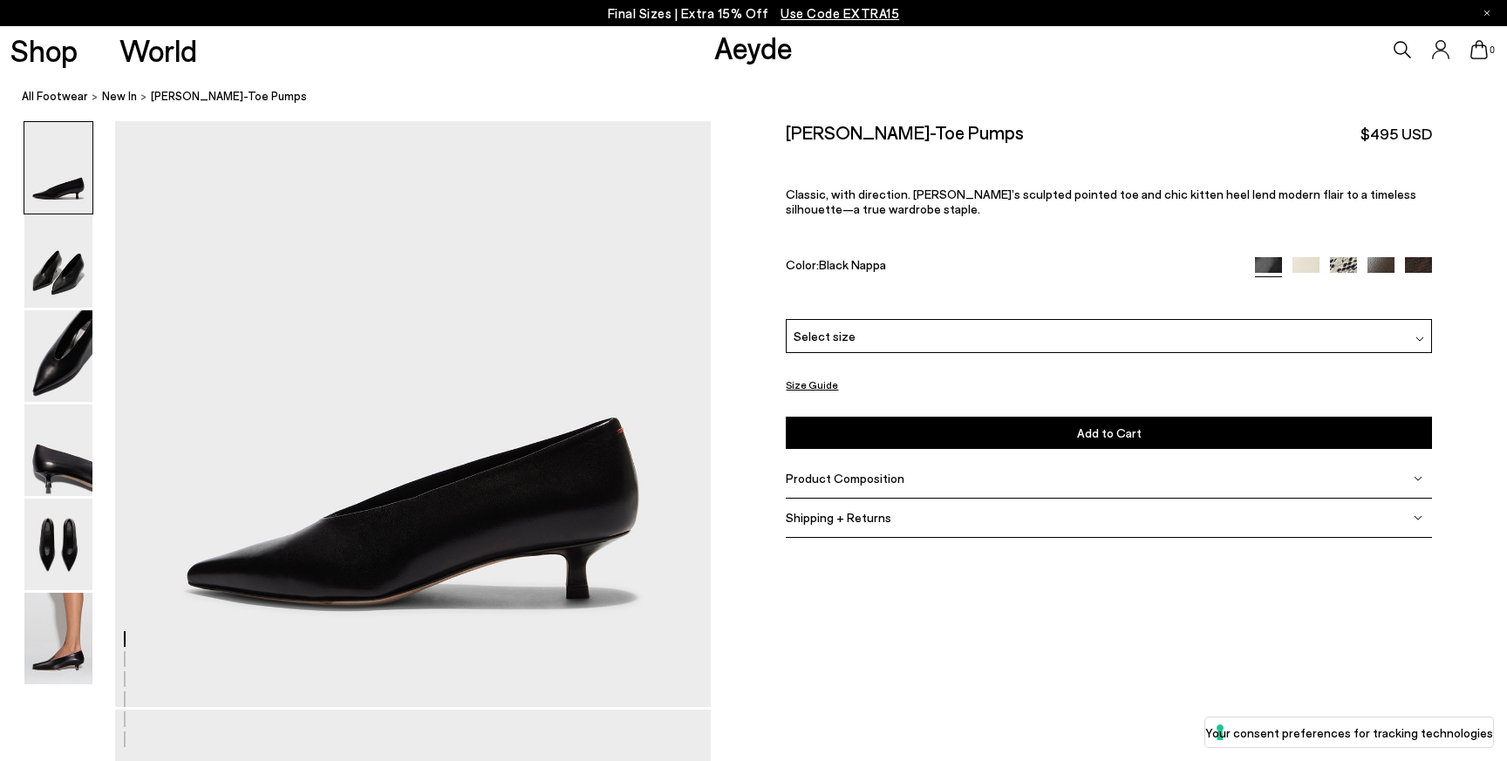
scroll to position [51, 0]
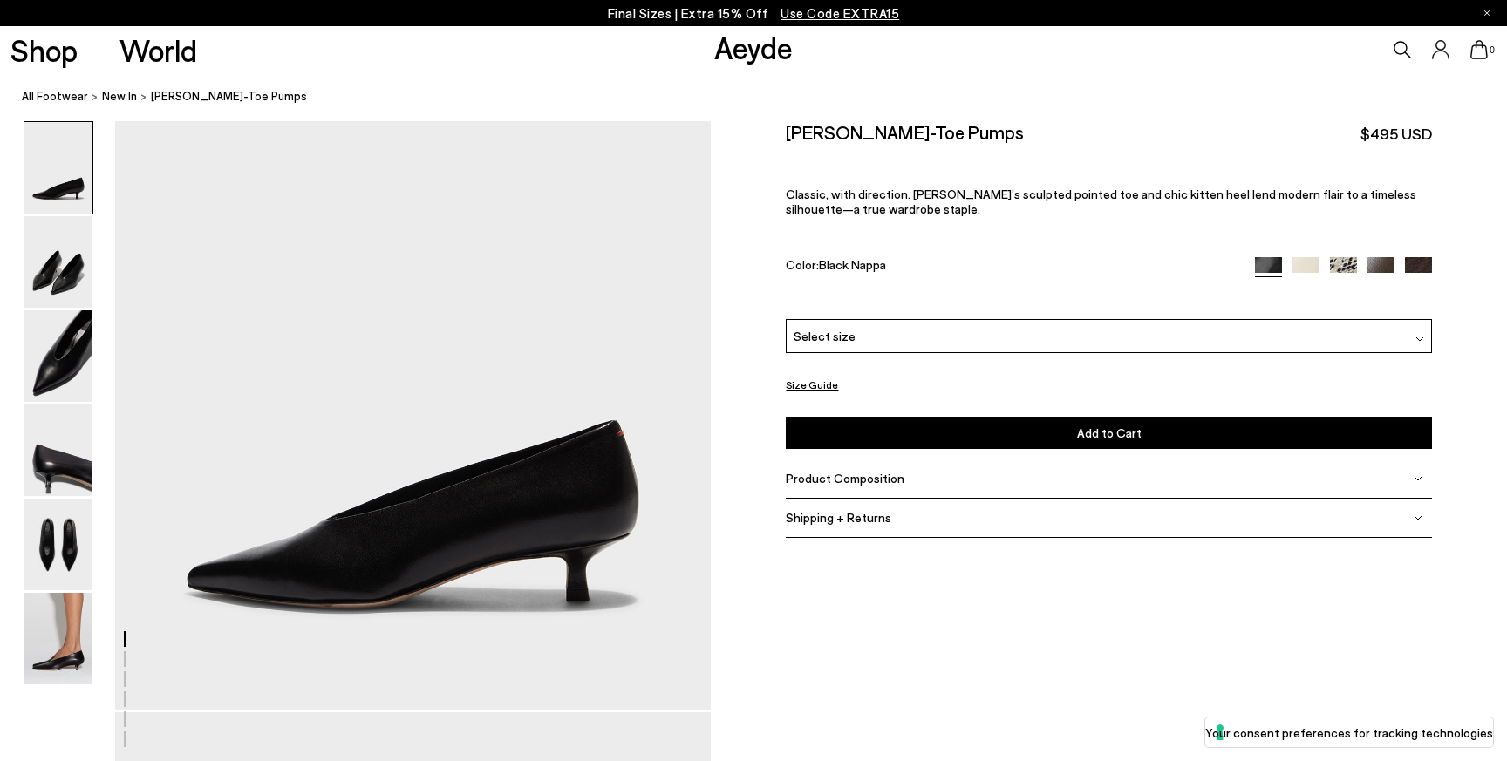
click at [56, 630] on img at bounding box center [58, 639] width 68 height 92
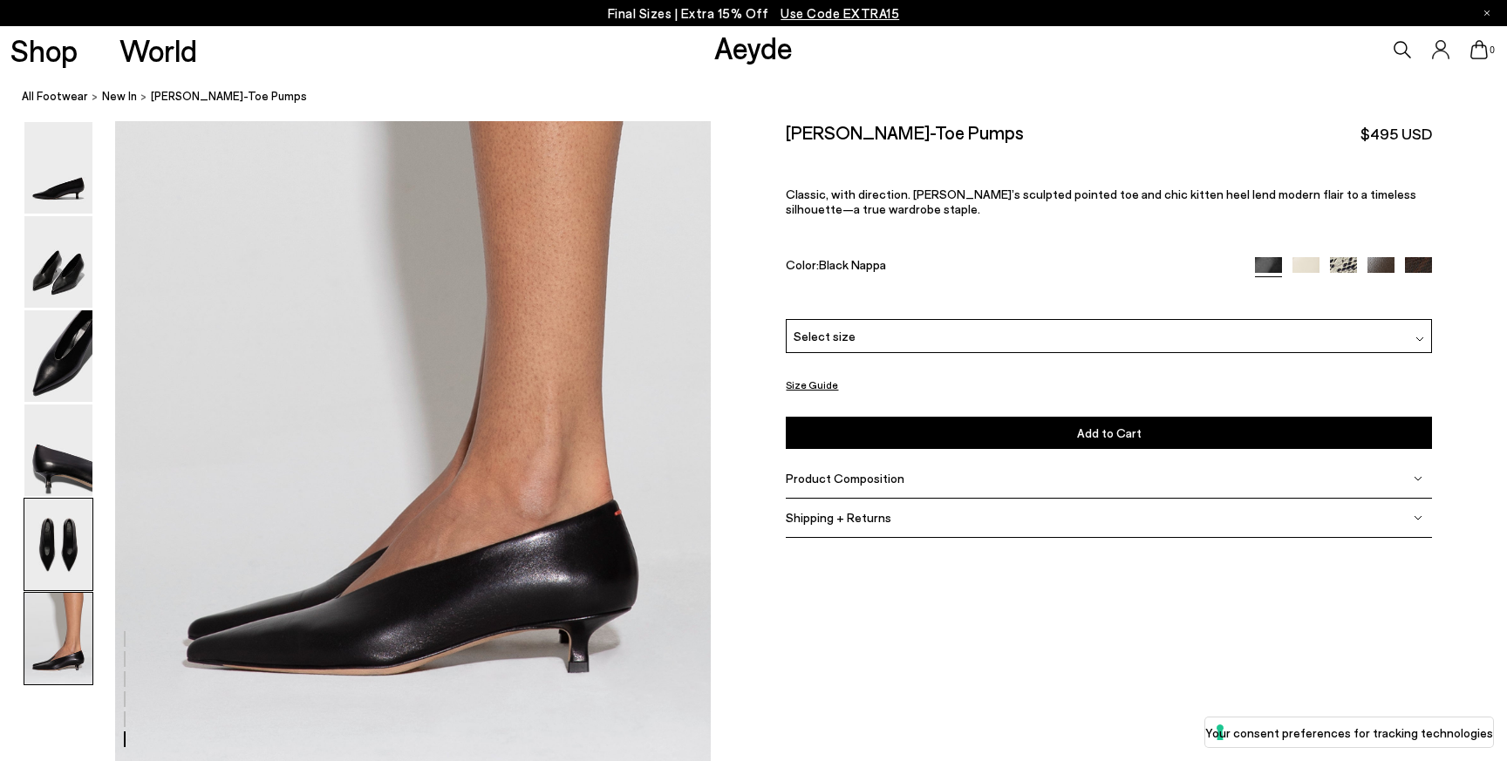
click at [40, 527] on img at bounding box center [58, 545] width 68 height 92
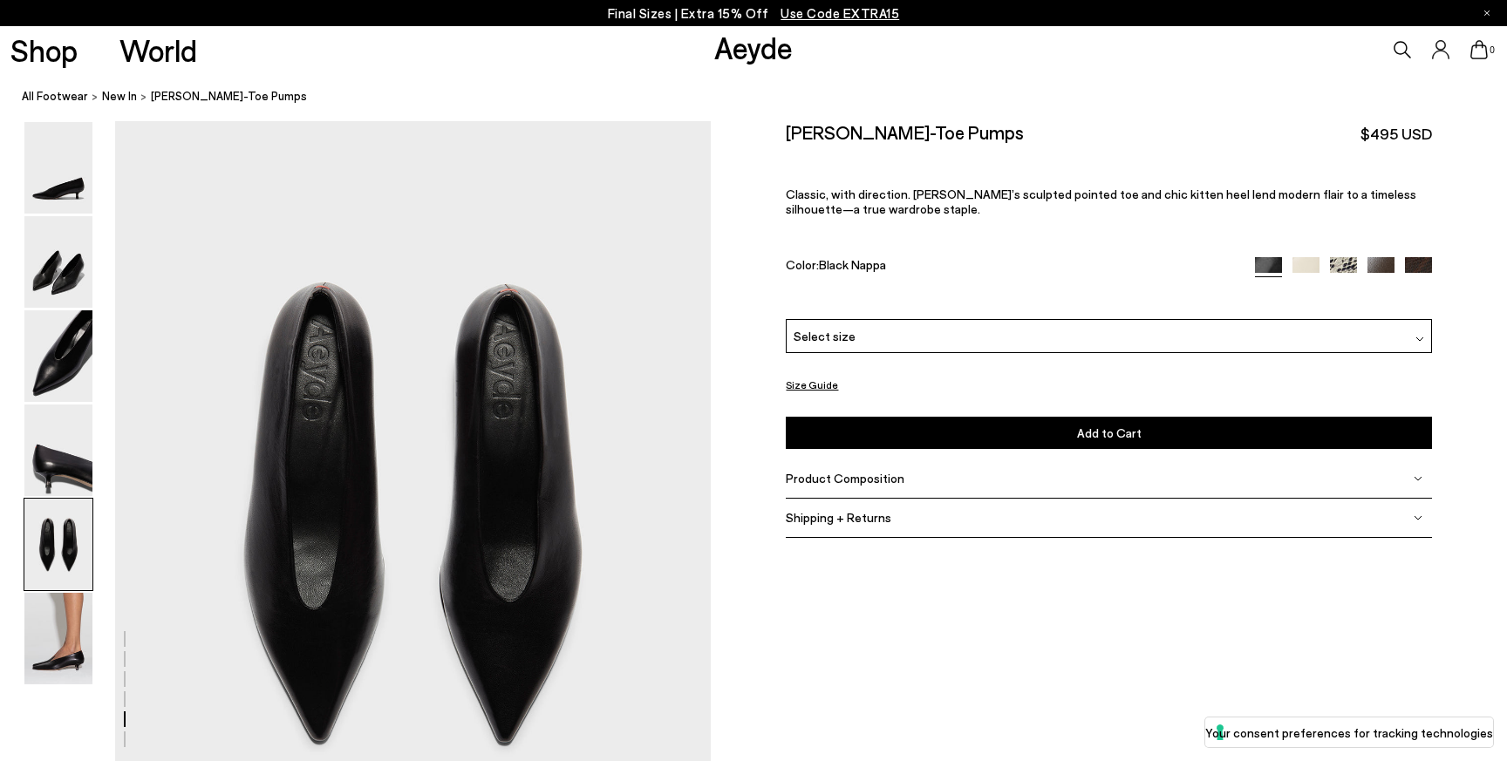
scroll to position [3034, 0]
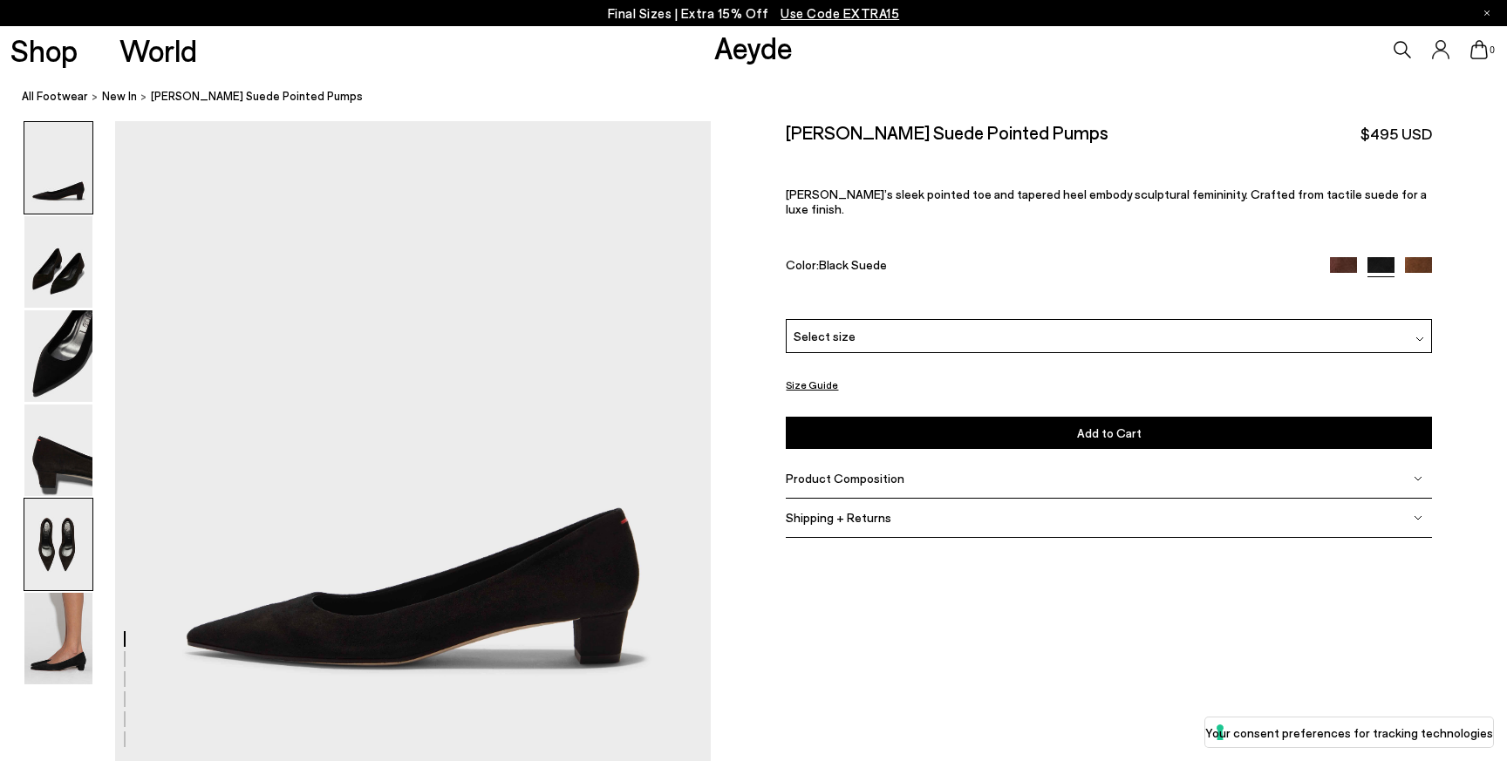
click at [45, 557] on img at bounding box center [58, 545] width 68 height 92
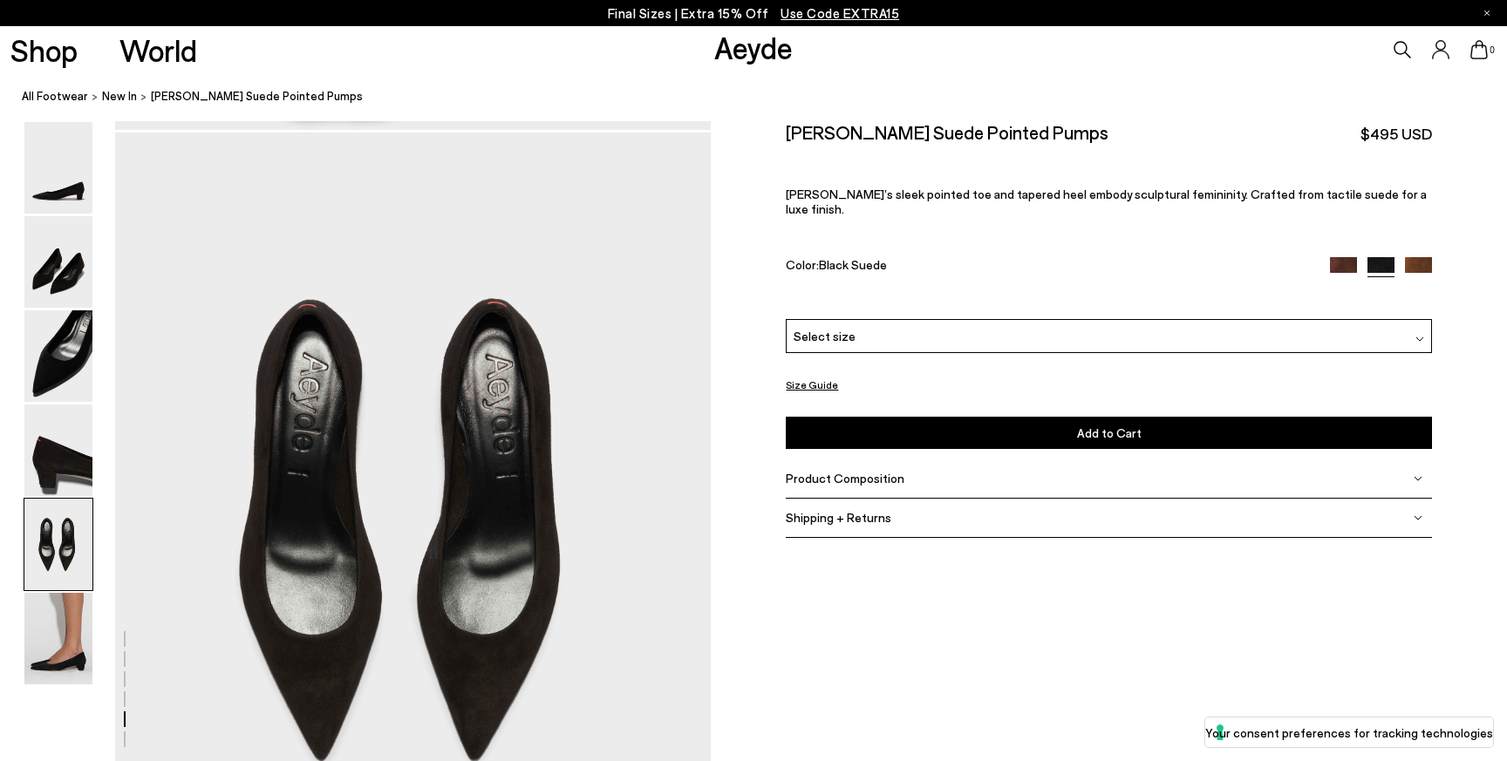
scroll to position [3034, 0]
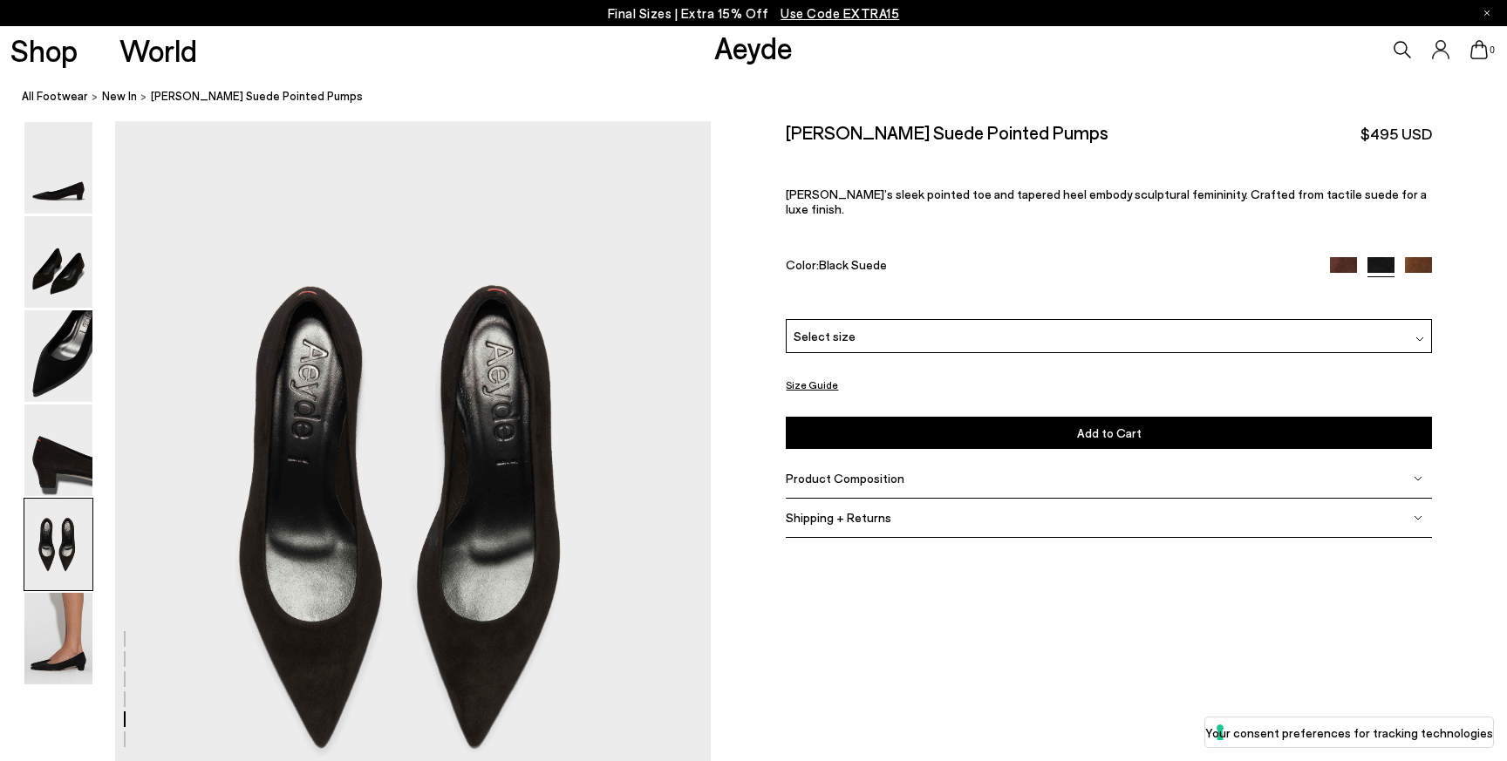
click at [1337, 257] on img at bounding box center [1343, 270] width 27 height 27
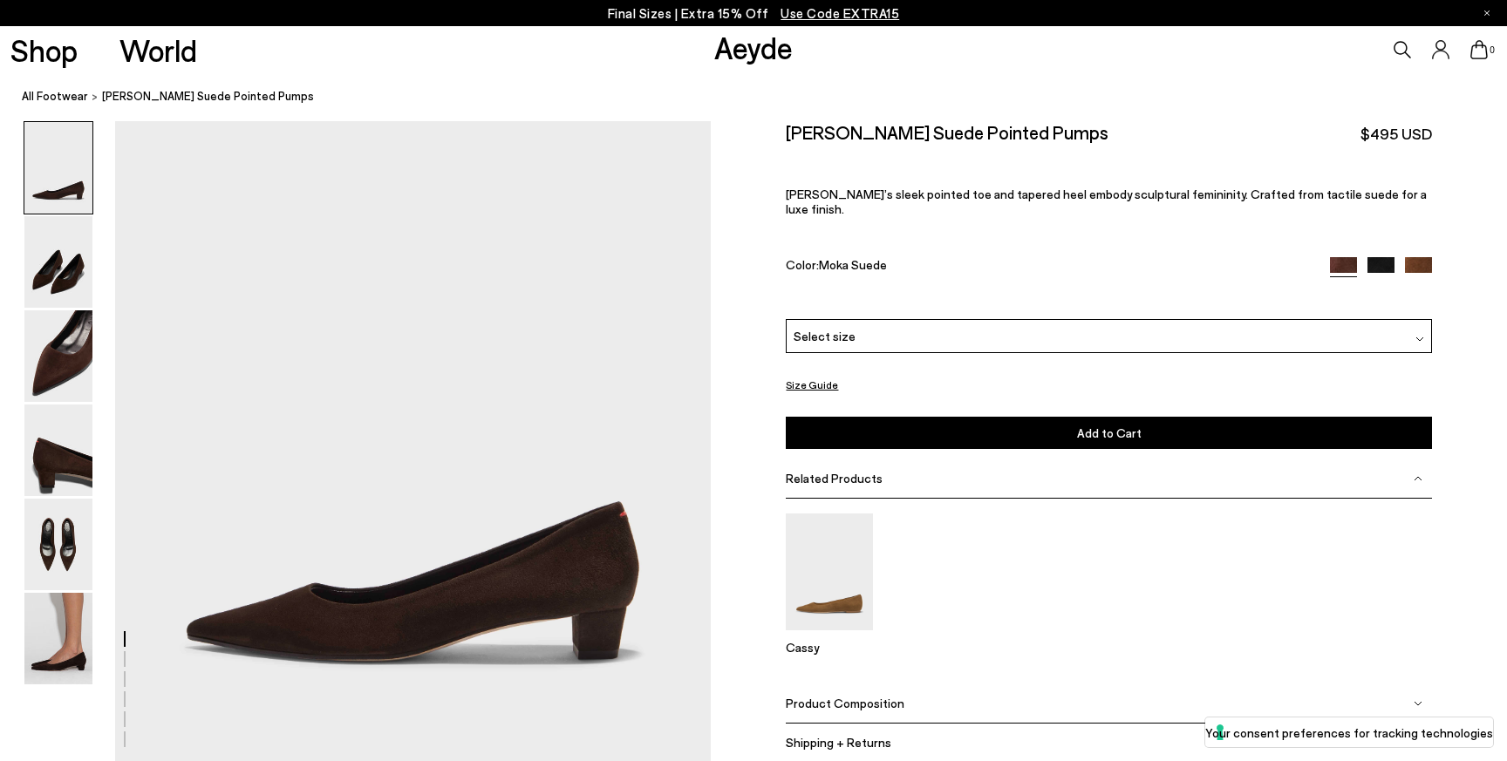
click at [845, 131] on h2 "[PERSON_NAME] Suede Pointed Pumps" at bounding box center [947, 132] width 323 height 22
click at [845, 131] on h2 "Judi Suede Pointed Pumps" at bounding box center [947, 132] width 323 height 22
copy div "Judi Suede Pointed Pumps"
click at [1383, 257] on img at bounding box center [1380, 270] width 27 height 27
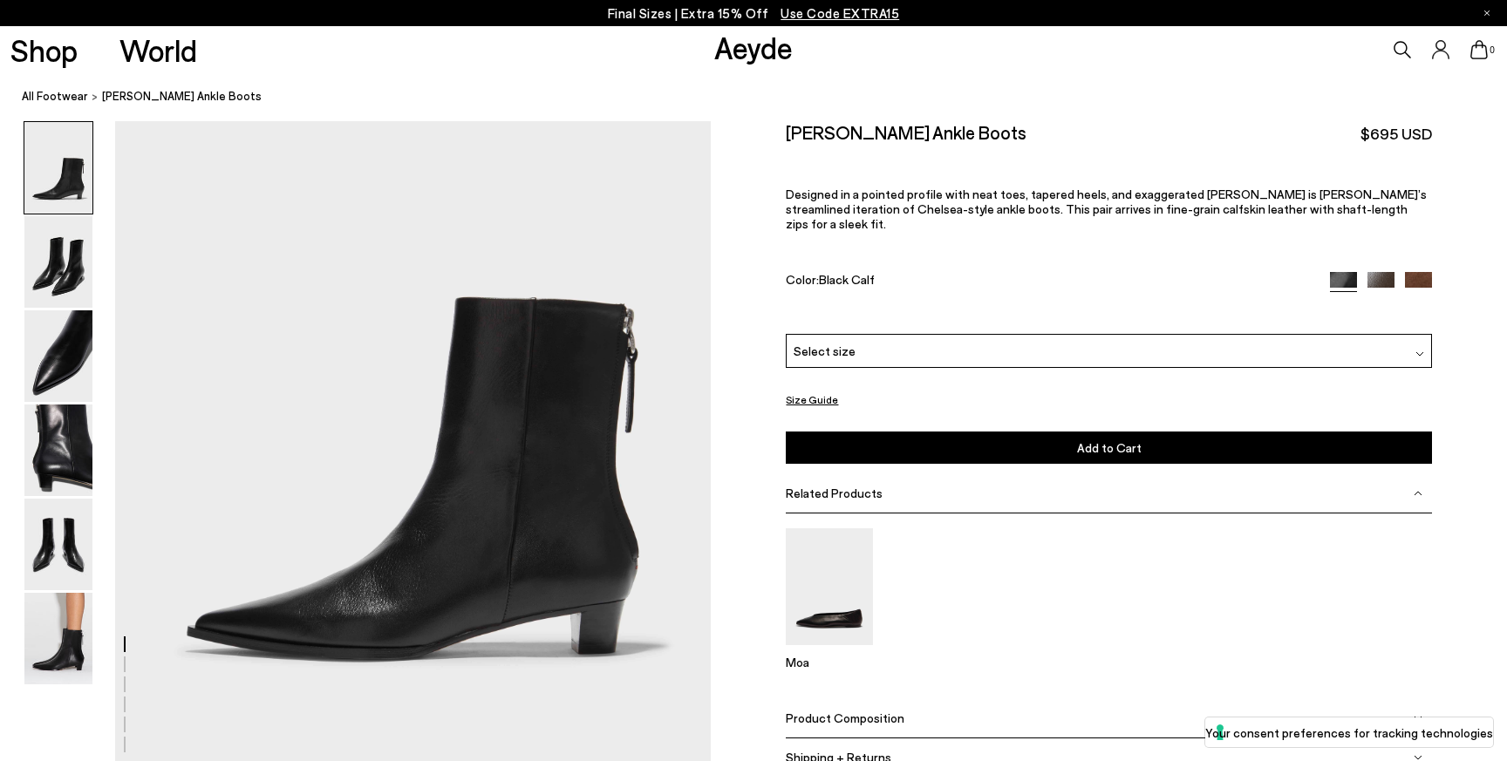
scroll to position [96, 0]
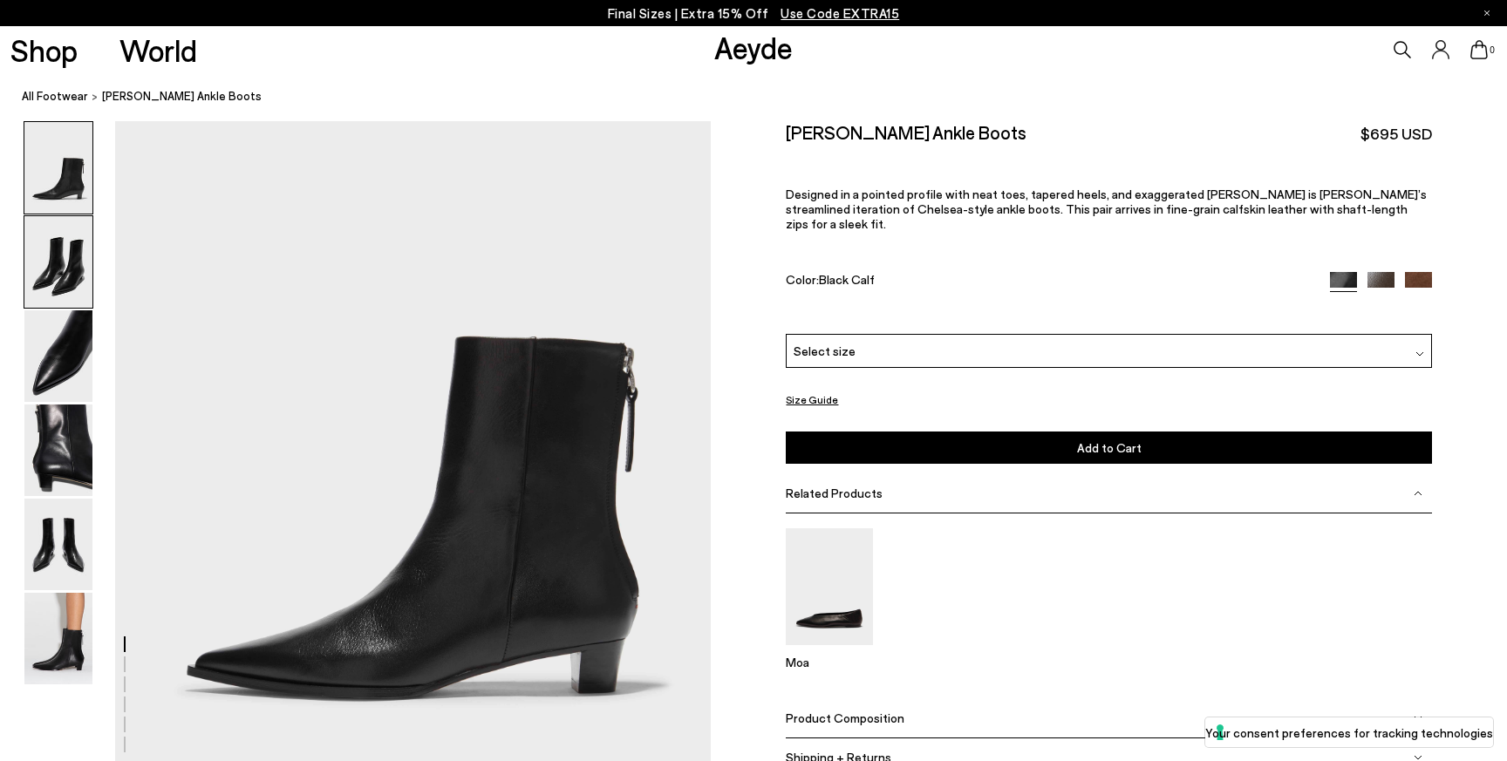
click at [63, 277] on img at bounding box center [58, 262] width 68 height 92
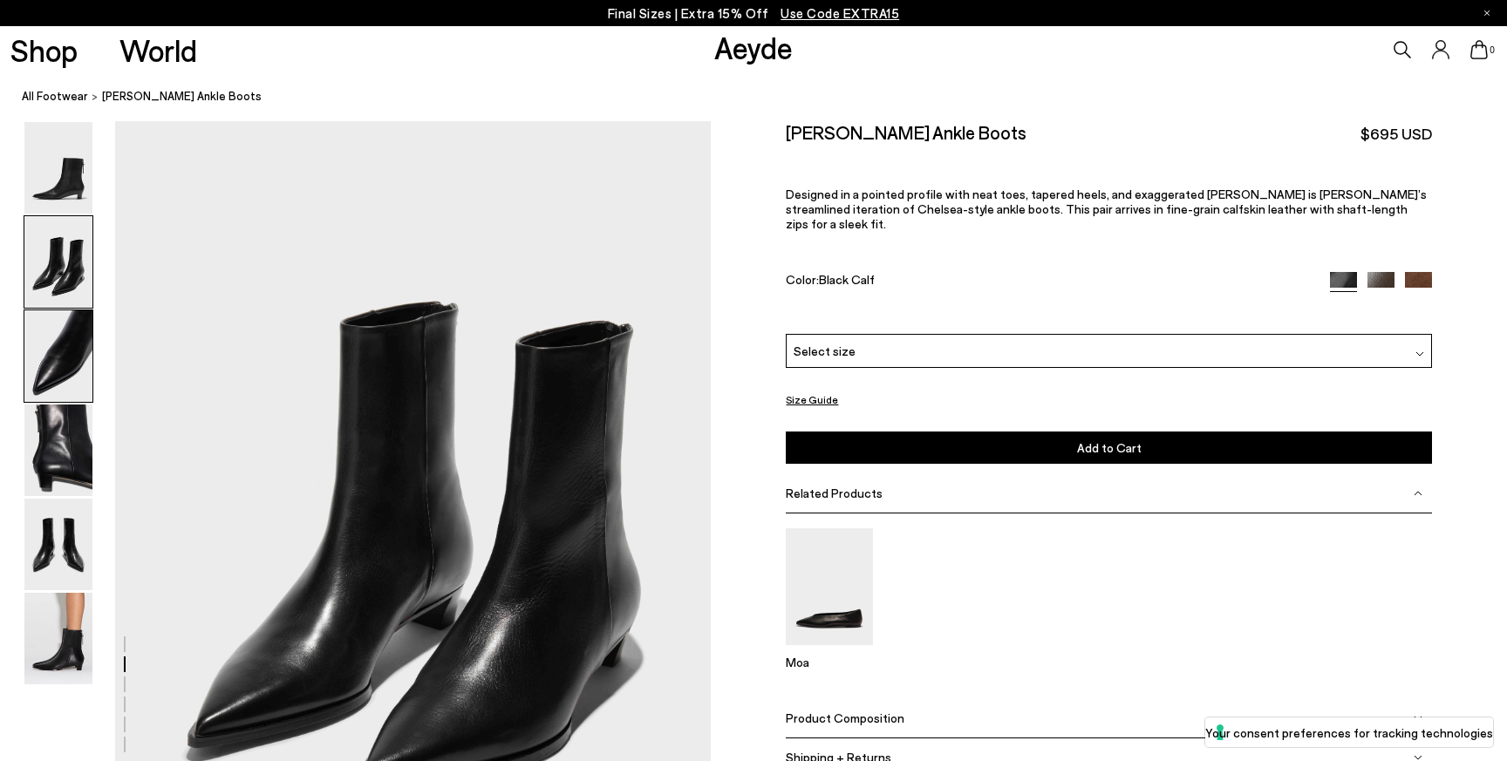
click at [77, 387] on img at bounding box center [58, 356] width 68 height 92
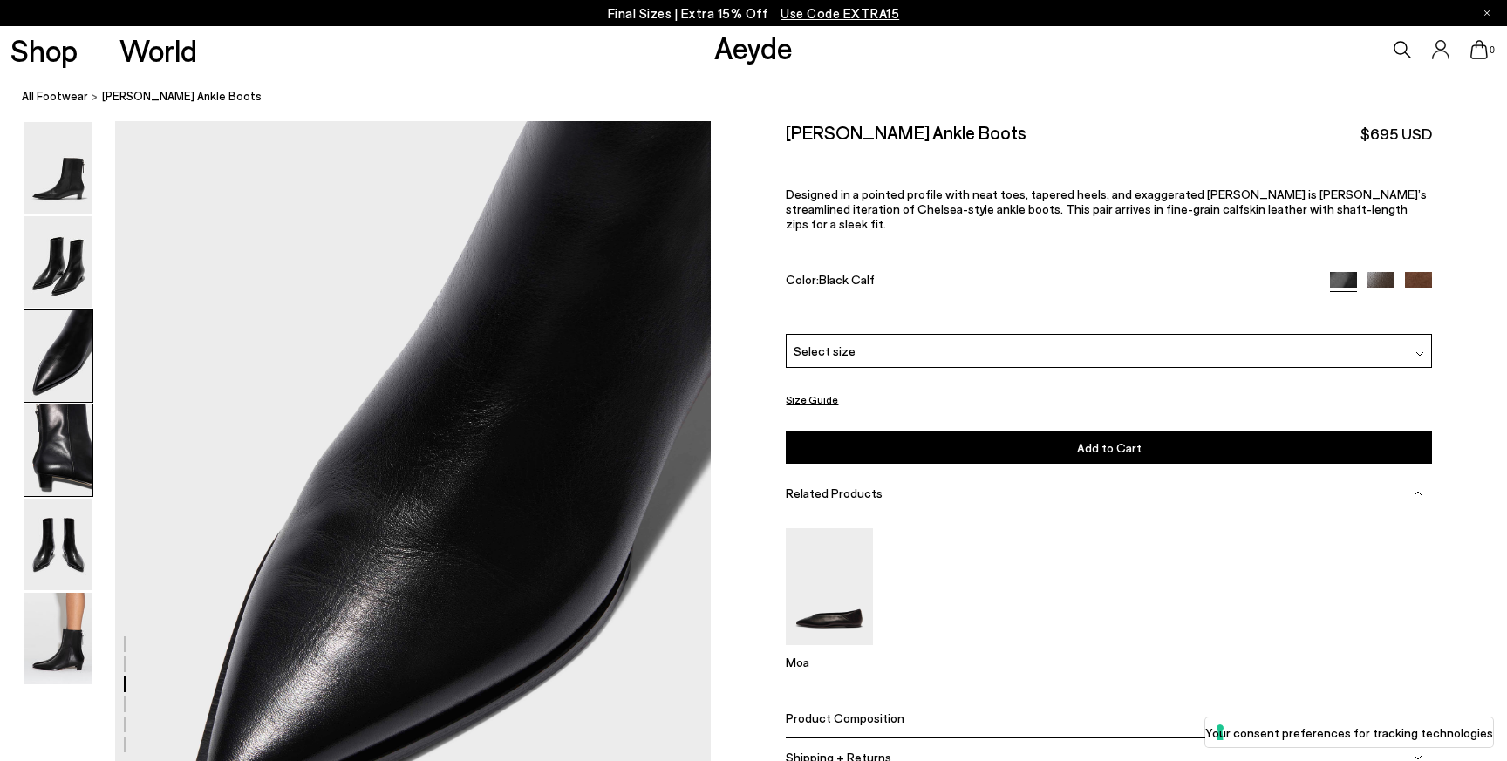
click at [67, 443] on img at bounding box center [58, 451] width 68 height 92
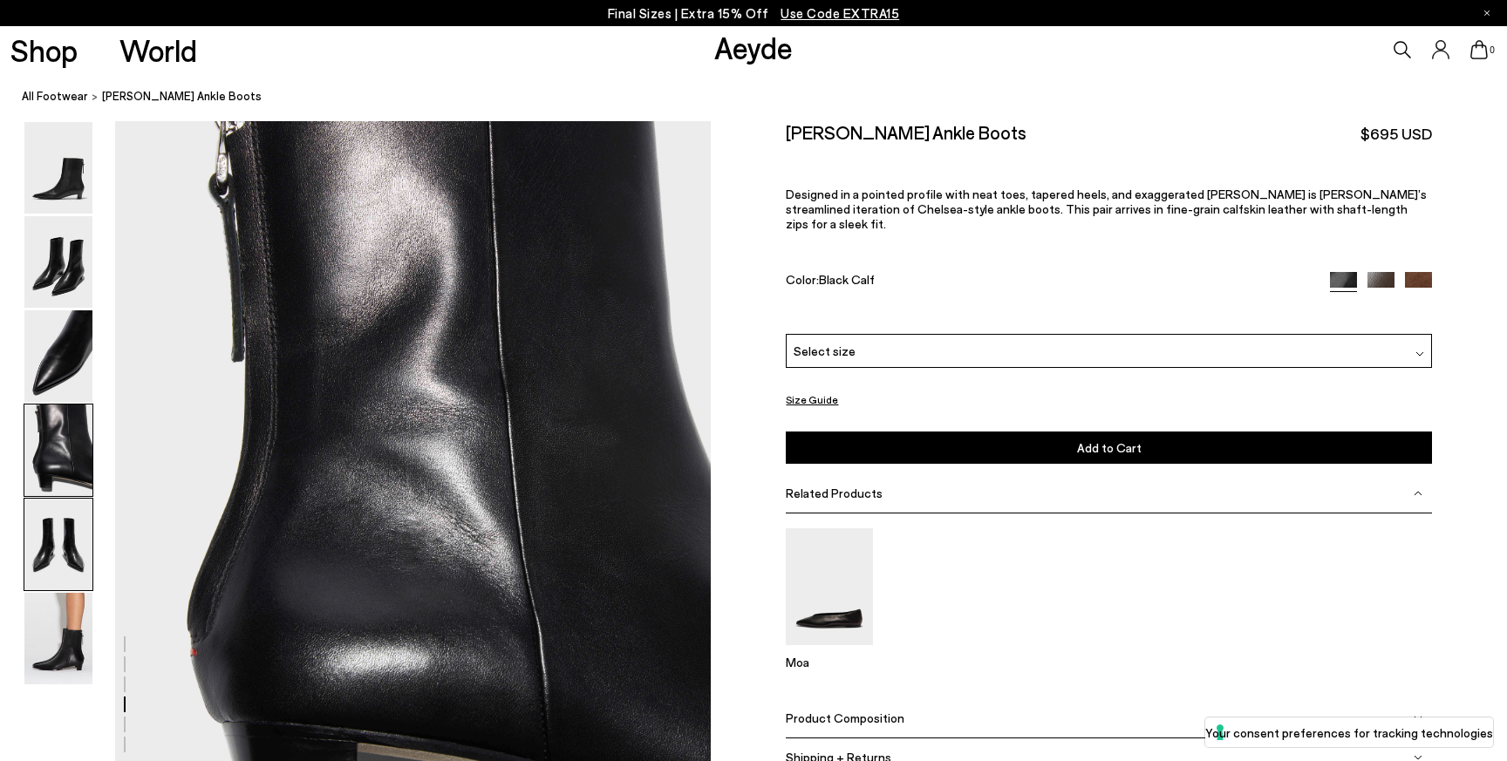
click at [74, 534] on img at bounding box center [58, 545] width 68 height 92
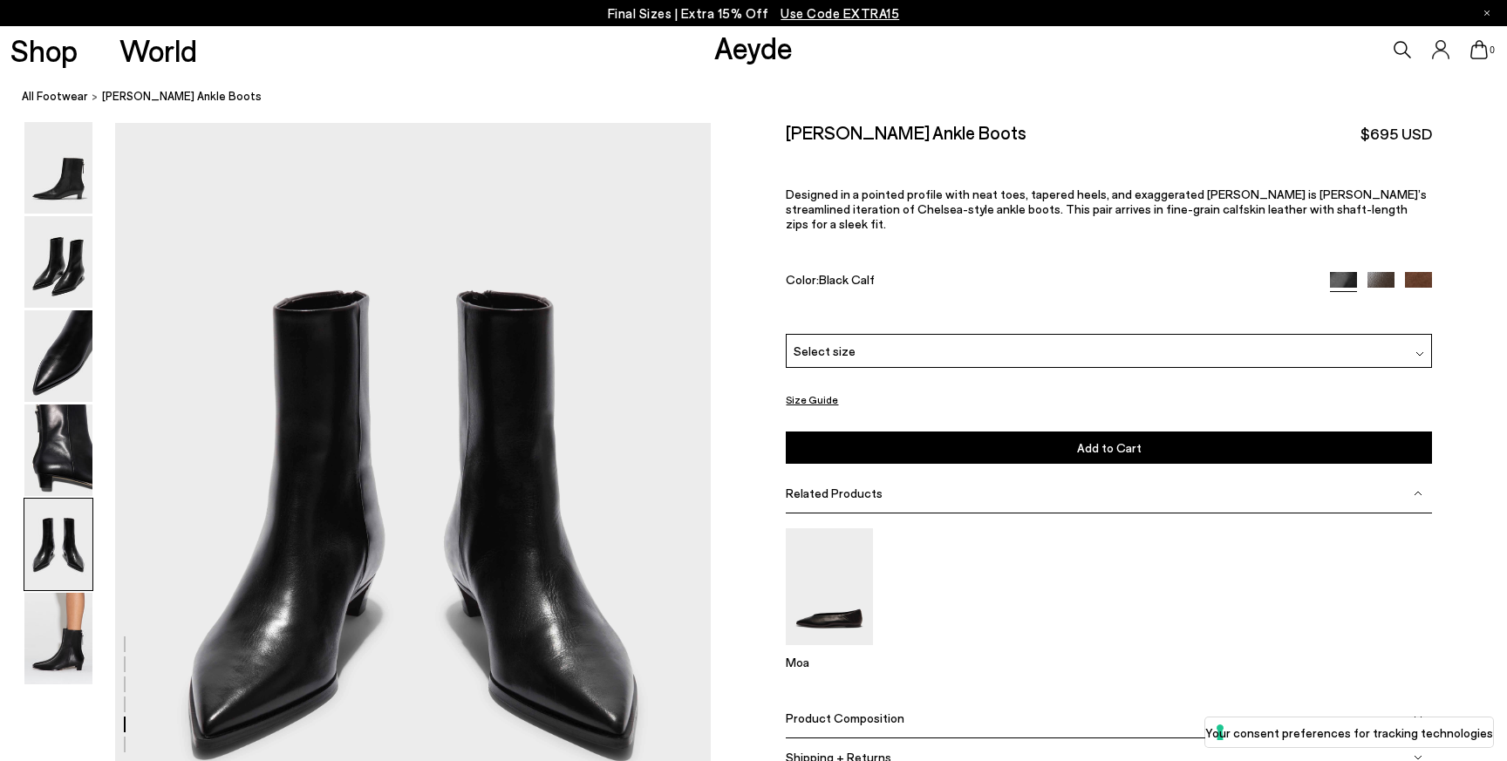
scroll to position [3189, 0]
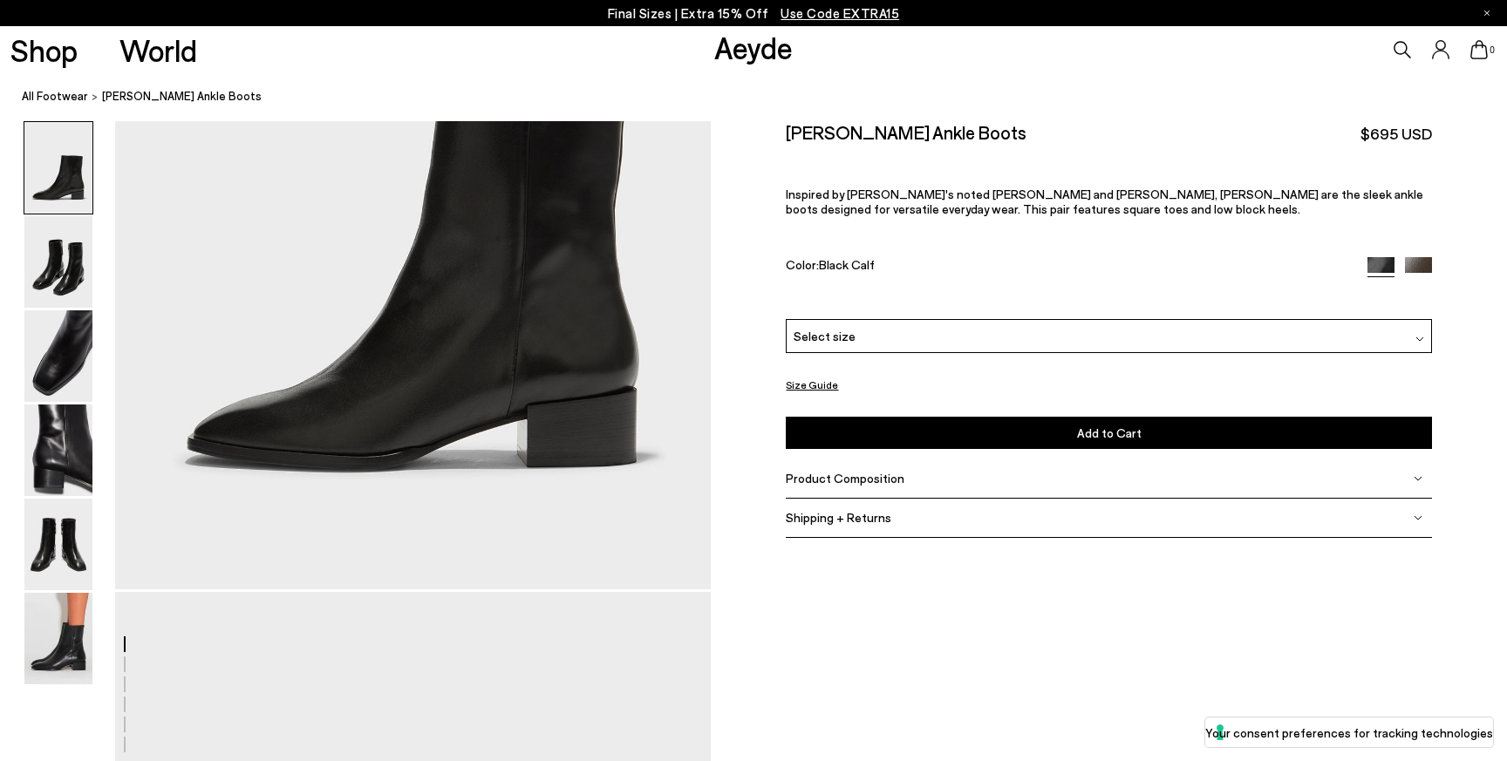
scroll to position [335, 0]
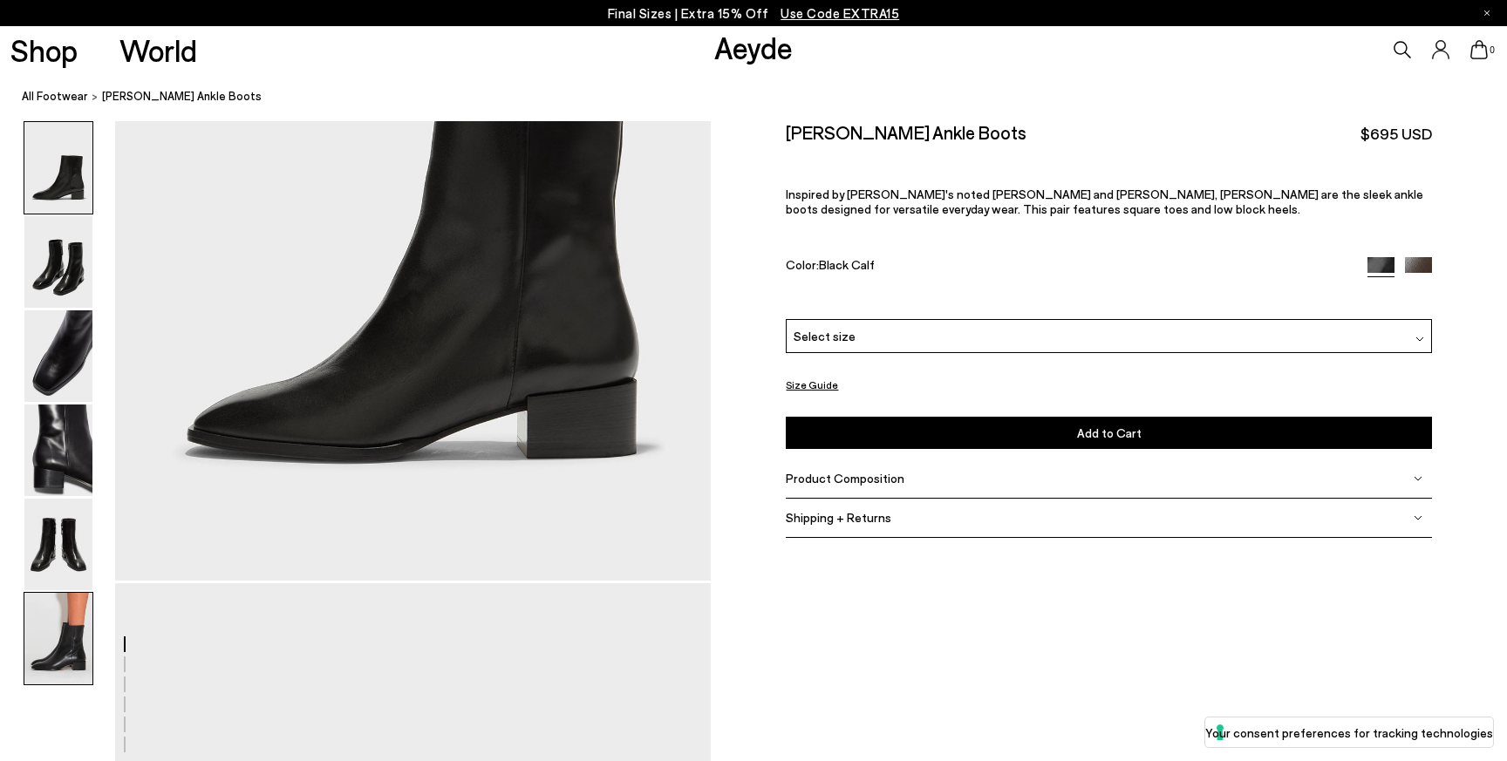
click at [69, 606] on img at bounding box center [58, 639] width 68 height 92
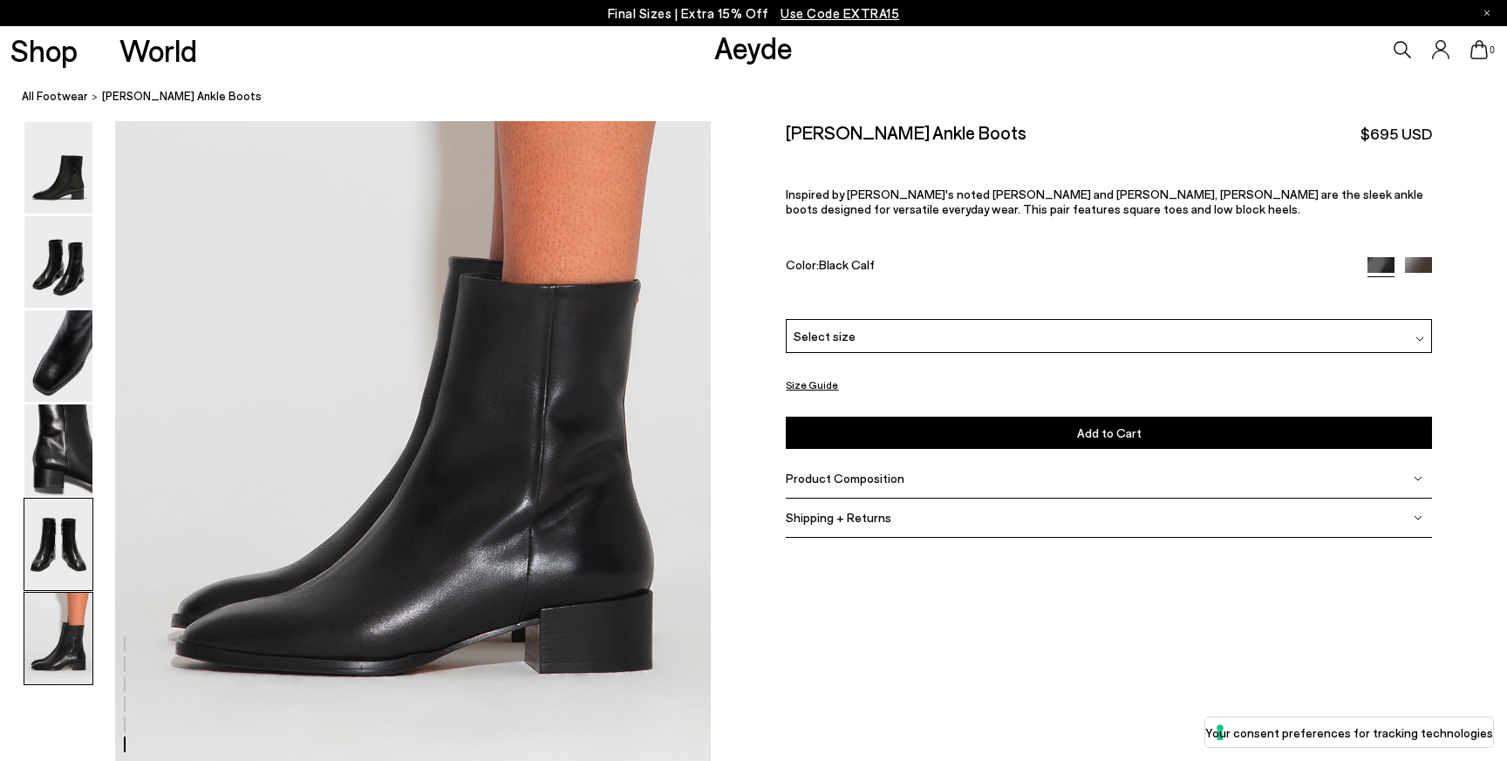
click at [86, 560] on img at bounding box center [58, 545] width 68 height 92
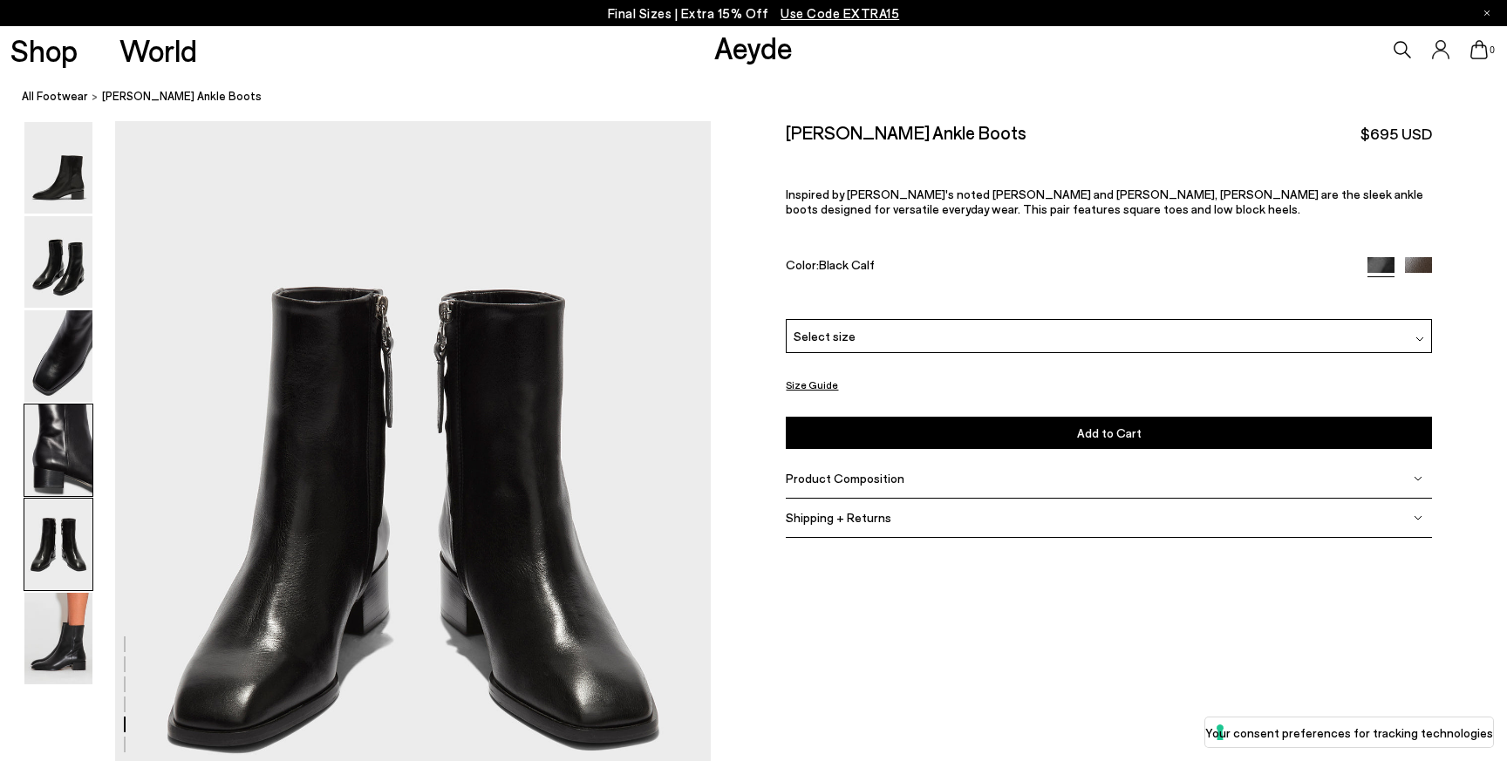
click at [83, 466] on img at bounding box center [58, 451] width 68 height 92
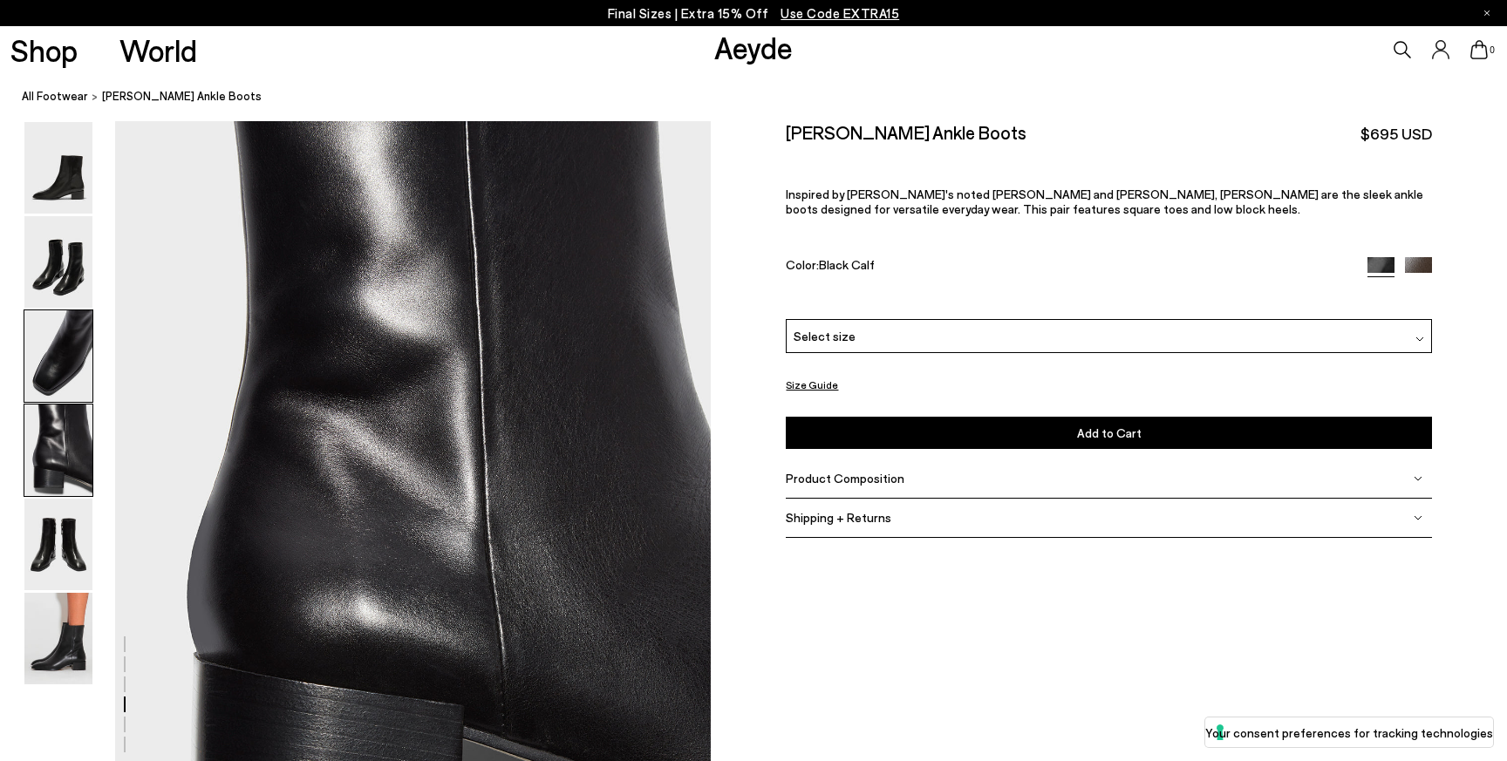
click at [88, 371] on img at bounding box center [58, 356] width 68 height 92
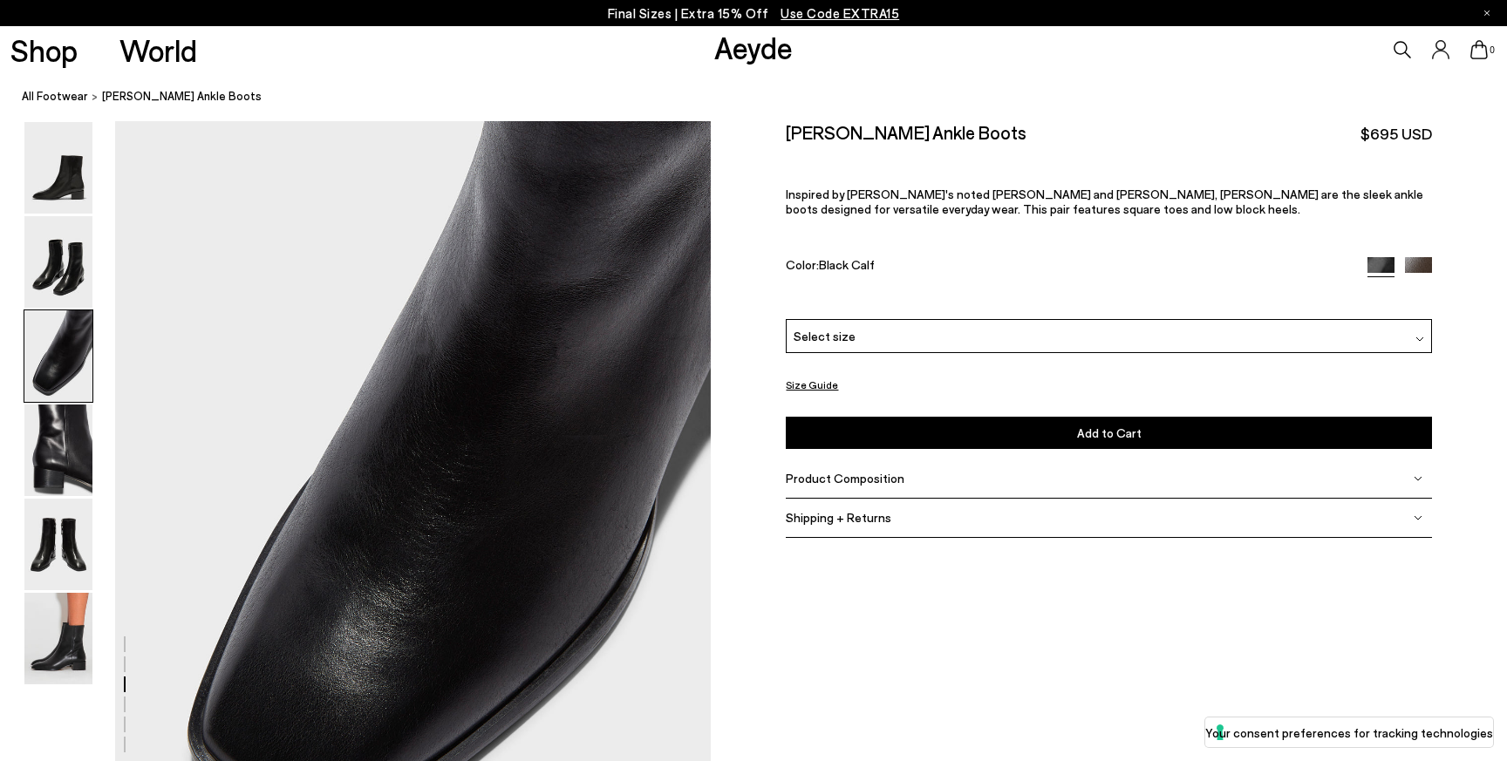
scroll to position [1595, 0]
click at [44, 276] on img at bounding box center [58, 262] width 68 height 92
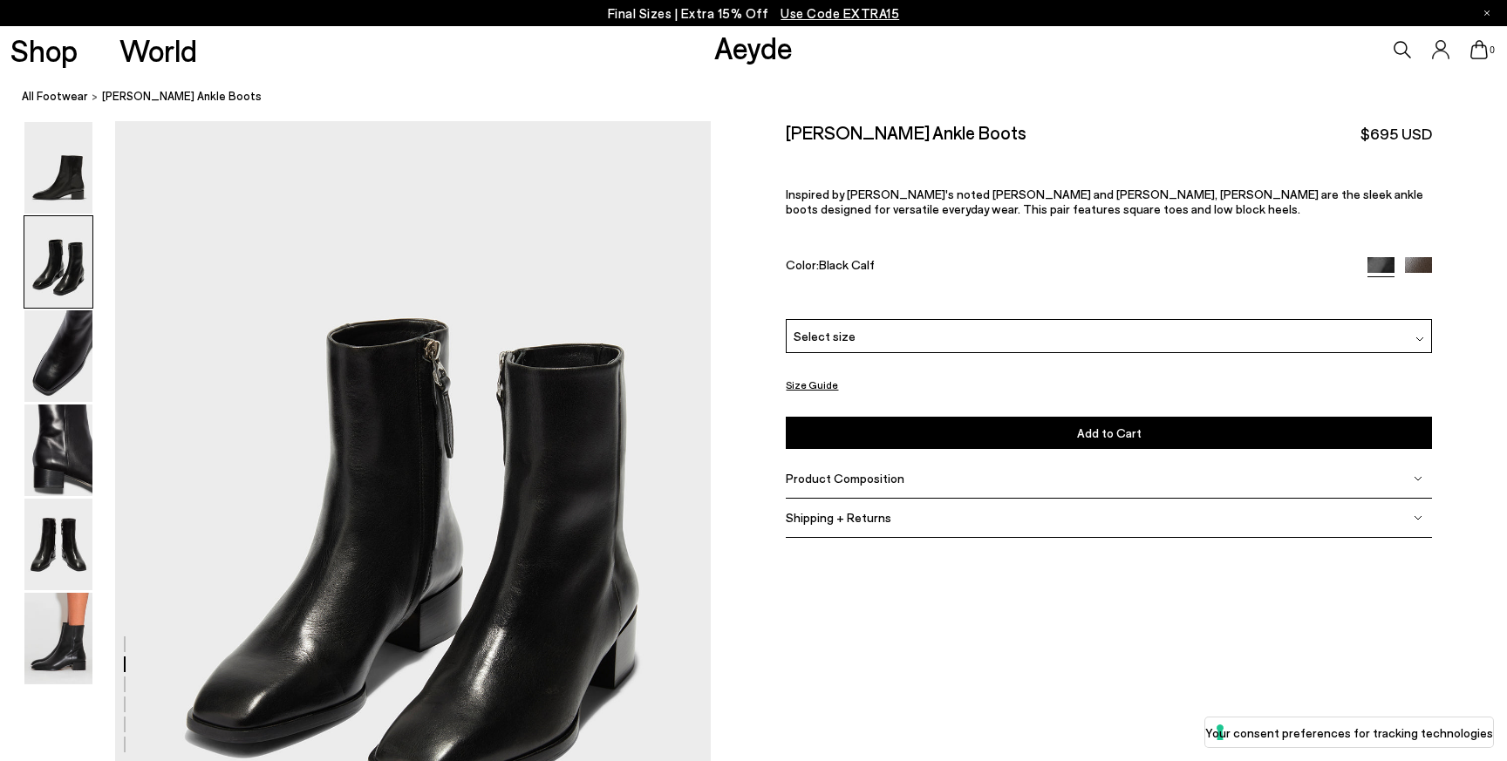
scroll to position [799, 0]
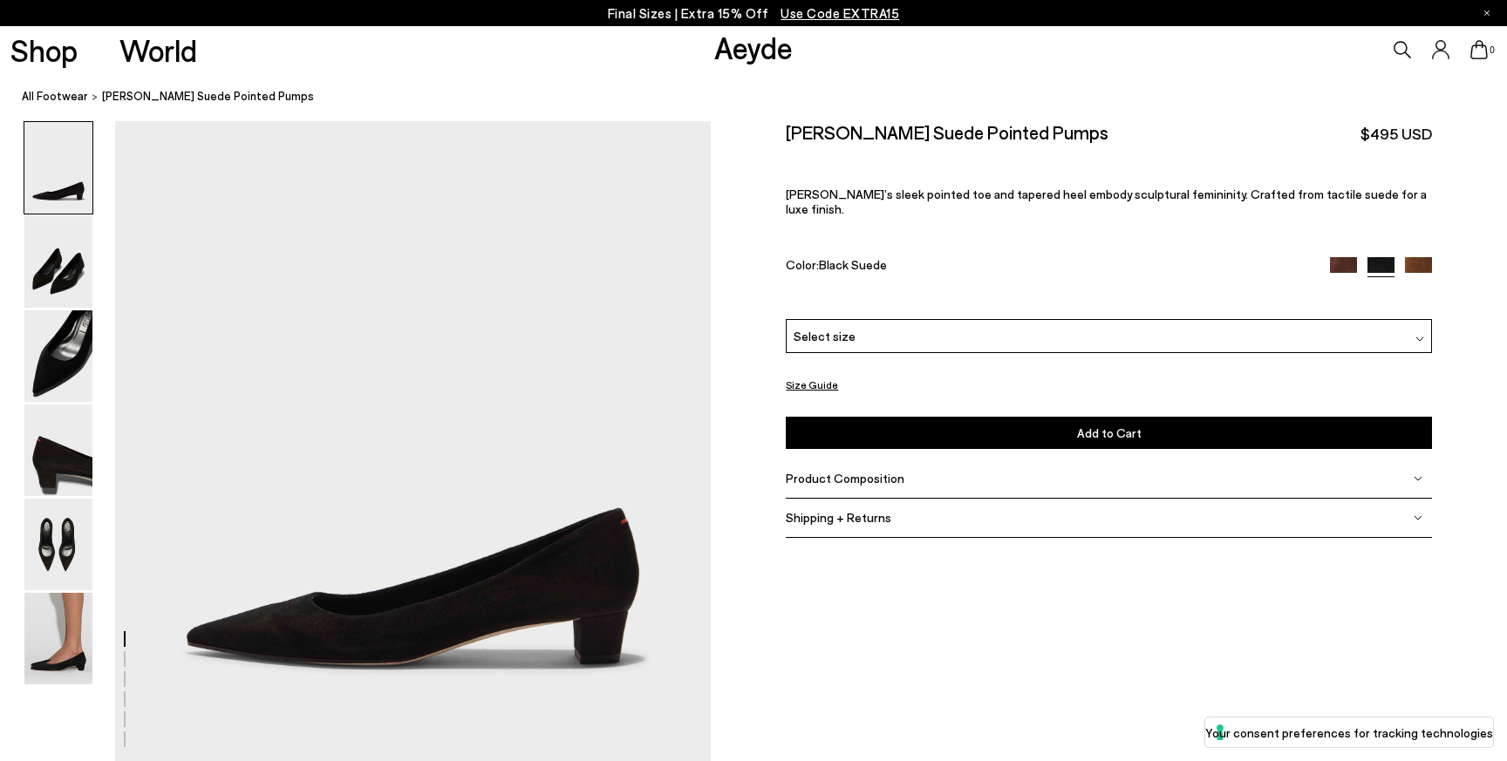
click at [907, 330] on div "Select size" at bounding box center [1108, 336] width 645 height 34
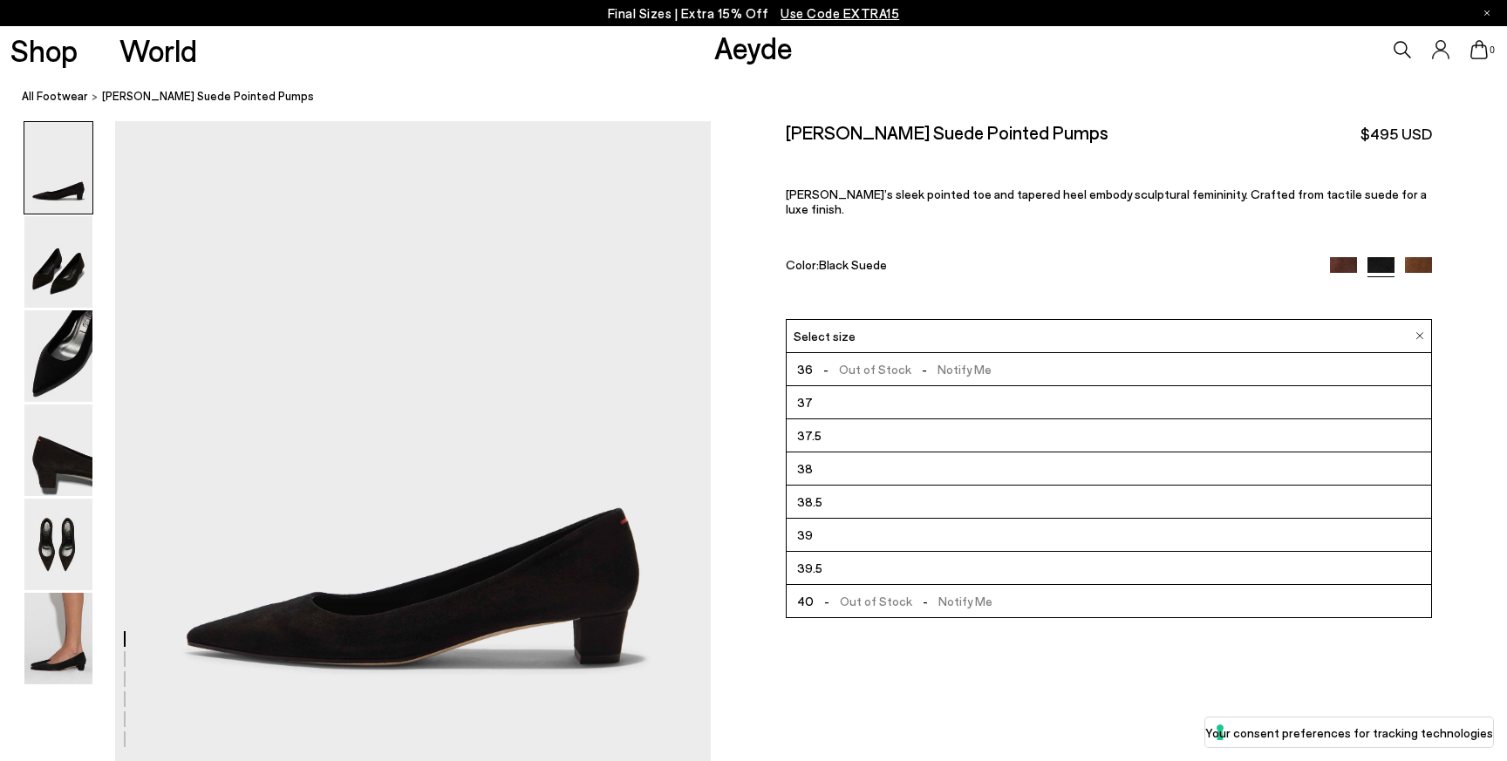
click at [874, 257] on span "Black Suede" at bounding box center [853, 264] width 68 height 15
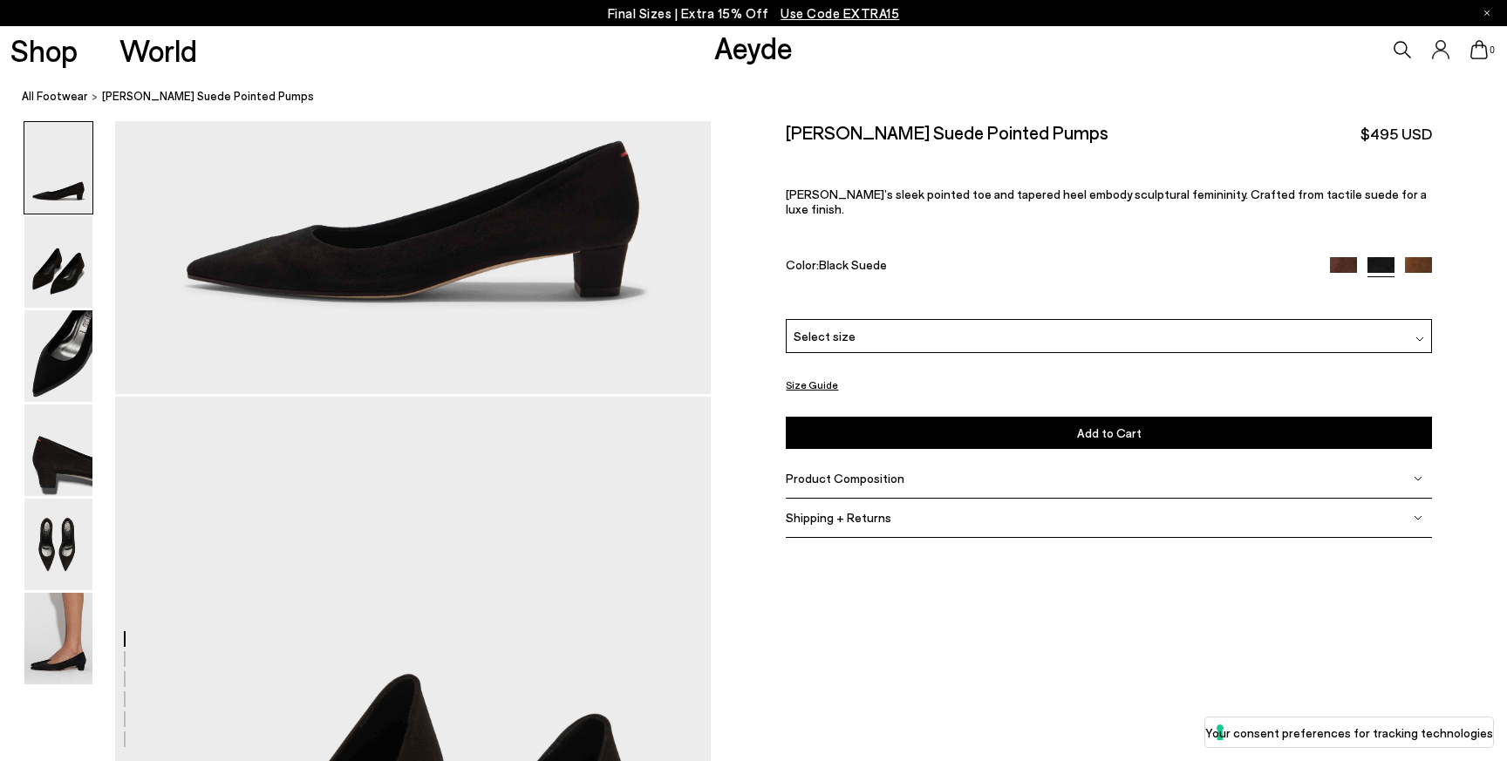
scroll to position [389, 0]
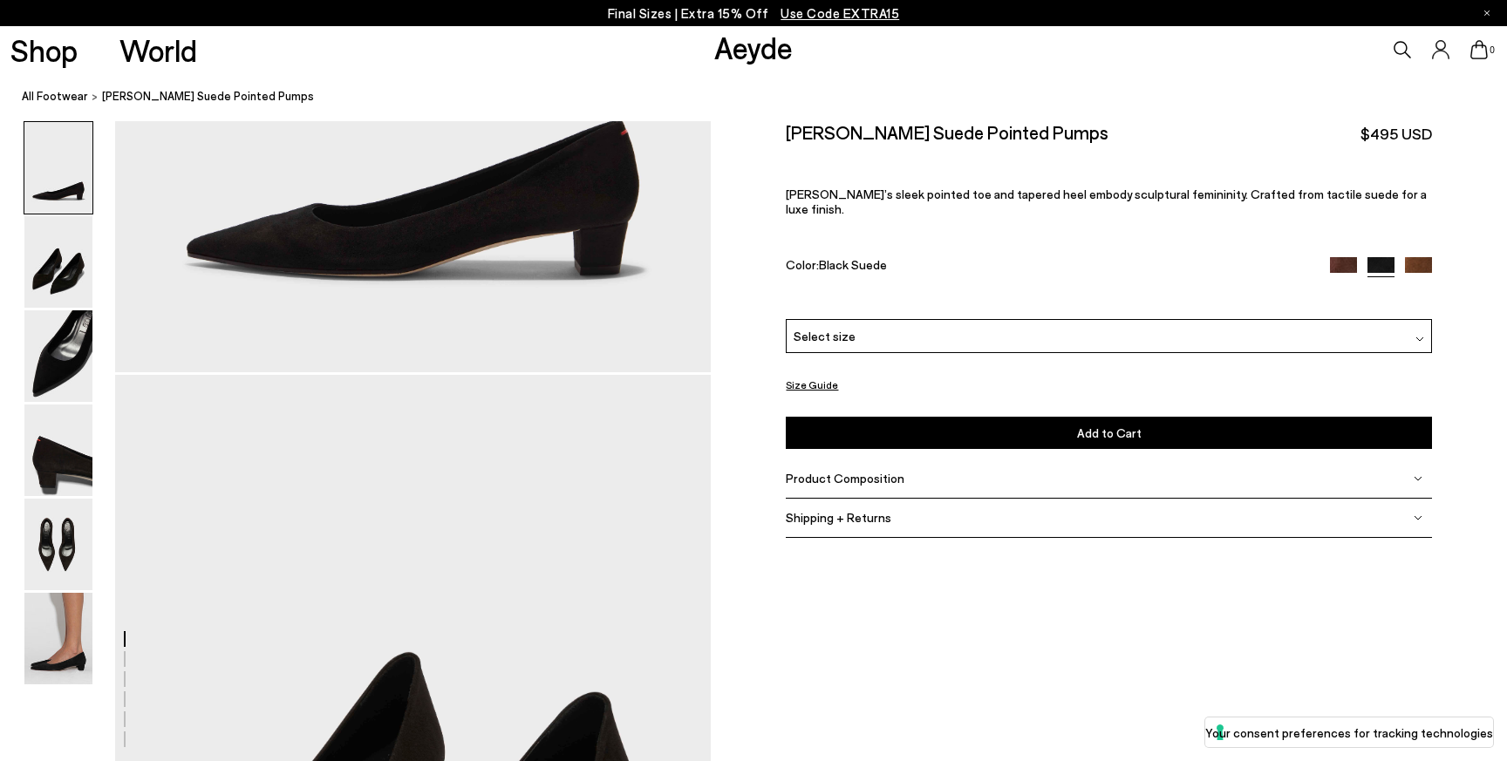
click at [813, 377] on button "Size Guide" at bounding box center [812, 385] width 52 height 22
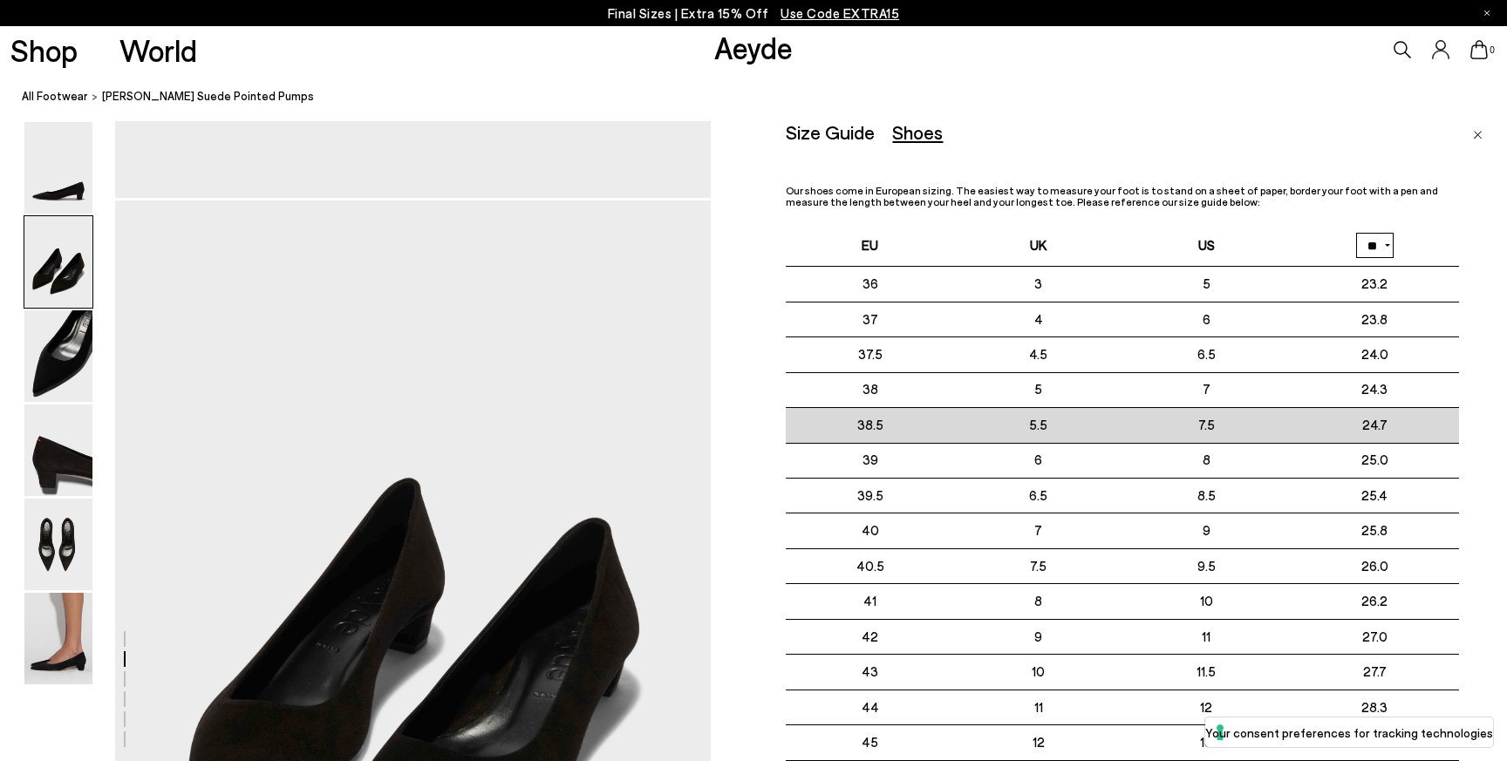
scroll to position [562, 0]
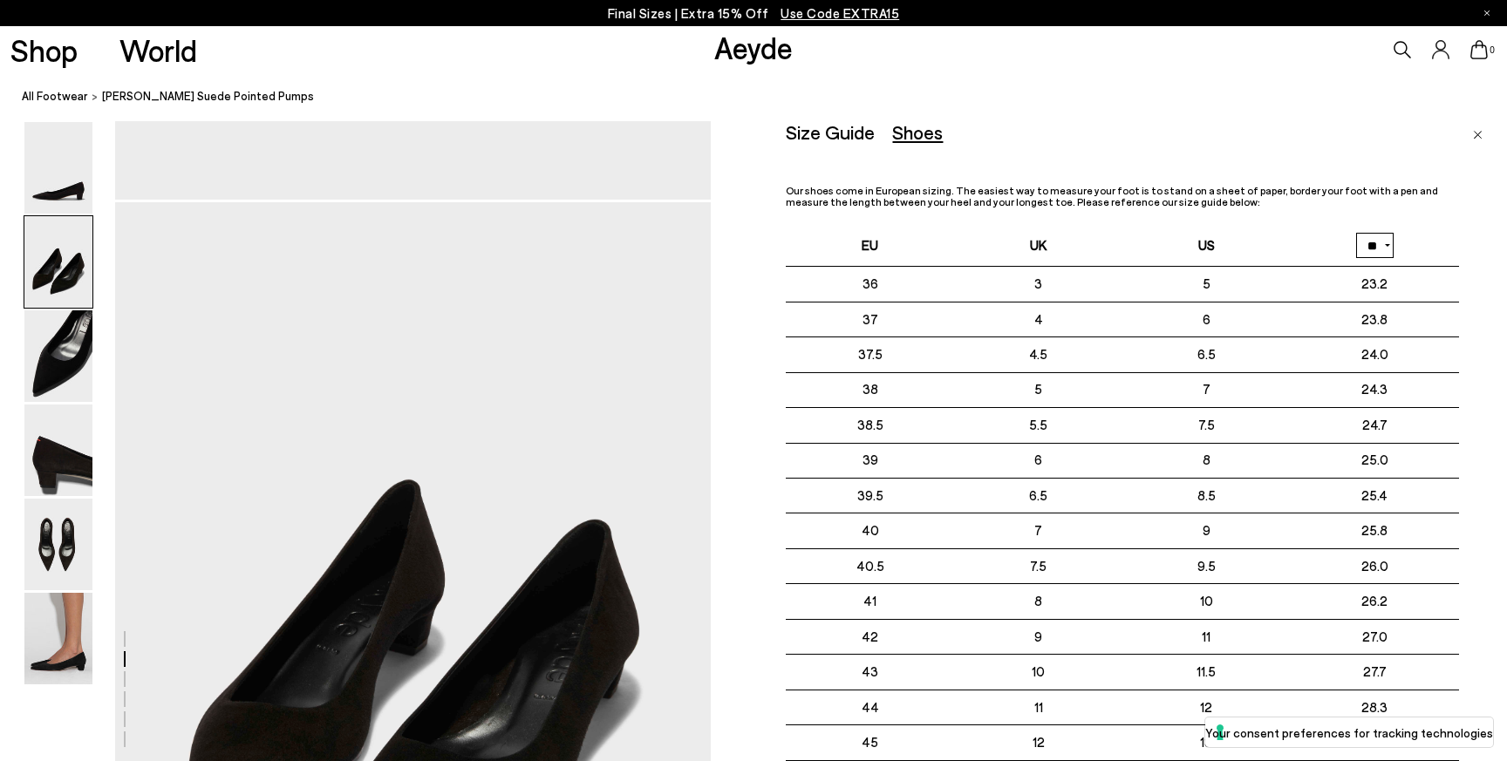
click at [1389, 248] on select "** **" at bounding box center [1374, 245] width 37 height 25
select select "**"
click at [1476, 123] on link "Close" at bounding box center [1478, 131] width 10 height 21
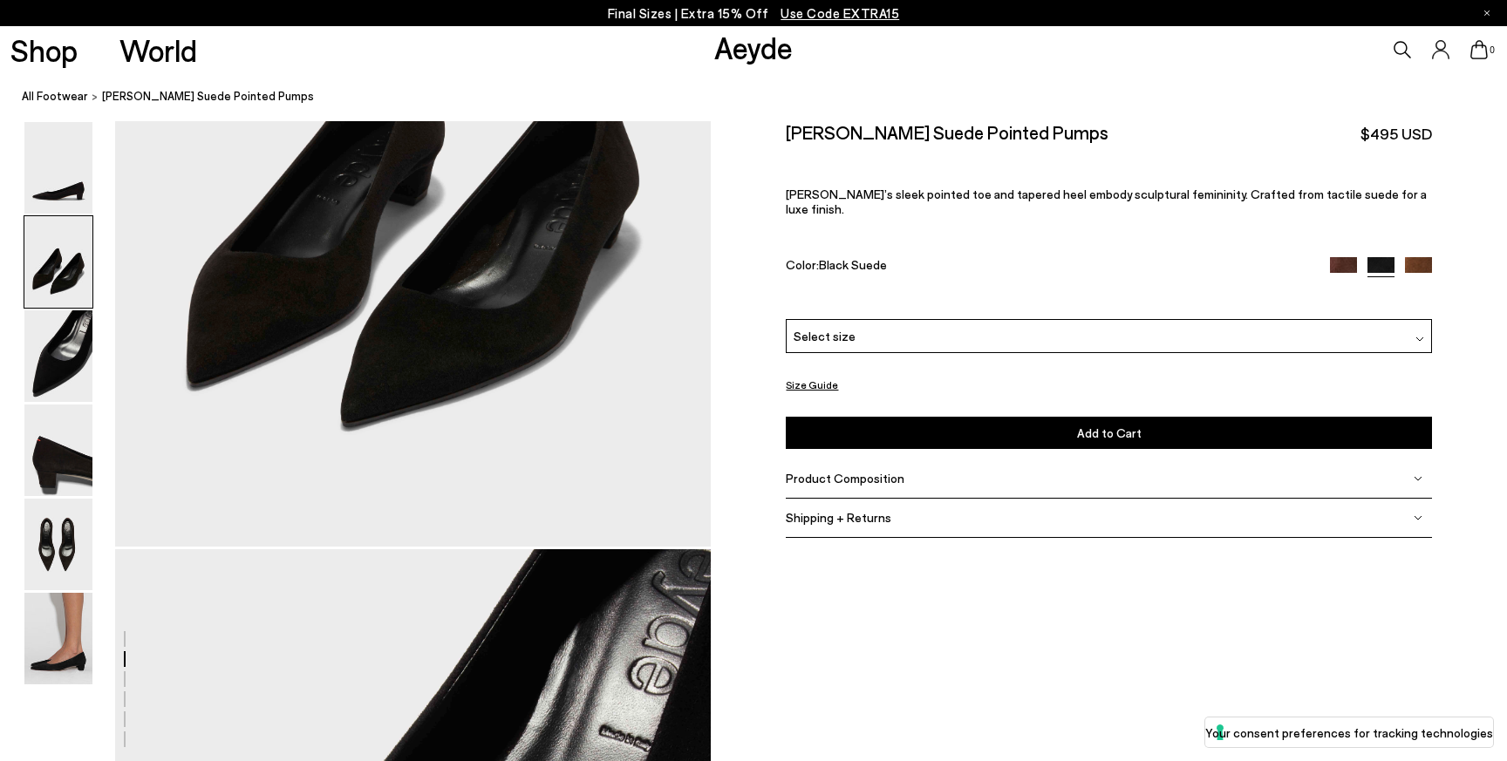
scroll to position [1018, 0]
